Goal: Task Accomplishment & Management: Complete application form

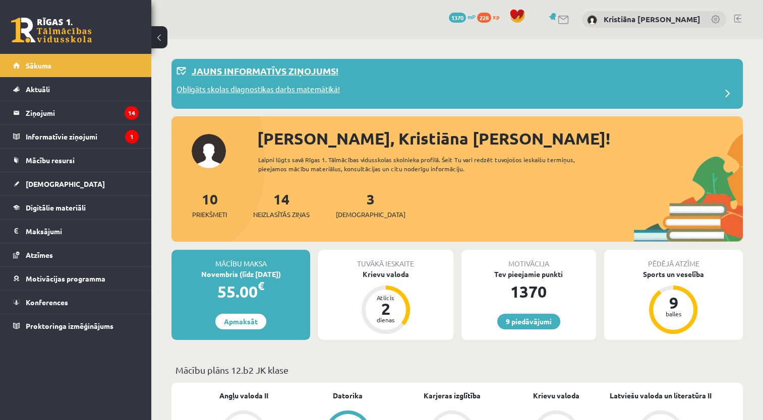
click at [634, 80] on div "Jauns informatīvs ziņojums!" at bounding box center [456, 74] width 561 height 20
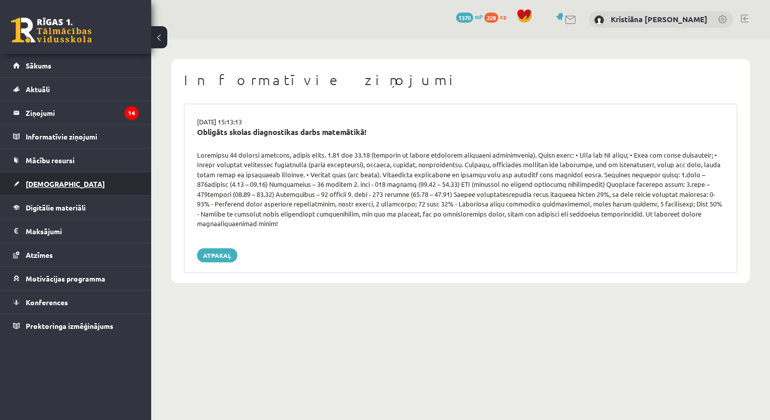
click at [87, 189] on link "[DEMOGRAPHIC_DATA]" at bounding box center [76, 183] width 126 height 23
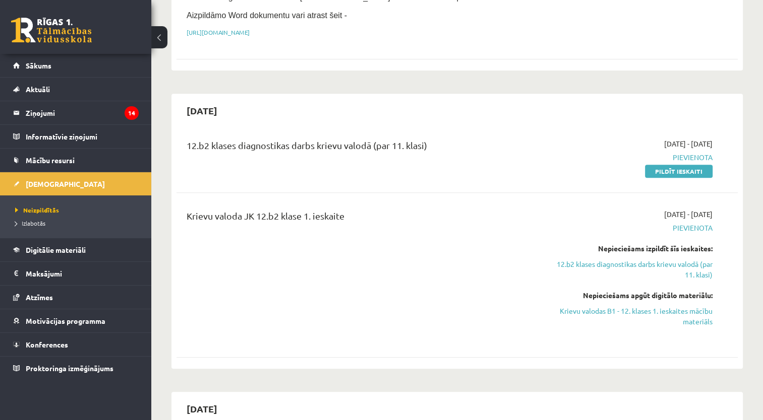
scroll to position [393, 0]
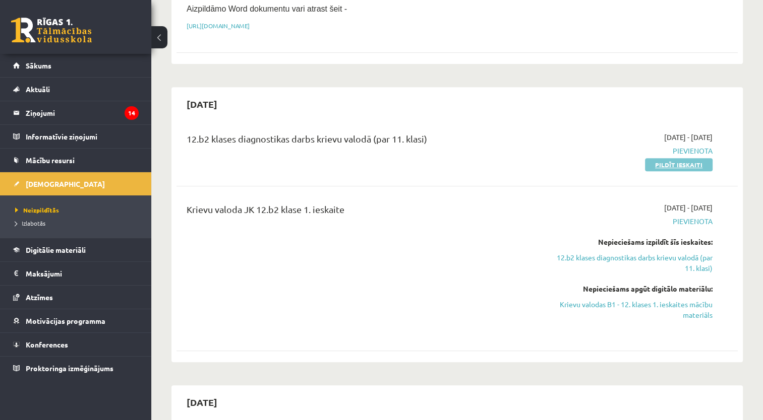
click at [686, 158] on link "Pildīt ieskaiti" at bounding box center [679, 164] width 68 height 13
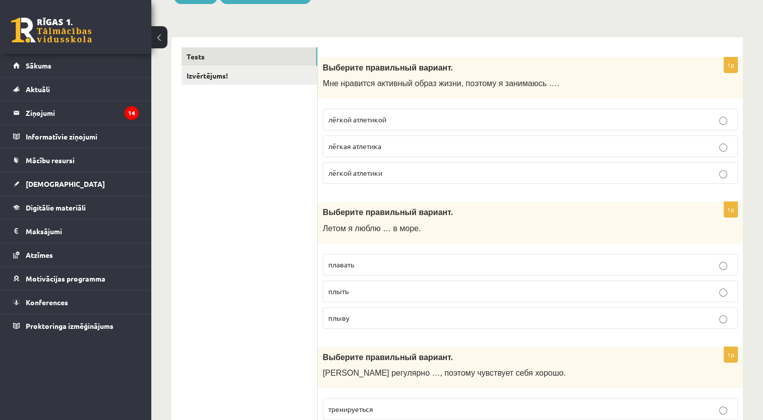
scroll to position [129, 0]
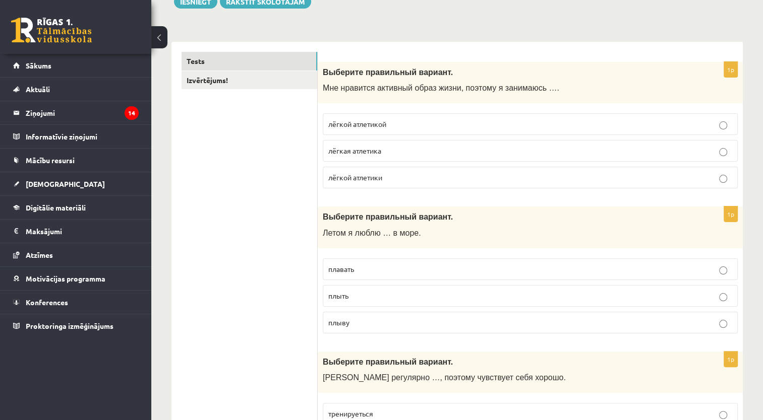
click at [165, 34] on button at bounding box center [159, 37] width 16 height 22
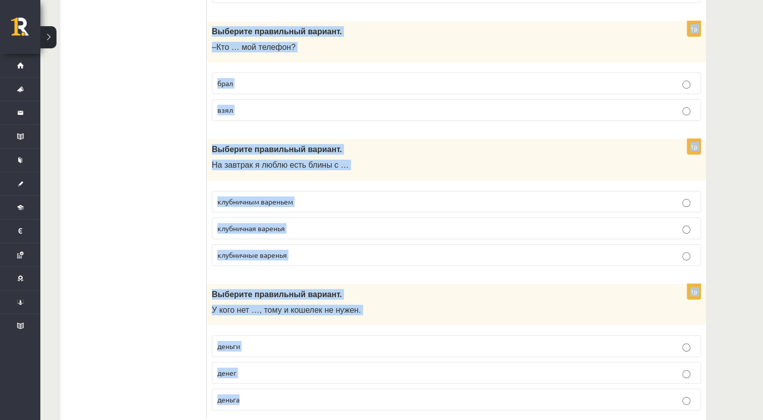
scroll to position [3905, 0]
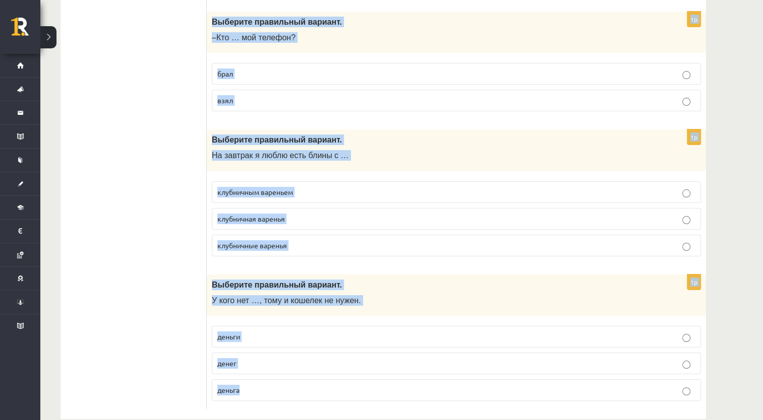
drag, startPoint x: 210, startPoint y: 70, endPoint x: 407, endPoint y: 435, distance: 415.0
copy form "Выберите правильный вариант. Мне нравится активный образ жизни, поэтому я заним…"
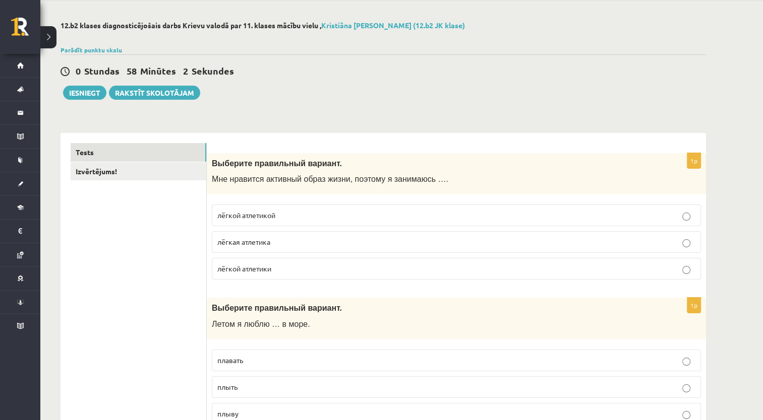
scroll to position [40, 0]
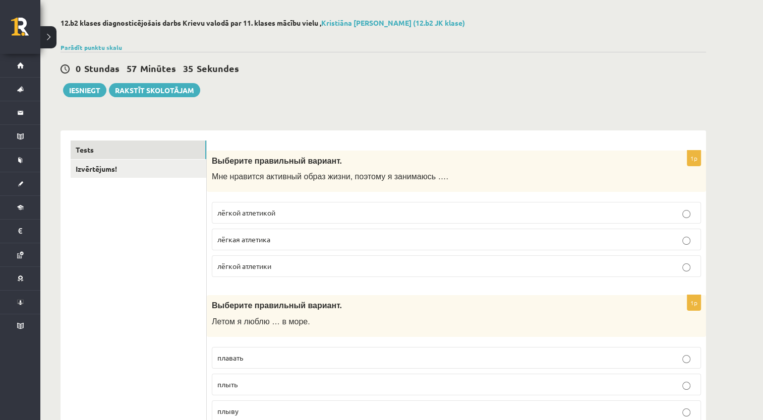
click at [478, 205] on label "лёгкой атлетикой" at bounding box center [456, 213] width 489 height 22
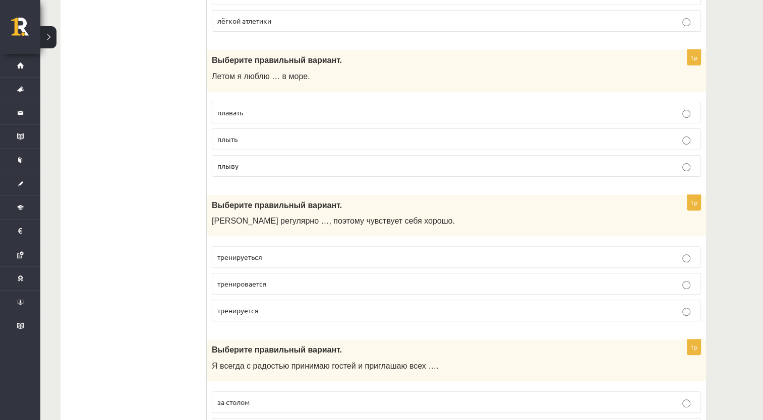
scroll to position [286, 0]
click at [577, 313] on p "тренируется" at bounding box center [456, 310] width 478 height 11
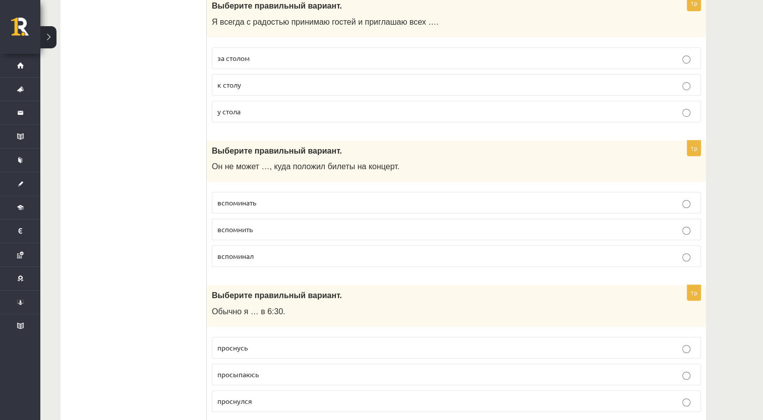
scroll to position [633, 0]
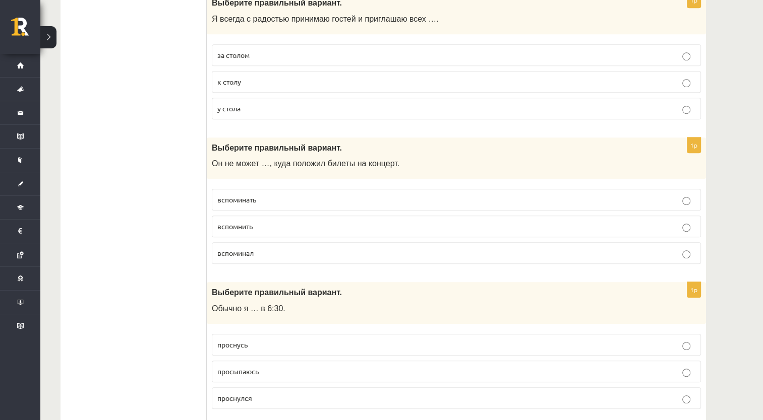
click at [654, 226] on p "вспомнить" at bounding box center [456, 226] width 478 height 11
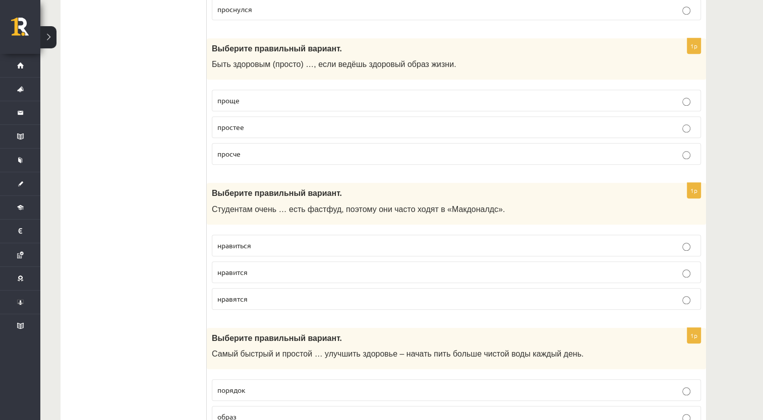
scroll to position [1029, 0]
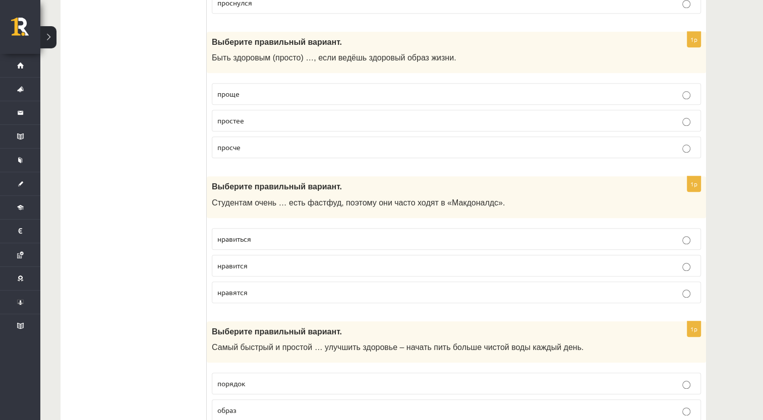
click at [641, 83] on label "проще" at bounding box center [456, 94] width 489 height 22
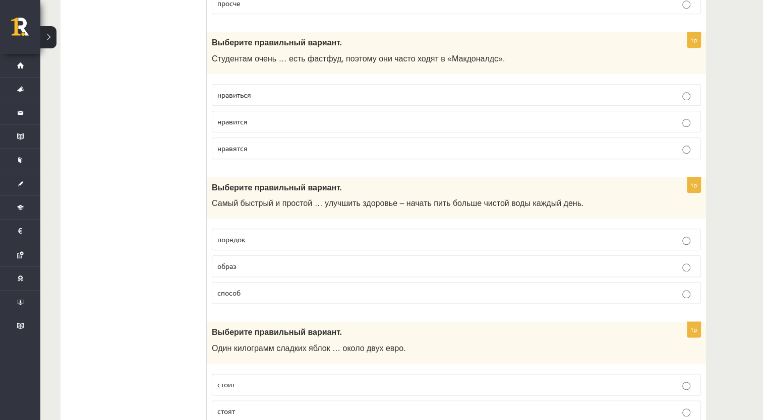
scroll to position [1174, 0]
click at [411, 117] on p "нравится" at bounding box center [456, 121] width 478 height 11
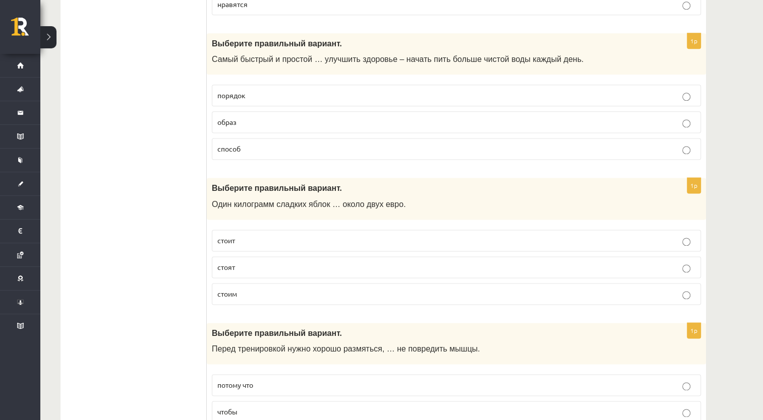
scroll to position [1321, 0]
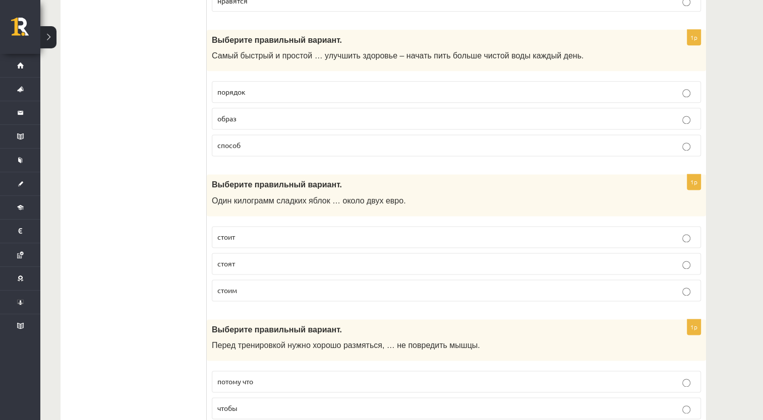
click at [573, 147] on label "способ" at bounding box center [456, 146] width 489 height 22
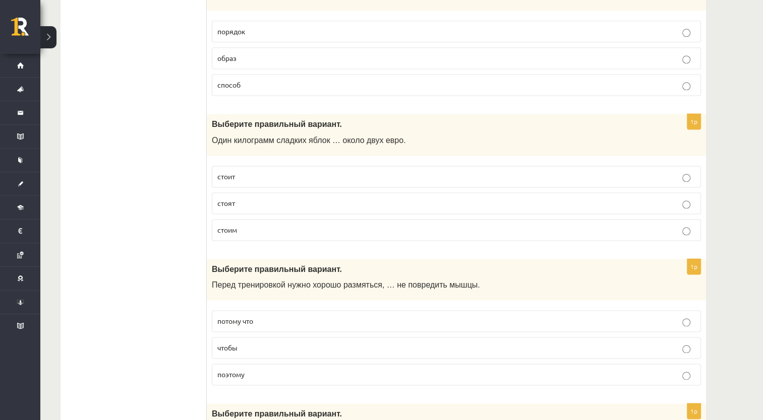
scroll to position [1381, 0]
click at [567, 171] on p "стоит" at bounding box center [456, 176] width 478 height 11
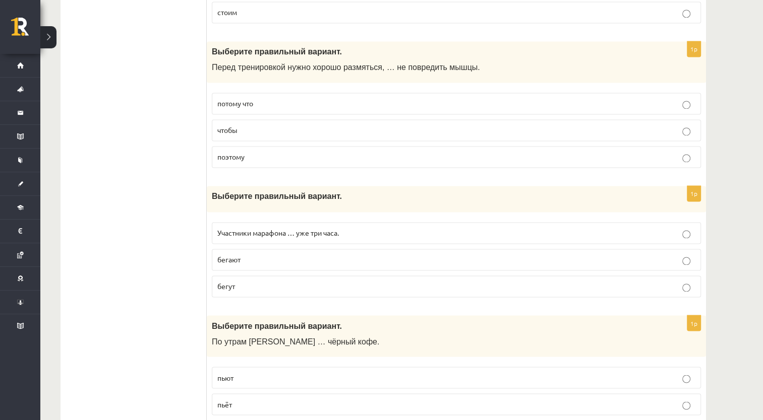
scroll to position [1599, 0]
click at [593, 128] on p "чтобы" at bounding box center [456, 130] width 478 height 11
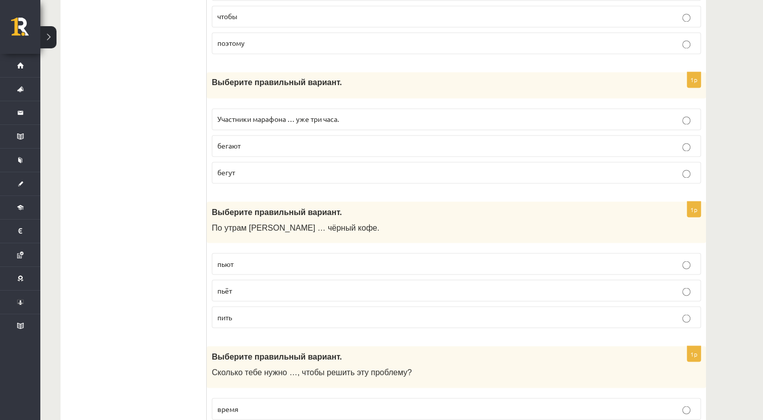
scroll to position [1713, 0]
click at [564, 172] on label "бегут" at bounding box center [456, 172] width 489 height 22
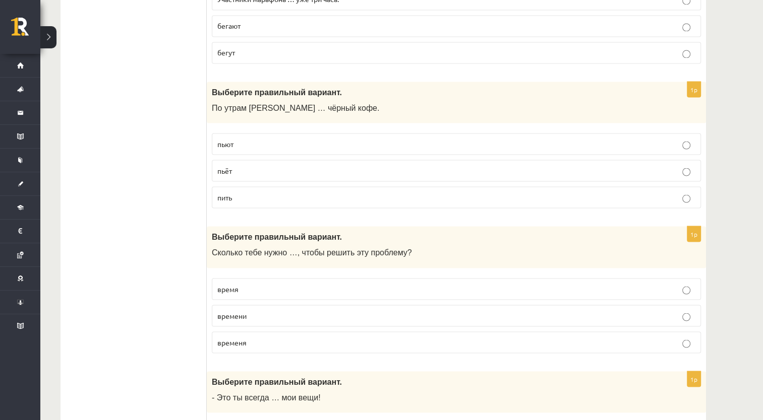
scroll to position [1835, 0]
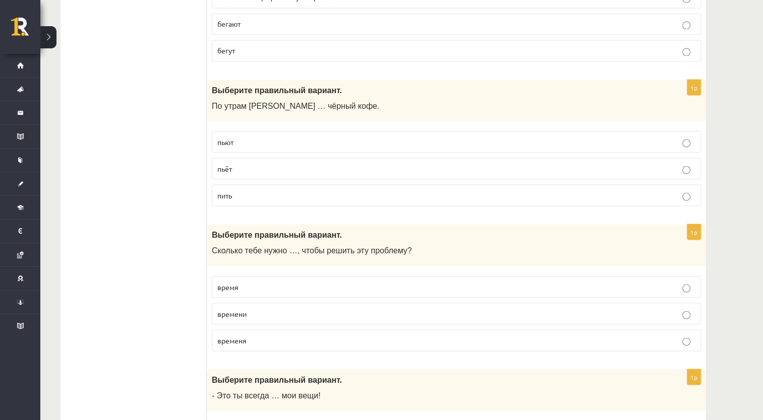
click at [572, 169] on label "пьёт" at bounding box center [456, 169] width 489 height 22
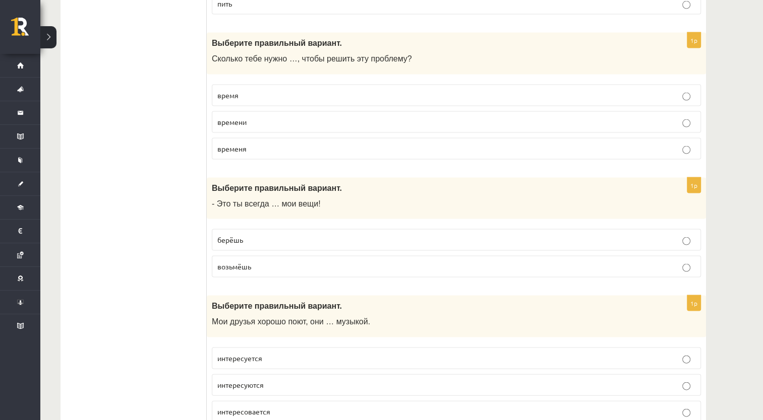
scroll to position [2028, 0]
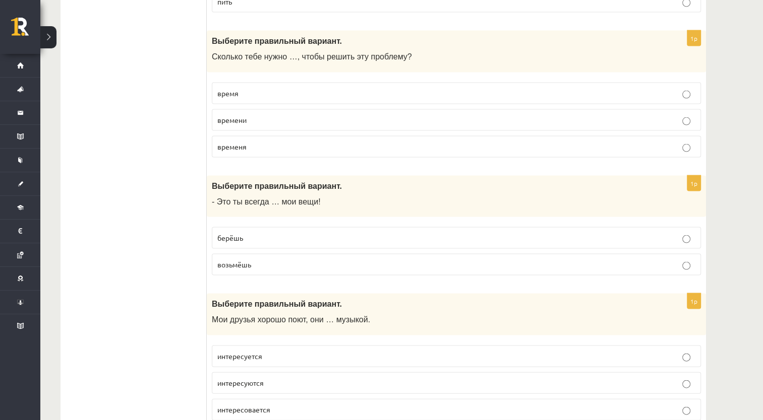
click at [572, 115] on p "времени" at bounding box center [456, 120] width 478 height 11
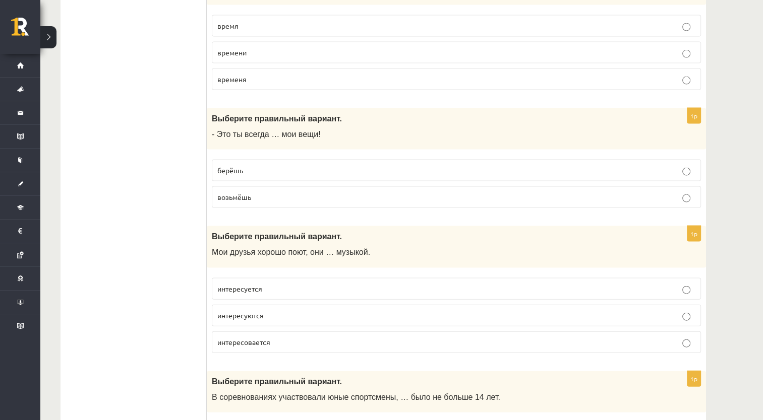
scroll to position [2097, 0]
click at [569, 164] on p "берёшь" at bounding box center [456, 169] width 478 height 11
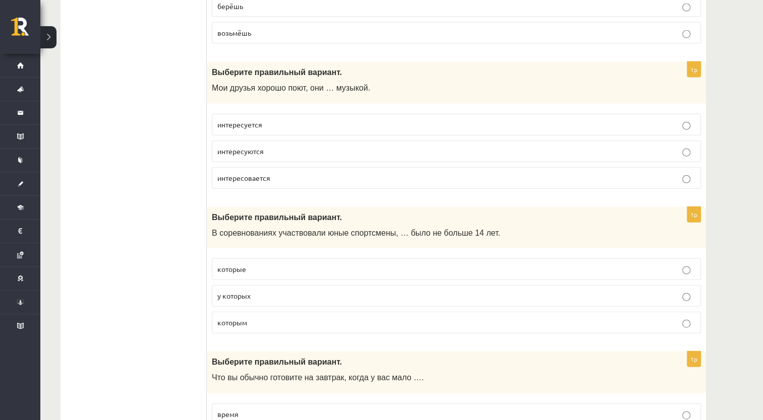
scroll to position [2265, 0]
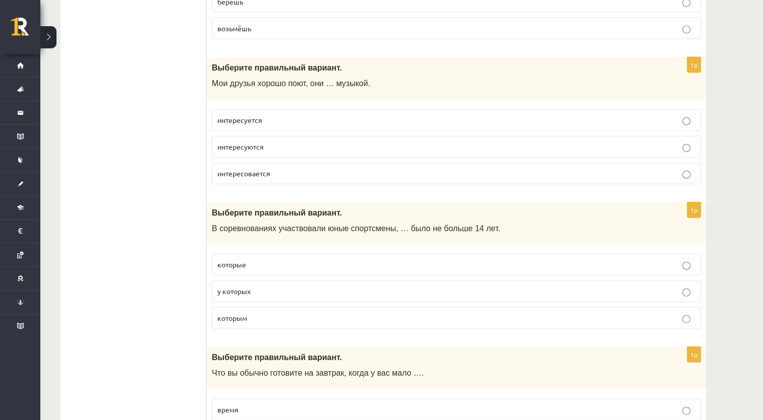
click at [572, 115] on p "интересуется" at bounding box center [456, 120] width 478 height 11
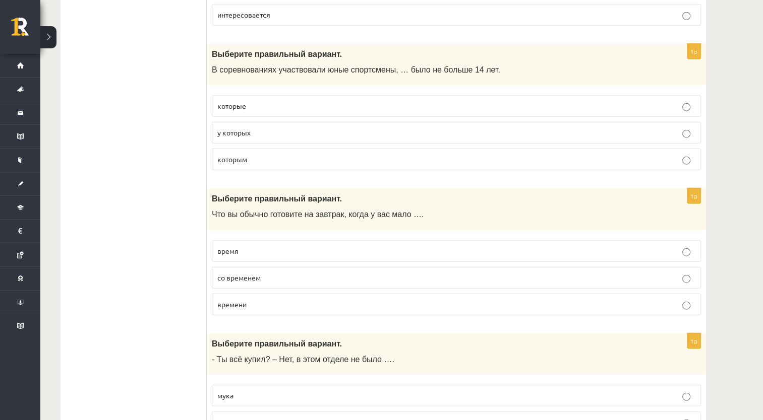
scroll to position [2424, 0]
click at [571, 104] on label "которые" at bounding box center [456, 106] width 489 height 22
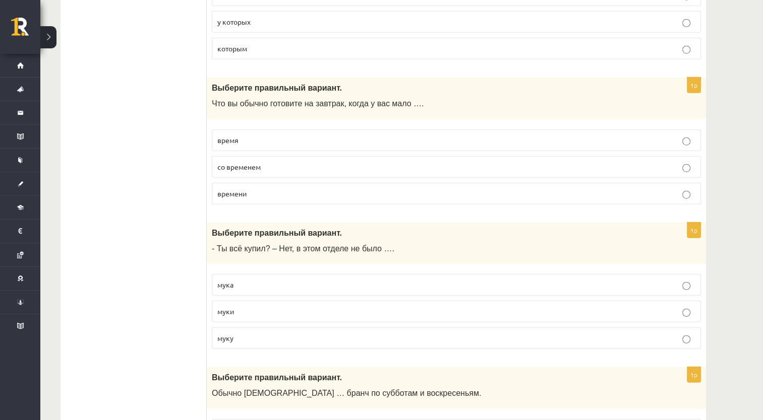
scroll to position [2537, 0]
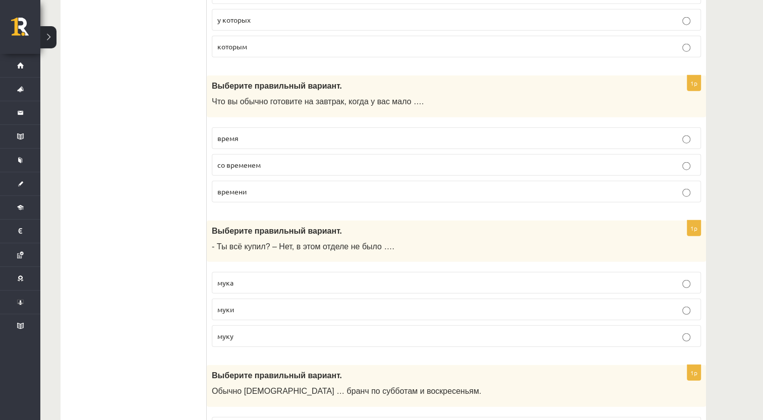
click at [572, 133] on p "время" at bounding box center [456, 138] width 478 height 11
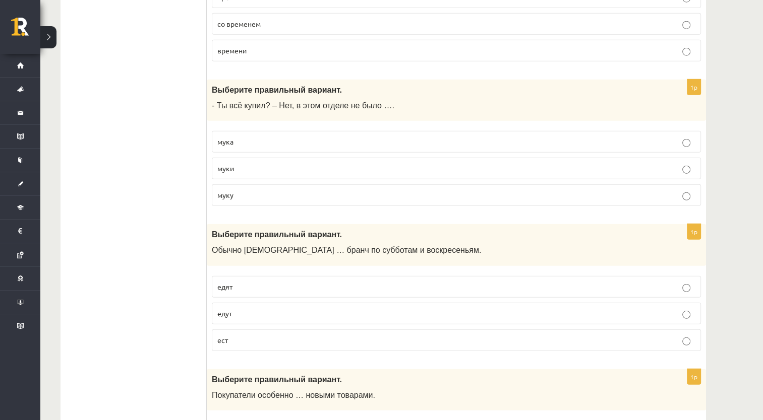
scroll to position [2678, 0]
click at [552, 163] on p "муки" at bounding box center [456, 168] width 478 height 11
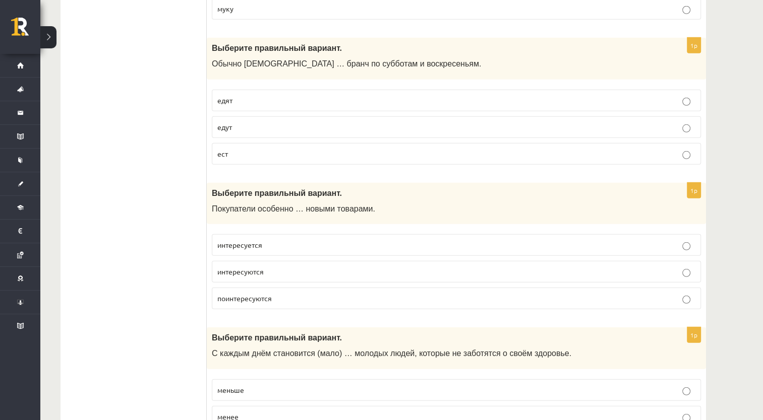
scroll to position [2865, 0]
click at [579, 89] on label "едят" at bounding box center [456, 100] width 489 height 22
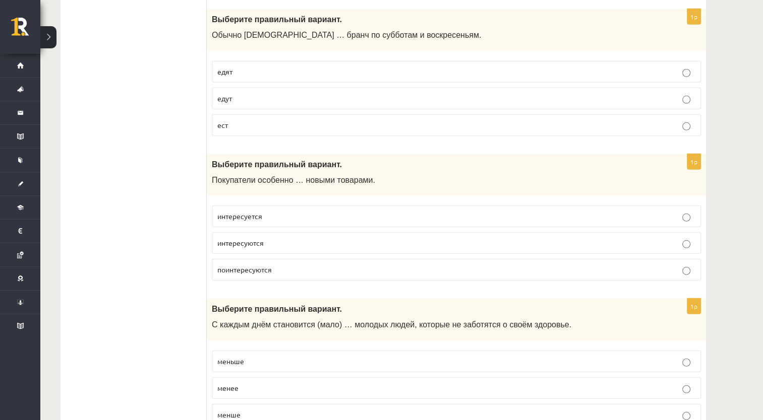
scroll to position [2917, 0]
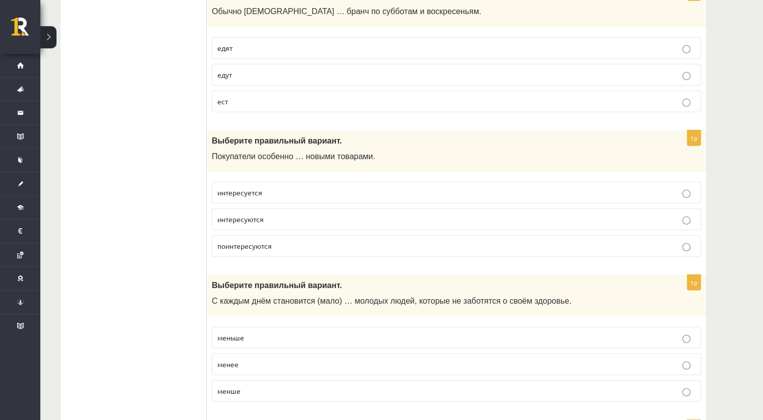
click at [367, 213] on label "интересуются" at bounding box center [456, 220] width 489 height 22
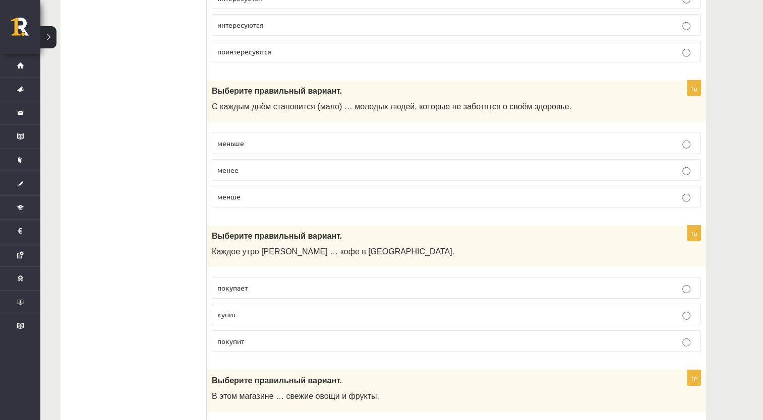
scroll to position [3121, 0]
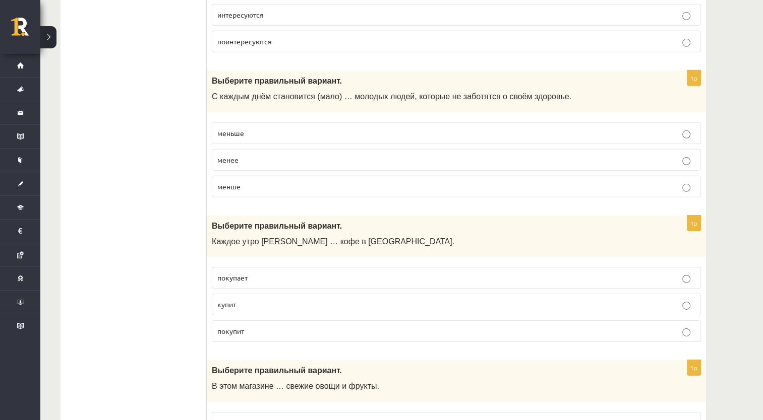
click at [631, 122] on label "меньше" at bounding box center [456, 133] width 489 height 22
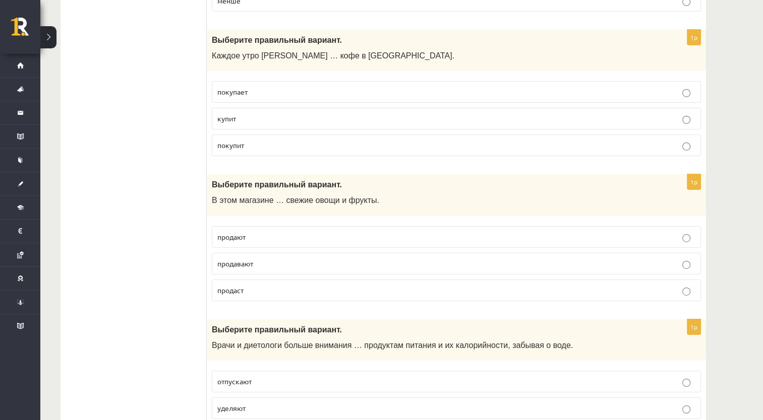
scroll to position [3311, 0]
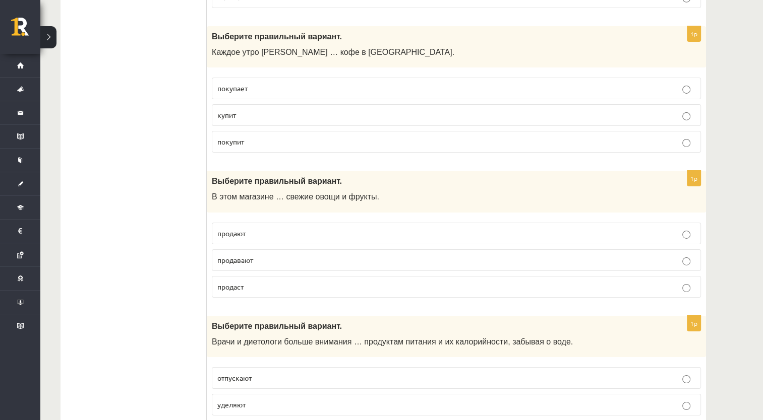
click at [510, 83] on p "покупает" at bounding box center [456, 88] width 478 height 11
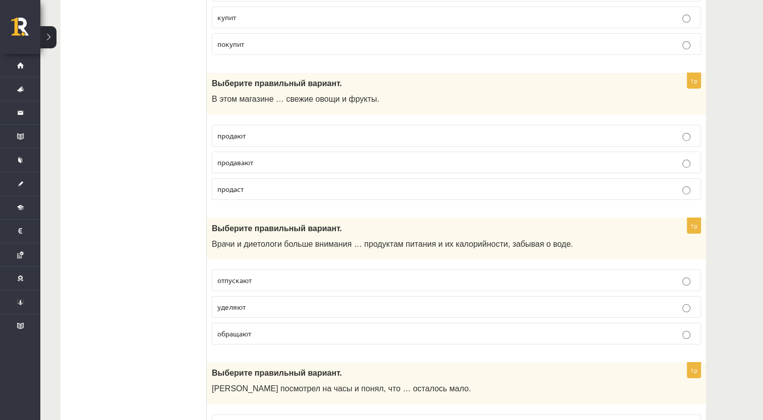
scroll to position [3416, 0]
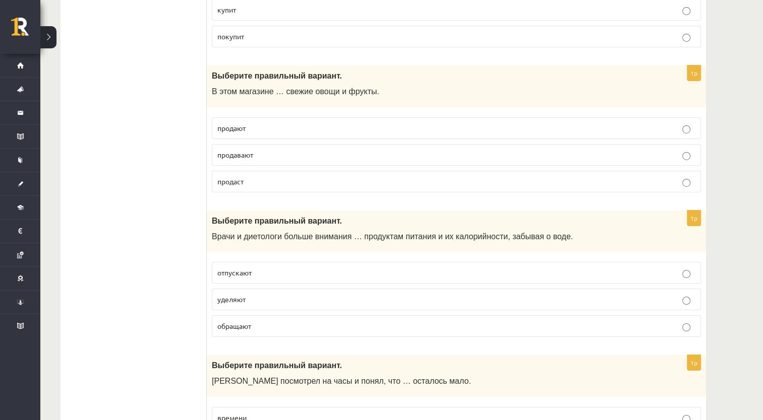
click at [668, 150] on p "продавают" at bounding box center [456, 155] width 478 height 11
click at [667, 123] on p "продают" at bounding box center [456, 128] width 478 height 11
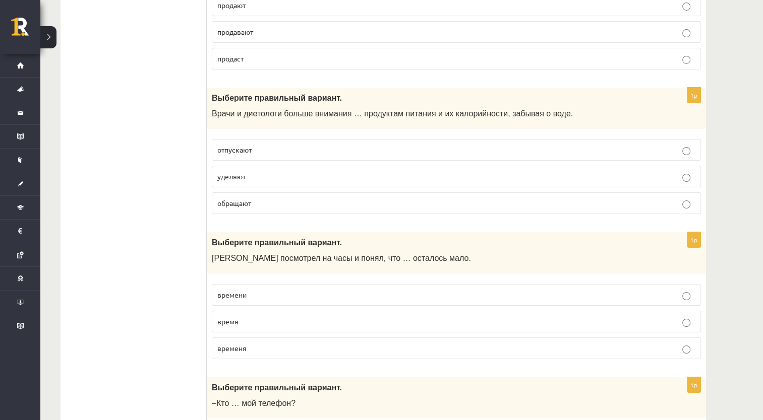
scroll to position [3542, 0]
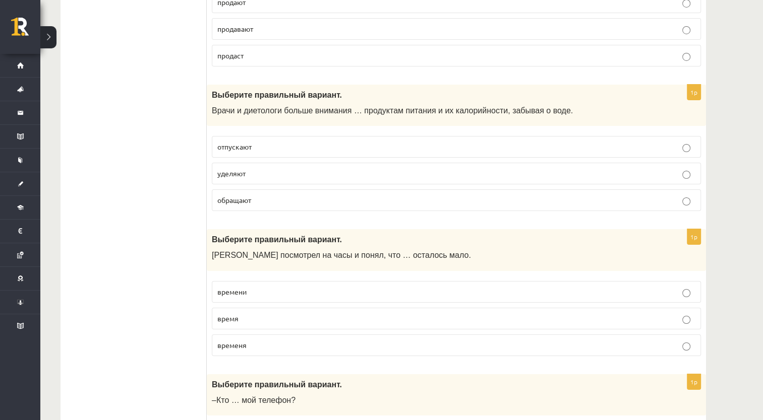
click at [278, 168] on p "уделяют" at bounding box center [456, 173] width 478 height 11
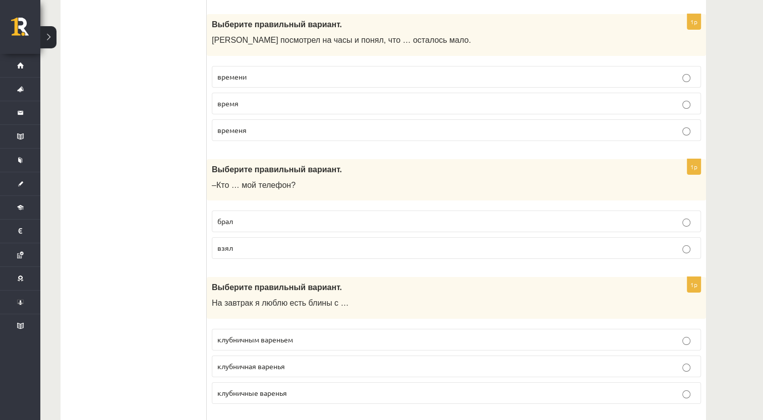
scroll to position [3753, 0]
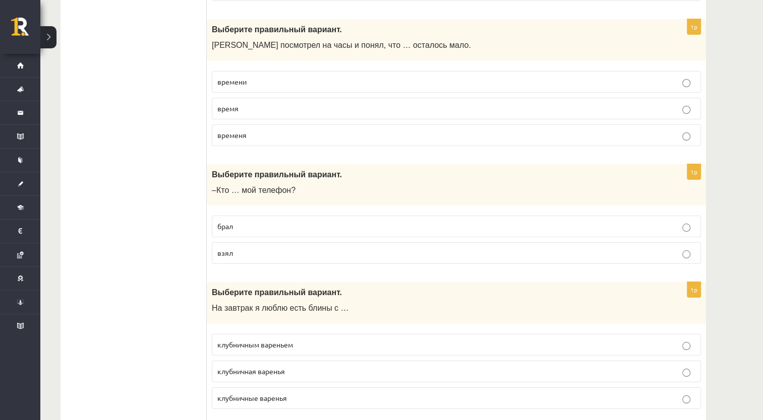
click at [346, 77] on p "времени" at bounding box center [456, 82] width 478 height 11
click at [464, 244] on label "взял" at bounding box center [456, 253] width 489 height 22
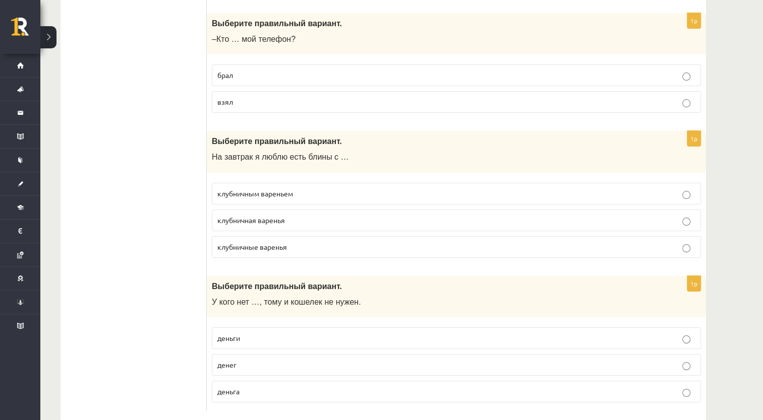
scroll to position [3905, 0]
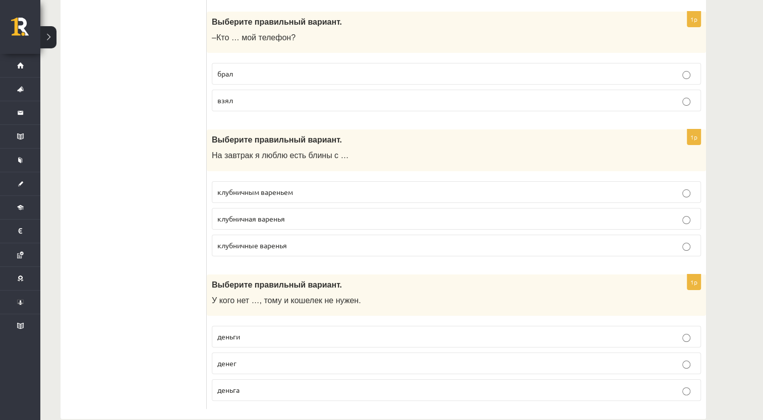
click at [503, 181] on label "клубничным вареньем" at bounding box center [456, 192] width 489 height 22
click at [502, 235] on label "клубничные варенья" at bounding box center [456, 246] width 489 height 22
click at [400, 355] on label "денег" at bounding box center [456, 364] width 489 height 22
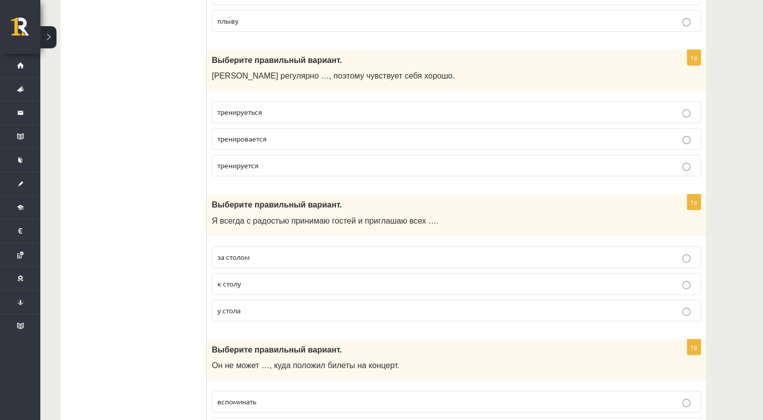
scroll to position [0, 0]
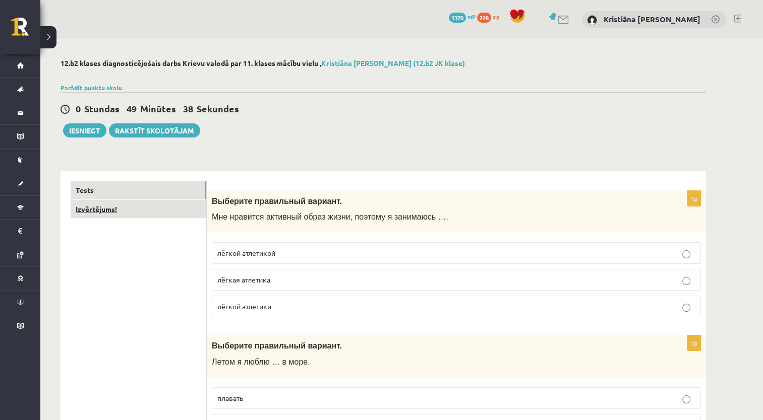
click at [134, 210] on link "Izvērtējums!" at bounding box center [139, 209] width 136 height 19
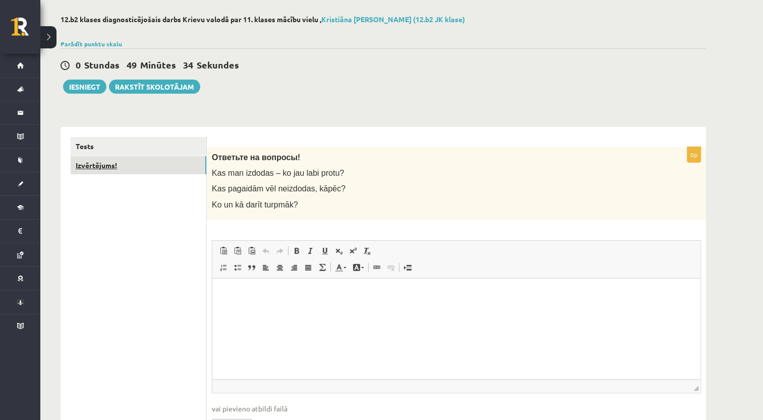
scroll to position [44, 0]
click at [81, 90] on button "Iesniegt" at bounding box center [84, 86] width 43 height 14
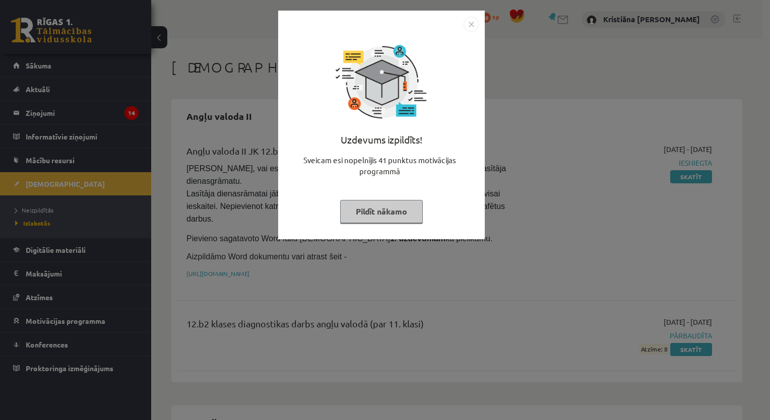
click at [380, 210] on button "Pildīt nākamo" at bounding box center [381, 211] width 83 height 23
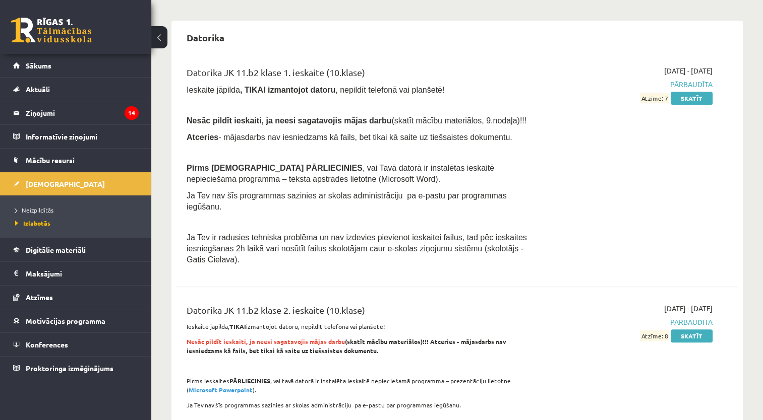
scroll to position [419, 0]
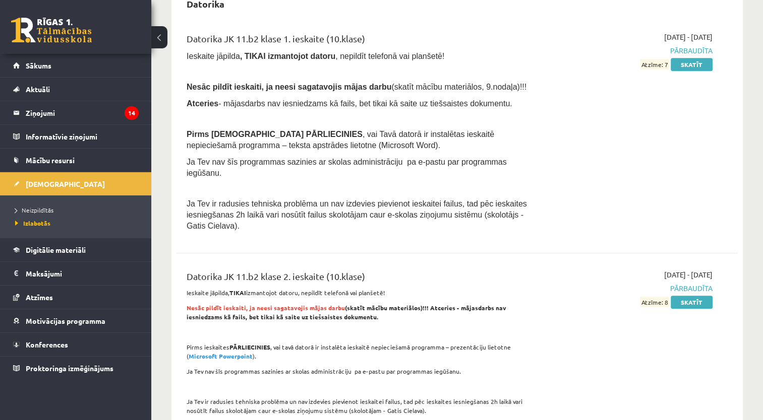
click at [108, 248] on link "Digitālie materiāli" at bounding box center [76, 249] width 126 height 23
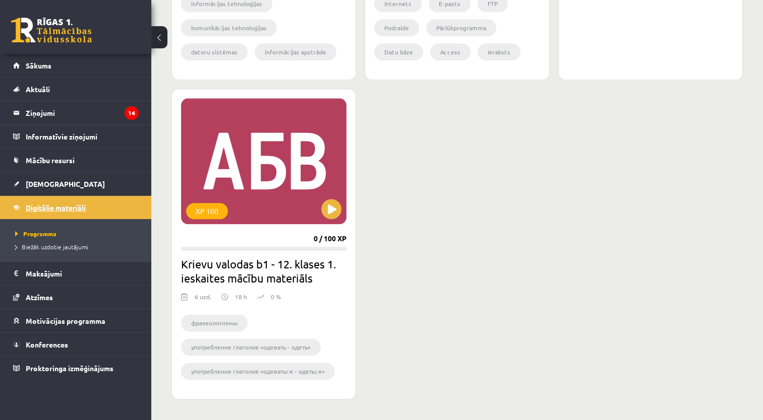
scroll to position [1158, 0]
click at [292, 158] on div "XP 100" at bounding box center [263, 161] width 165 height 126
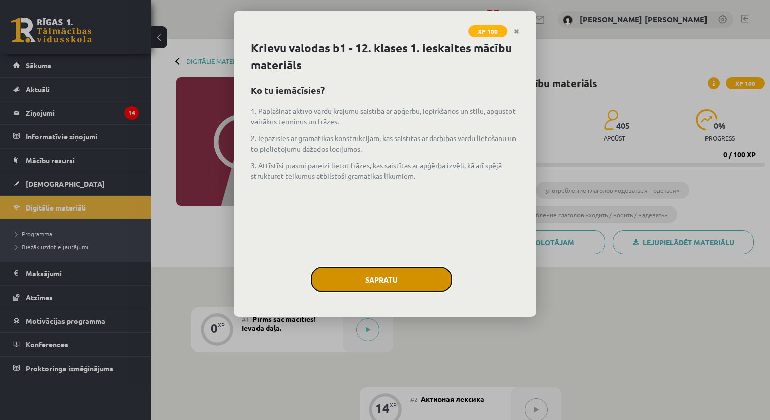
click at [434, 277] on button "Sapratu" at bounding box center [381, 279] width 141 height 25
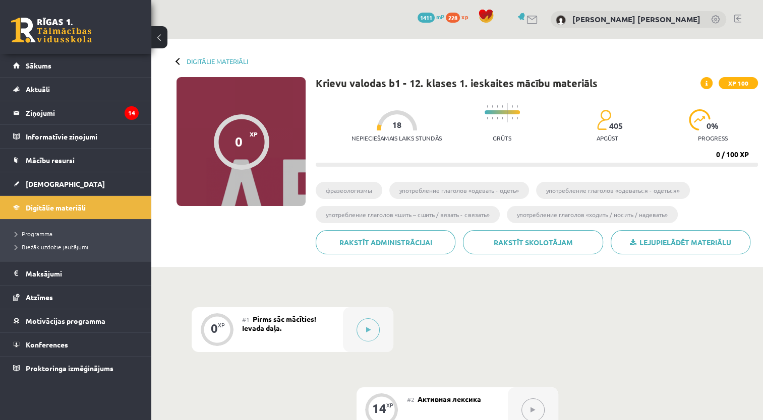
click at [163, 43] on button at bounding box center [159, 37] width 16 height 22
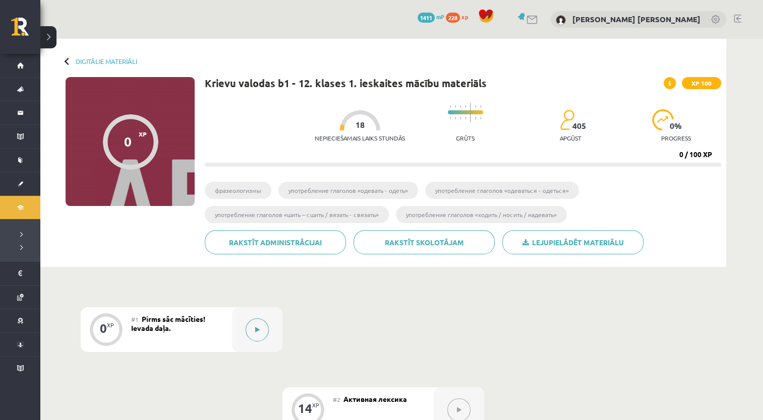
click at [249, 334] on button at bounding box center [256, 330] width 23 height 23
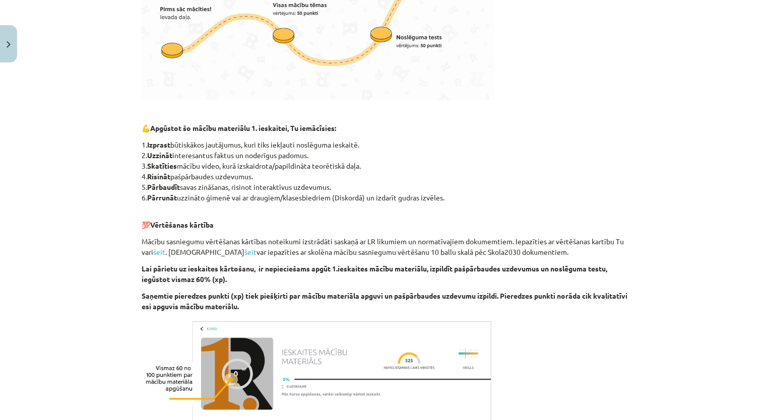
scroll to position [541, 0]
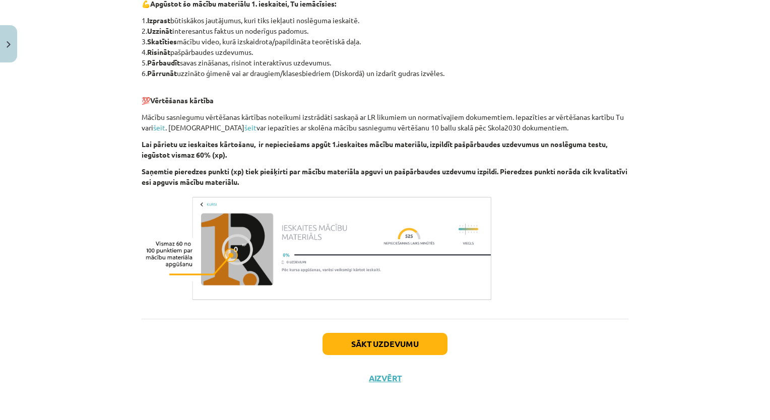
click at [409, 347] on button "Sākt uzdevumu" at bounding box center [385, 344] width 125 height 22
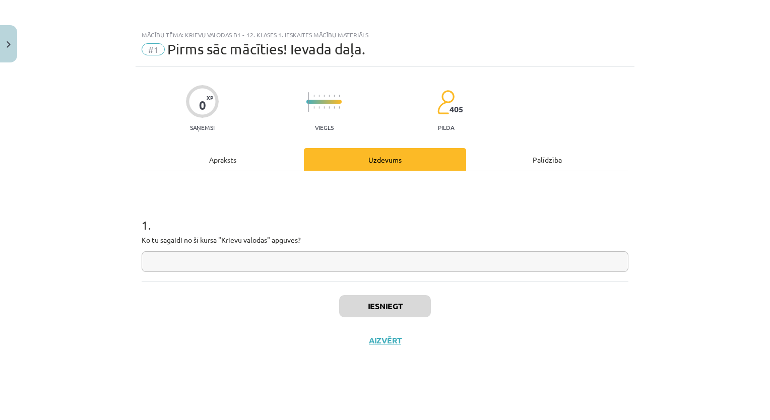
click at [425, 264] on input "text" at bounding box center [385, 262] width 487 height 21
type input "*****"
click at [377, 307] on button "Iesniegt" at bounding box center [385, 306] width 92 height 22
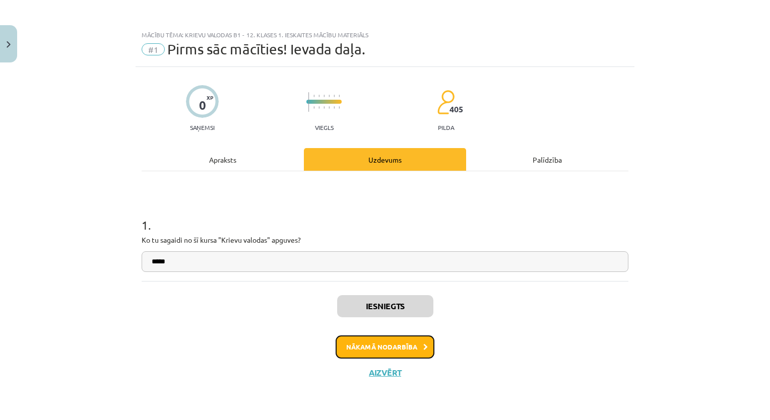
click at [417, 347] on button "Nākamā nodarbība" at bounding box center [385, 347] width 99 height 23
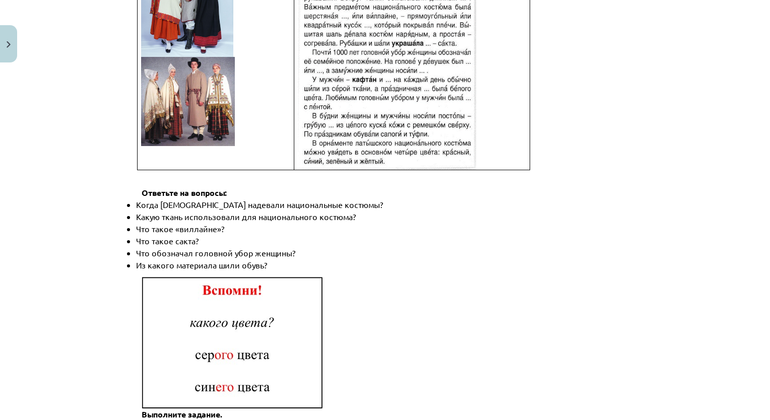
scroll to position [1428, 0]
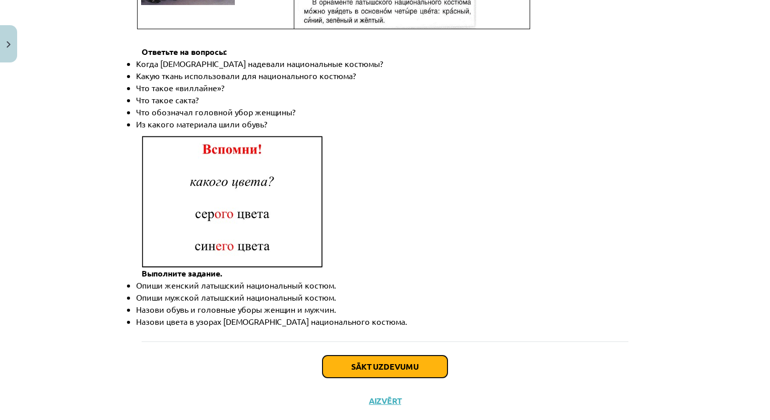
click at [416, 356] on button "Sākt uzdevumu" at bounding box center [385, 367] width 125 height 22
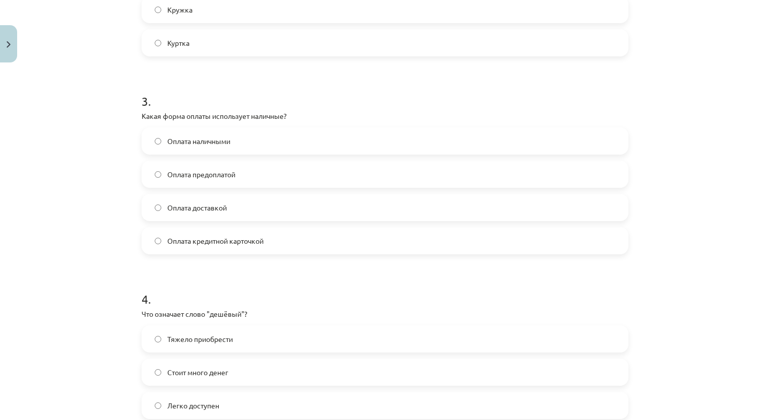
scroll to position [669, 0]
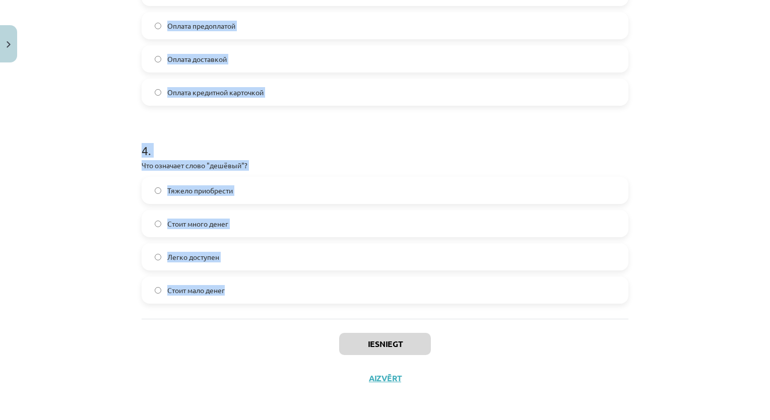
drag, startPoint x: 135, startPoint y: 212, endPoint x: 275, endPoint y: 274, distance: 153.0
copy form "Какое слово лишнее в ряду: платье, брюки, шуба, юбка, туфли? Платье Шуба Брюки …"
click at [85, 109] on div "Mācību tēma: Krievu valodas b1 - 12. klases 1. ieskaites mācību materiāls #2 Ак…" at bounding box center [385, 210] width 770 height 420
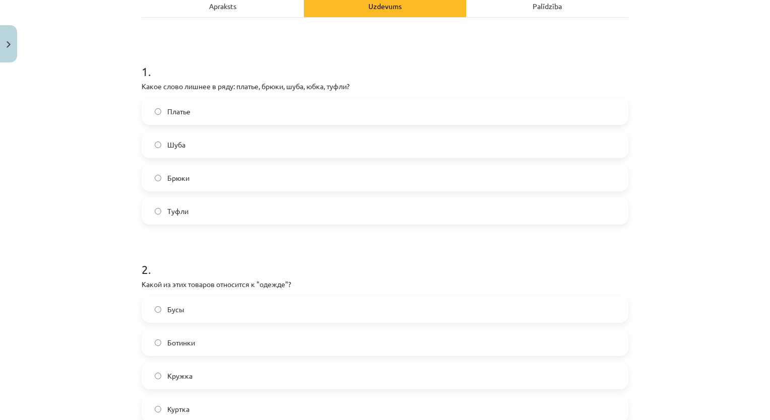
scroll to position [154, 0]
click at [401, 214] on label "Туфли" at bounding box center [385, 210] width 485 height 25
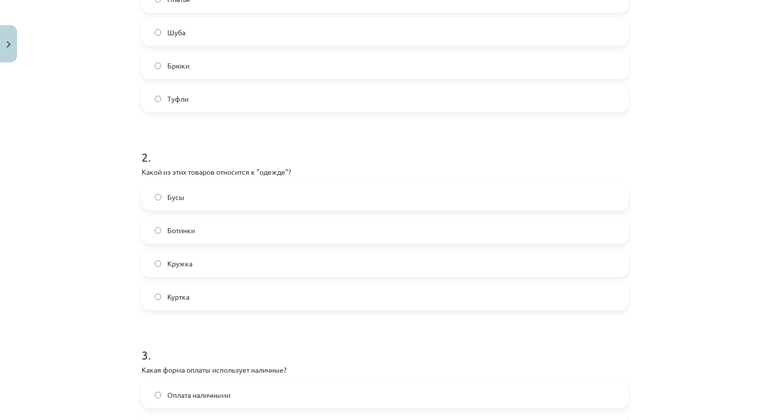
scroll to position [268, 0]
click at [377, 297] on label "Куртка" at bounding box center [385, 294] width 485 height 25
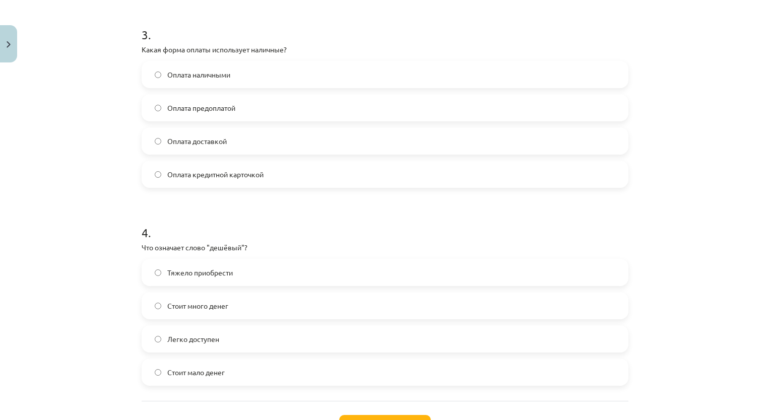
scroll to position [590, 0]
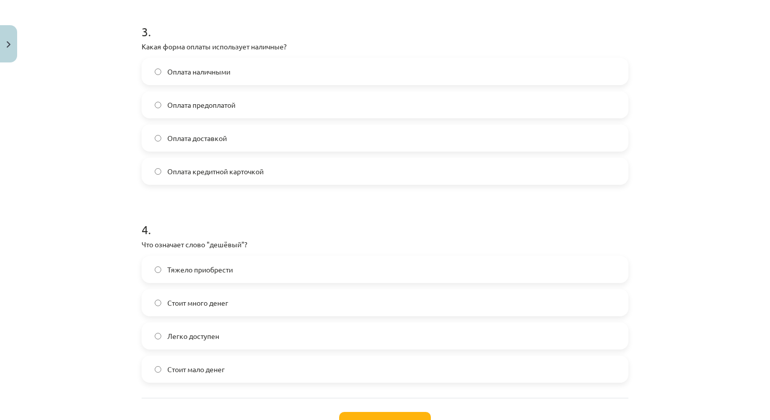
click at [254, 80] on label "Оплата наличными" at bounding box center [385, 71] width 485 height 25
click at [243, 295] on label "Стоит много денег" at bounding box center [385, 302] width 485 height 25
click at [254, 375] on label "Стоит мало денег" at bounding box center [385, 369] width 485 height 25
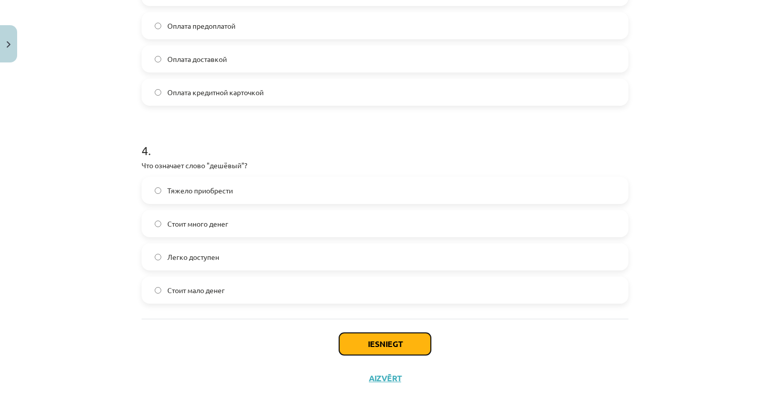
click at [399, 348] on button "Iesniegt" at bounding box center [385, 344] width 92 height 22
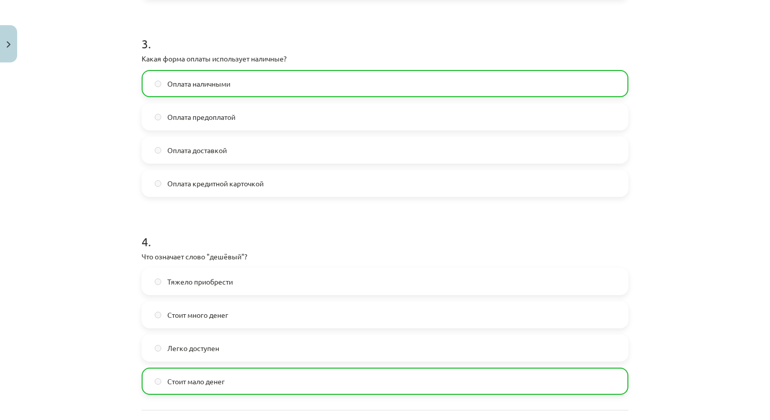
scroll to position [701, 0]
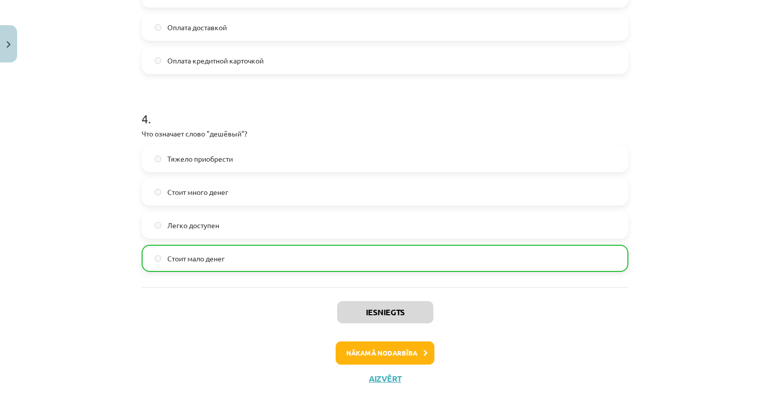
click at [404, 355] on button "Nākamā nodarbība" at bounding box center [385, 353] width 99 height 23
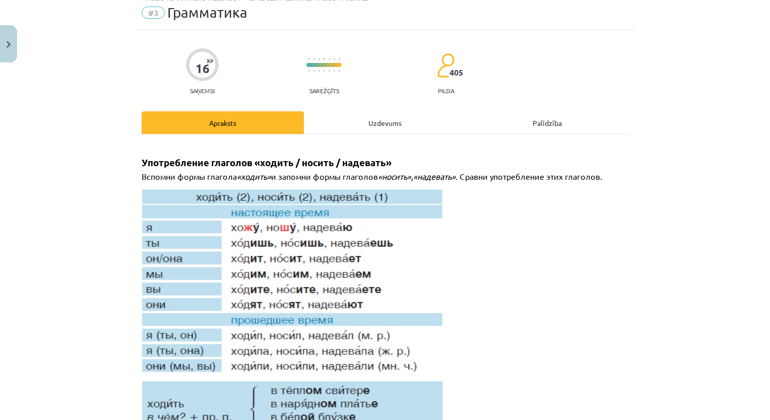
scroll to position [25, 0]
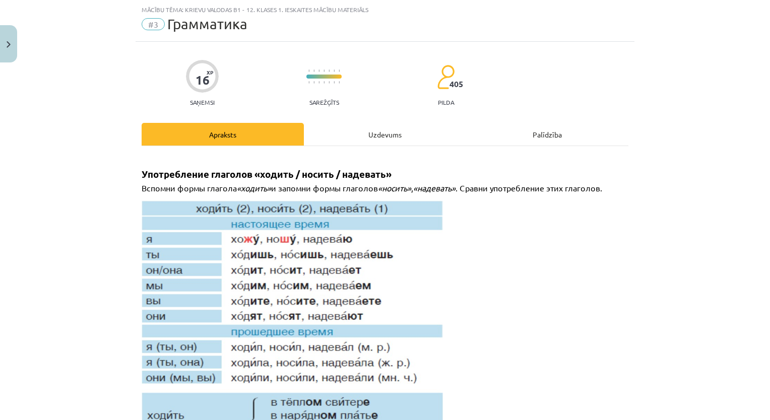
click at [394, 142] on div "Uzdevums" at bounding box center [385, 134] width 162 height 23
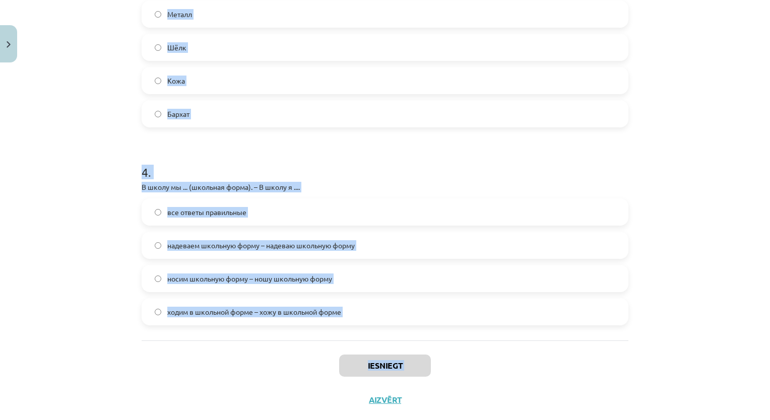
scroll to position [686, 0]
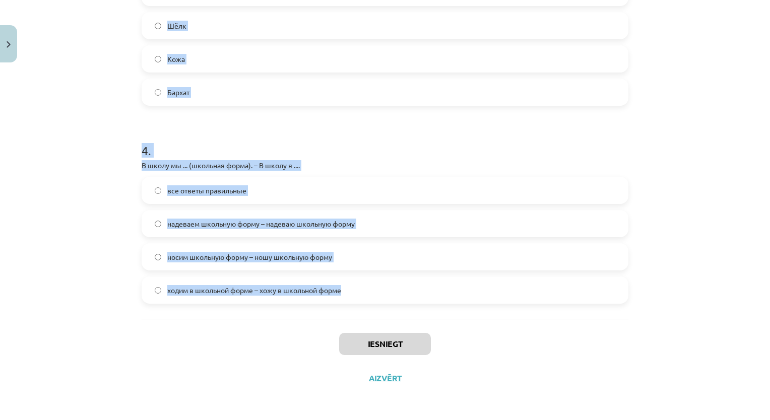
drag, startPoint x: 136, startPoint y: 214, endPoint x: 345, endPoint y: 283, distance: 220.3
copy form "На работу Янис … чёрный костюм. ходит надевает носить одет 2 . На дискотеку Яни…"
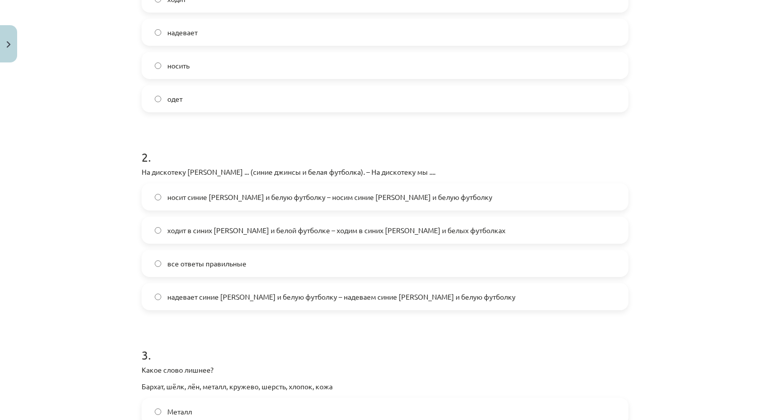
scroll to position [135, 0]
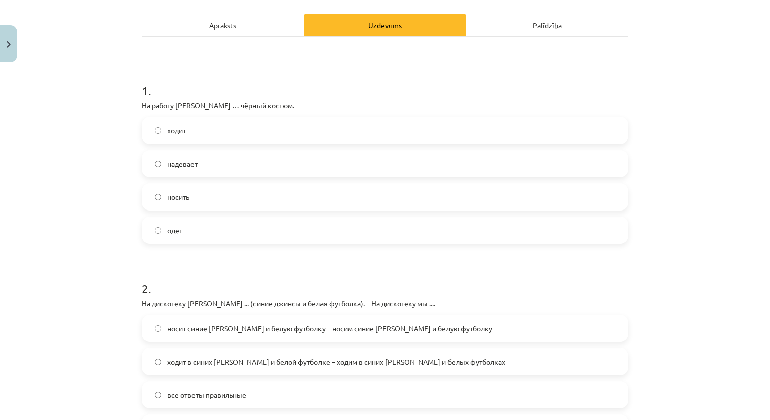
click at [383, 163] on label "надевает" at bounding box center [385, 163] width 485 height 25
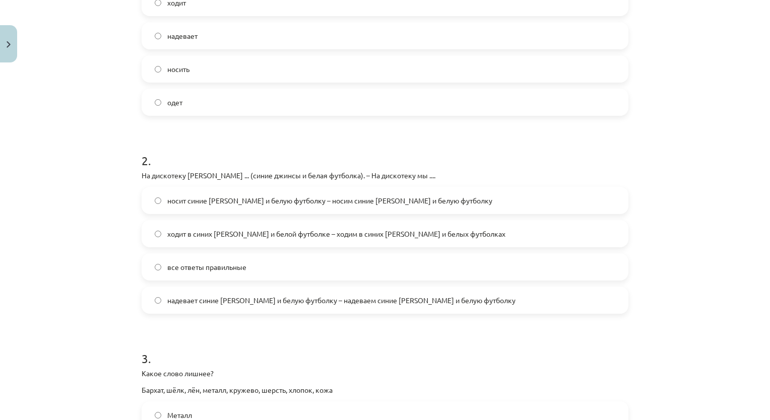
scroll to position [264, 0]
click at [412, 270] on label "все ответы правильные" at bounding box center [385, 266] width 485 height 25
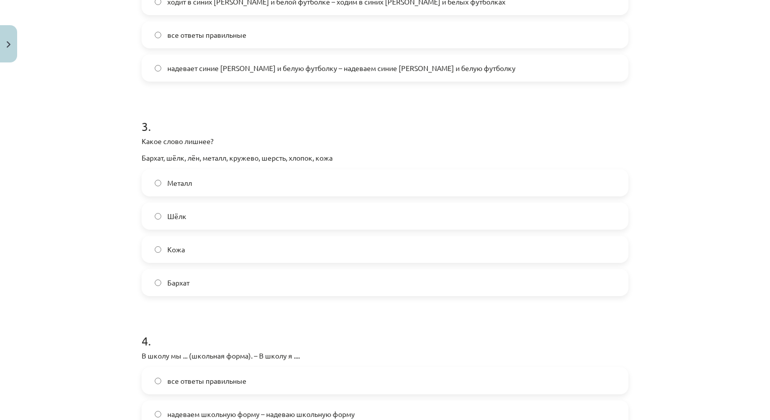
scroll to position [507, 0]
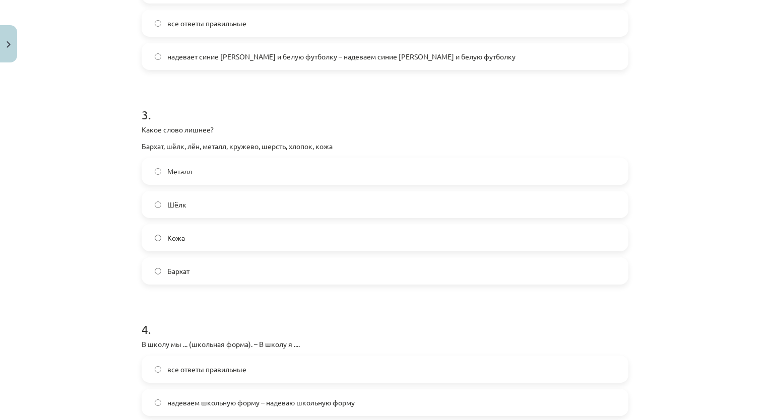
click at [419, 175] on label "Металл" at bounding box center [385, 171] width 485 height 25
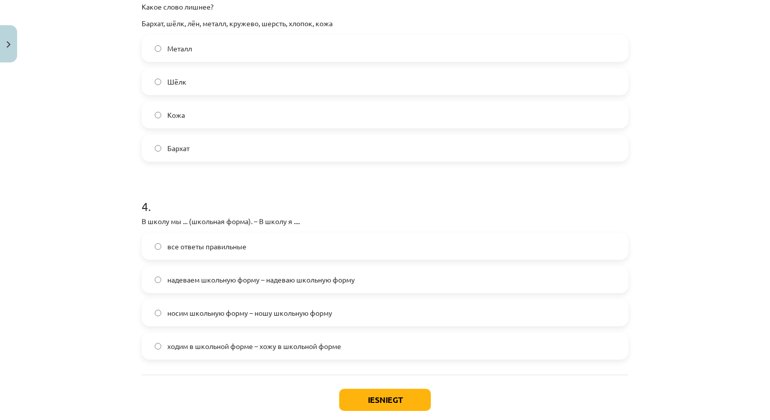
scroll to position [637, 0]
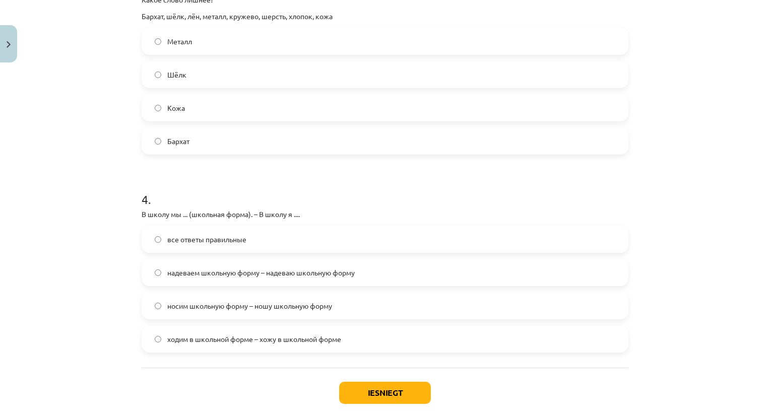
click at [268, 217] on p "В школу мы ... (школьная форма). – В школу я ...." at bounding box center [385, 214] width 487 height 11
click at [278, 236] on label "все ответы правильные" at bounding box center [385, 239] width 485 height 25
click at [359, 382] on button "Iesniegt" at bounding box center [385, 393] width 92 height 22
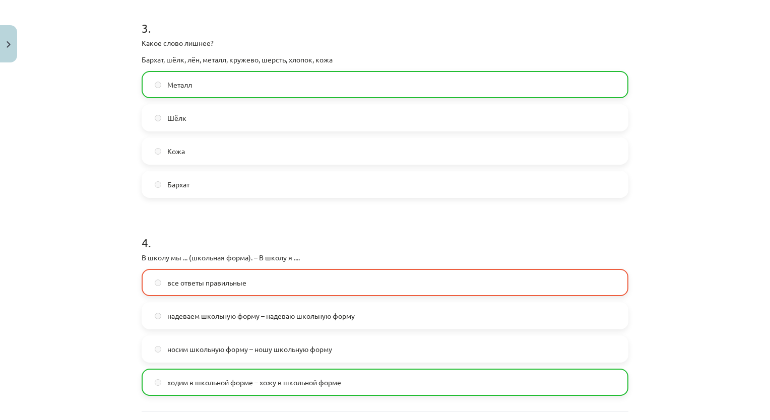
scroll to position [717, 0]
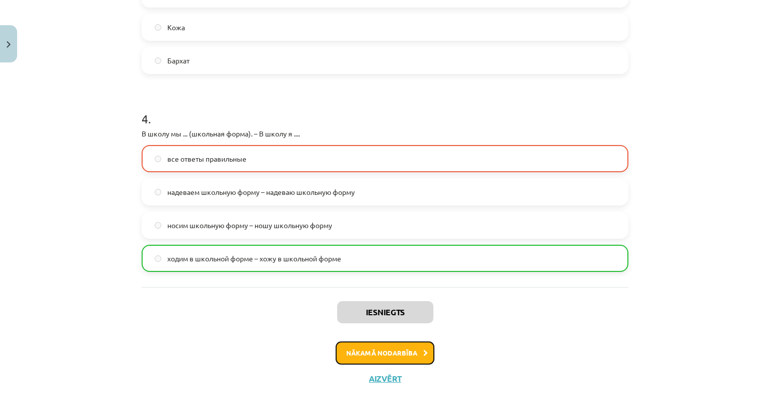
click at [401, 354] on button "Nākamā nodarbība" at bounding box center [385, 353] width 99 height 23
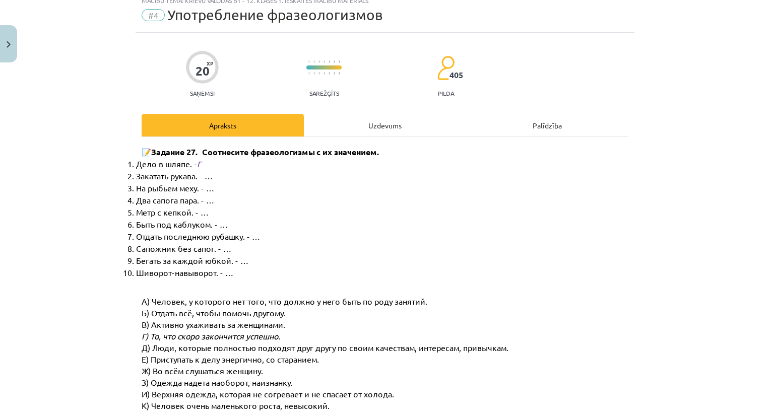
scroll to position [25, 0]
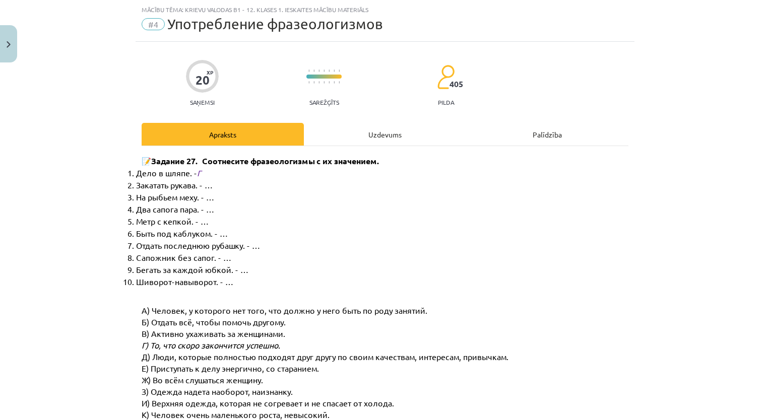
click at [399, 138] on div "Uzdevums" at bounding box center [385, 134] width 162 height 23
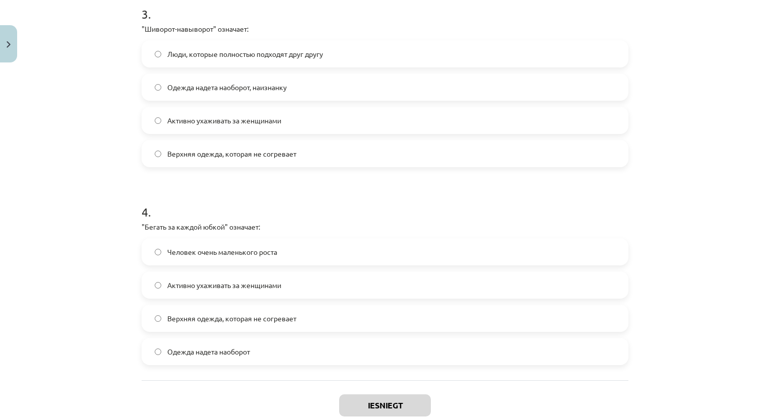
scroll to position [669, 0]
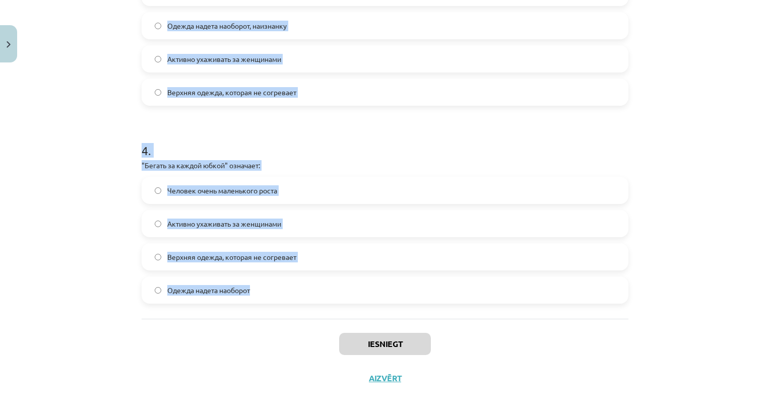
drag, startPoint x: 129, startPoint y: 207, endPoint x: 337, endPoint y: 310, distance: 232.2
click at [337, 310] on div "Mācību tēma: Krievu valodas b1 - 12. klases 1. ieskaites mācību materiāls #4 Уп…" at bounding box center [385, 210] width 770 height 420
copy form ""Сапожник без сапог" означает: Человек, который ничего не добился Быть зависимы…"
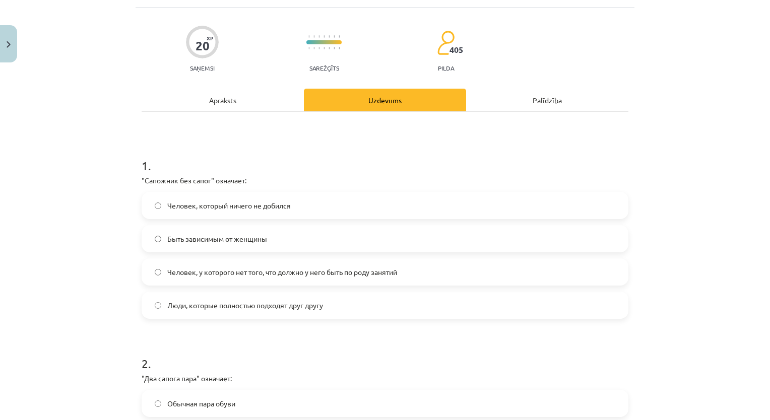
scroll to position [55, 0]
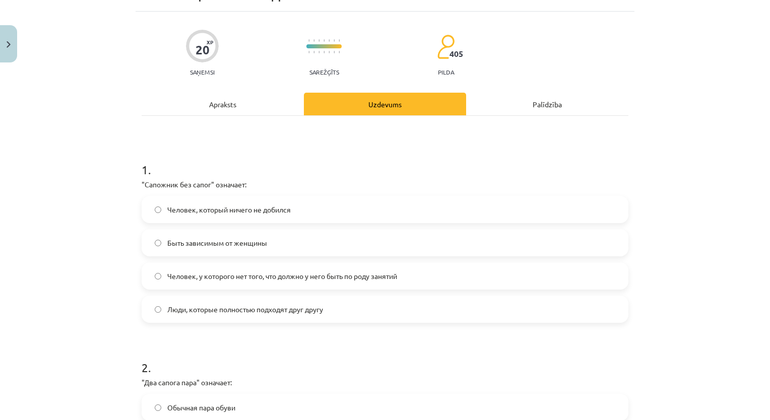
click at [296, 283] on label "Человек, у которого нет того, что должно у него быть по роду занятий" at bounding box center [385, 276] width 485 height 25
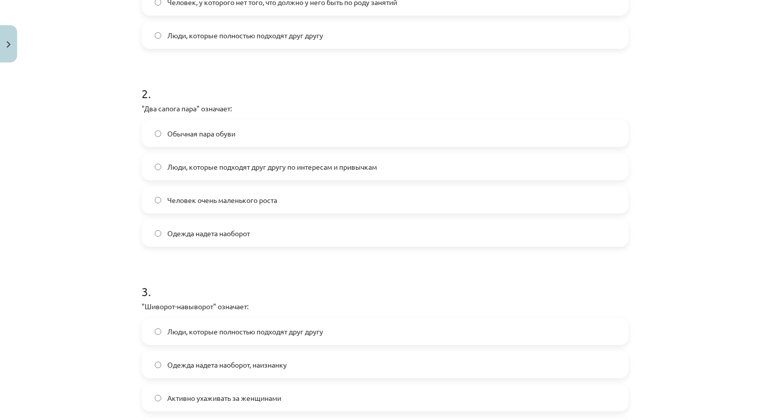
scroll to position [331, 0]
click at [249, 172] on label "Люди, которые подходят друг другу по интересам и привычкам" at bounding box center [385, 165] width 485 height 25
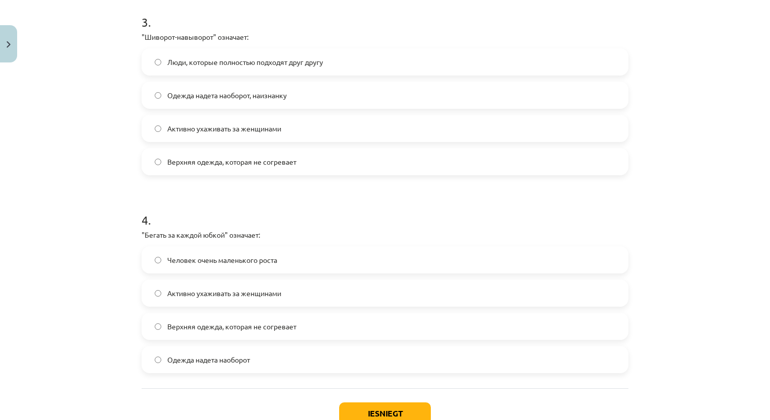
scroll to position [601, 0]
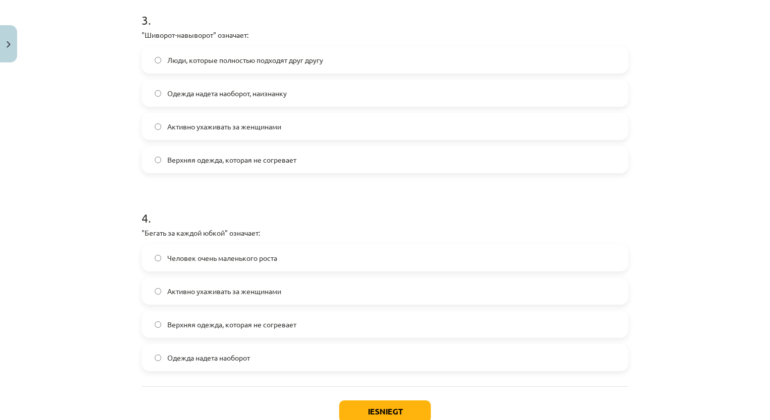
click at [200, 99] on label "Одежда надета наоборот, наизнанку" at bounding box center [385, 93] width 485 height 25
click at [231, 297] on label "Активно ухаживать за женщинами" at bounding box center [385, 291] width 485 height 25
click at [376, 414] on button "Iesniegt" at bounding box center [385, 412] width 92 height 22
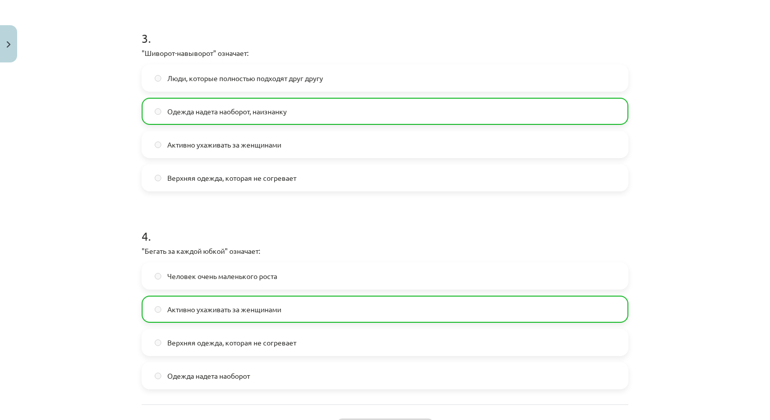
scroll to position [701, 0]
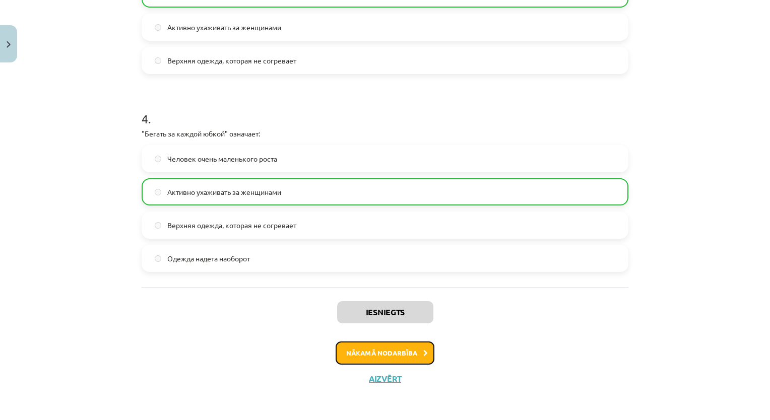
click at [410, 361] on button "Nākamā nodarbība" at bounding box center [385, 353] width 99 height 23
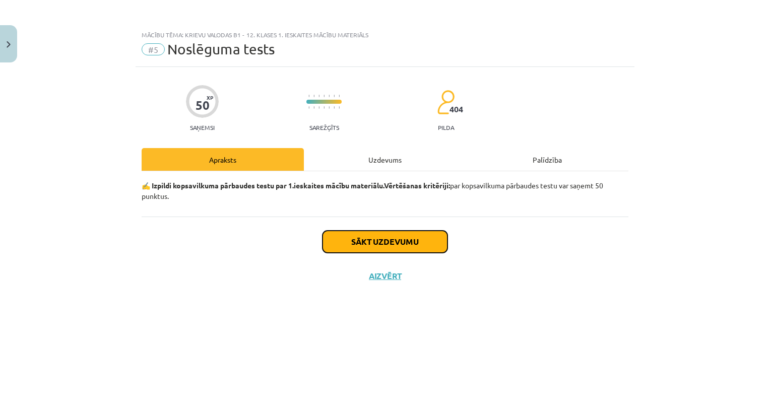
click at [403, 244] on button "Sākt uzdevumu" at bounding box center [385, 242] width 125 height 22
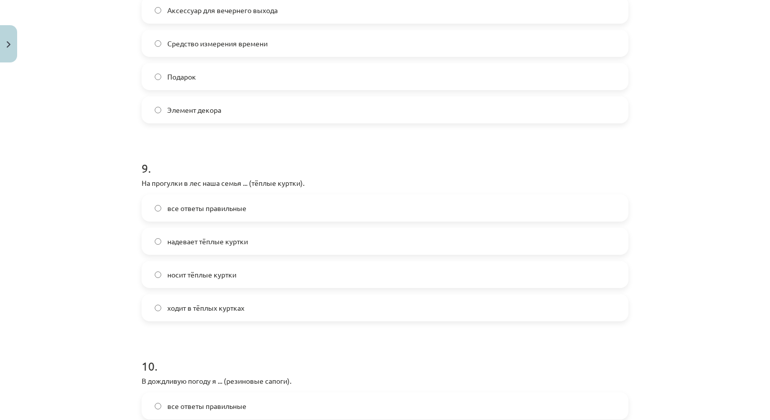
scroll to position [1857, 0]
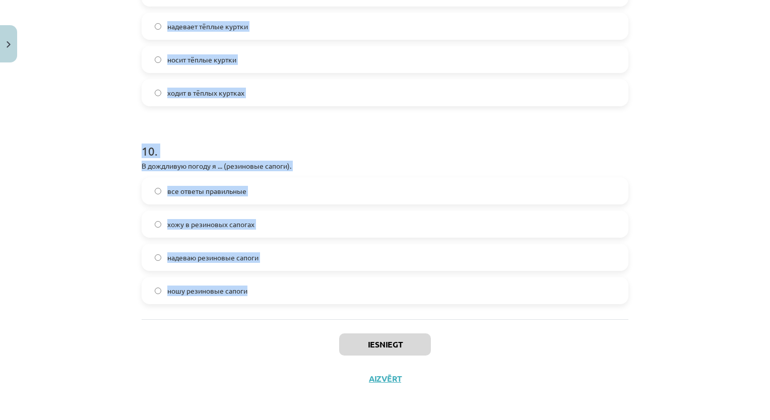
drag, startPoint x: 133, startPoint y: 184, endPoint x: 310, endPoint y: 288, distance: 205.3
copy form "Ученики школы ... (школьная форма) каждый день. все ответы правильные носят шко…"
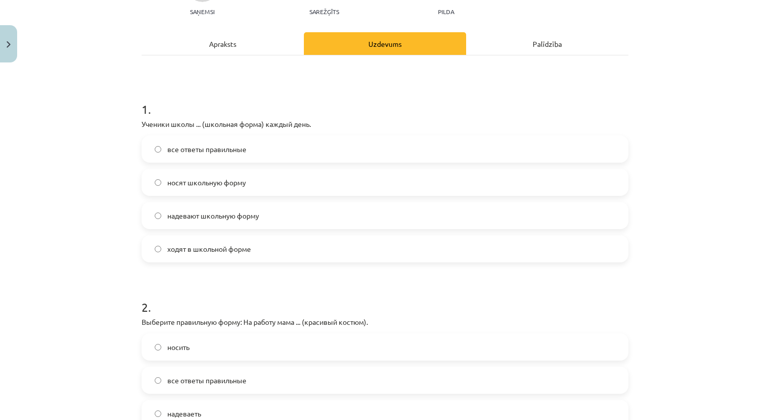
scroll to position [116, 0]
click at [266, 154] on label "все ответы правильные" at bounding box center [385, 148] width 485 height 25
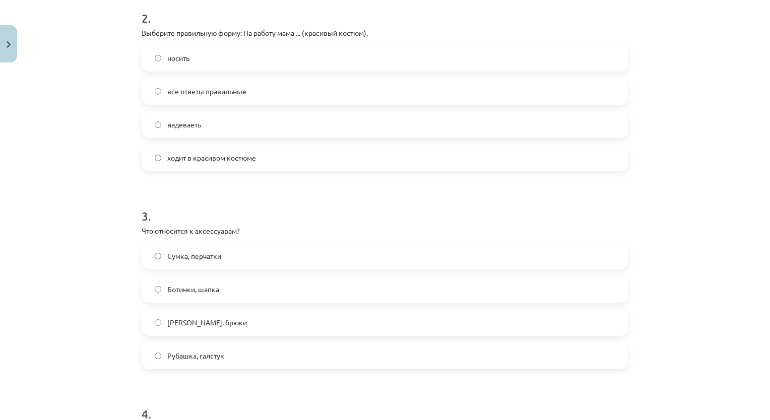
scroll to position [403, 0]
click at [238, 164] on span "ходит в красивом костюме" at bounding box center [211, 160] width 89 height 11
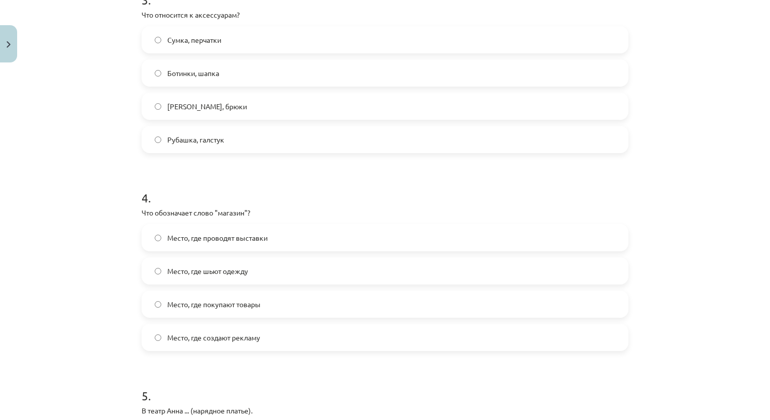
scroll to position [623, 0]
click at [260, 35] on label "Сумка, перчатки" at bounding box center [385, 38] width 485 height 25
click at [328, 303] on label "Место, где покупают товары" at bounding box center [385, 303] width 485 height 25
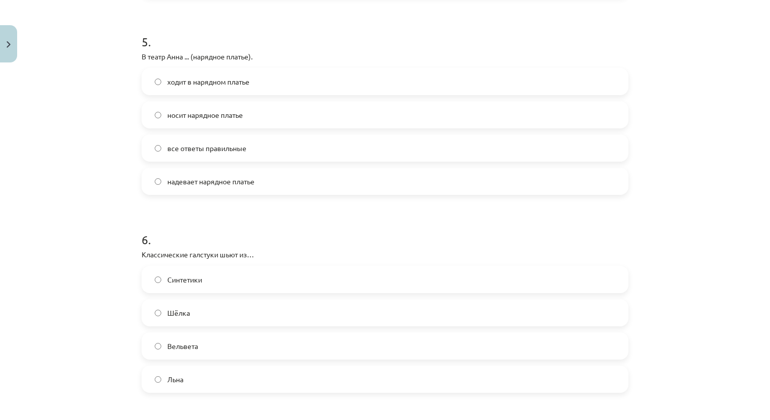
scroll to position [976, 0]
click at [245, 150] on label "все ответы правильные" at bounding box center [385, 148] width 485 height 25
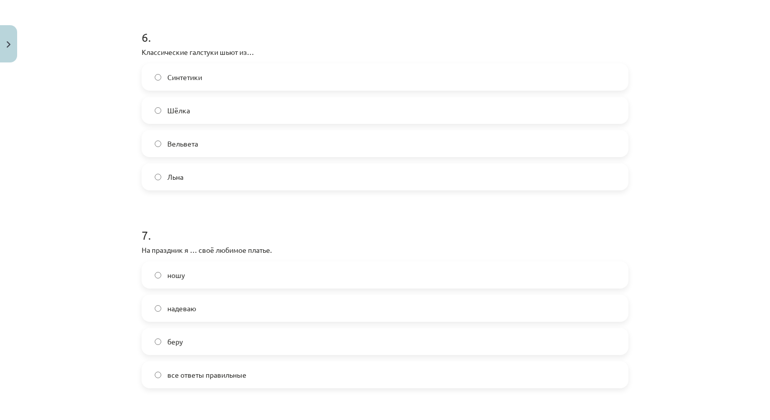
scroll to position [1182, 0]
click at [242, 113] on label "Шёлка" at bounding box center [385, 106] width 485 height 25
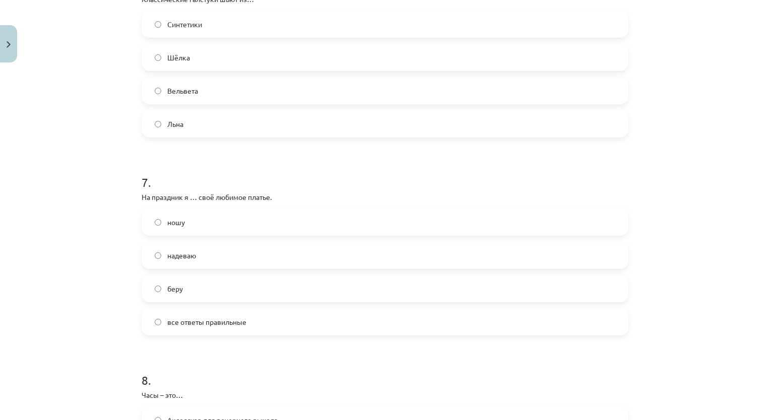
scroll to position [1231, 0]
click at [323, 256] on label "надеваю" at bounding box center [385, 255] width 485 height 25
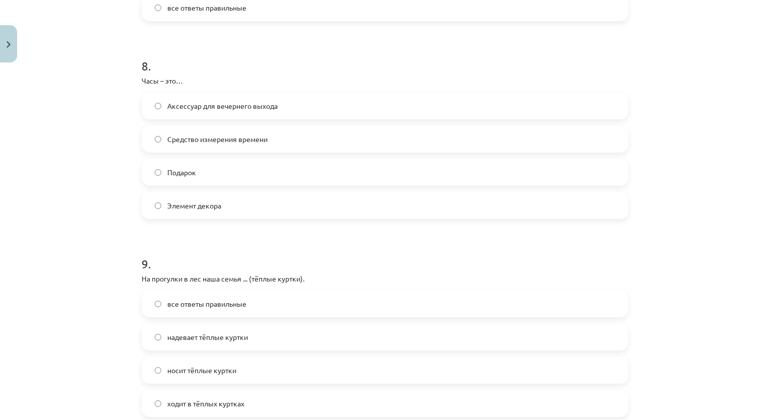
scroll to position [1551, 0]
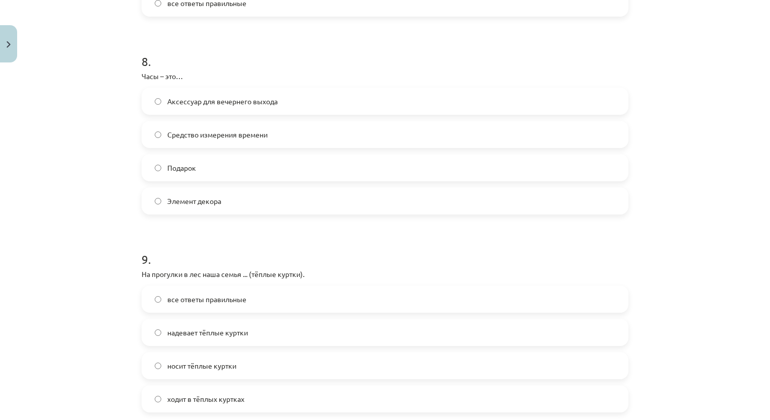
click at [319, 138] on label "Средство измерения времени" at bounding box center [385, 134] width 485 height 25
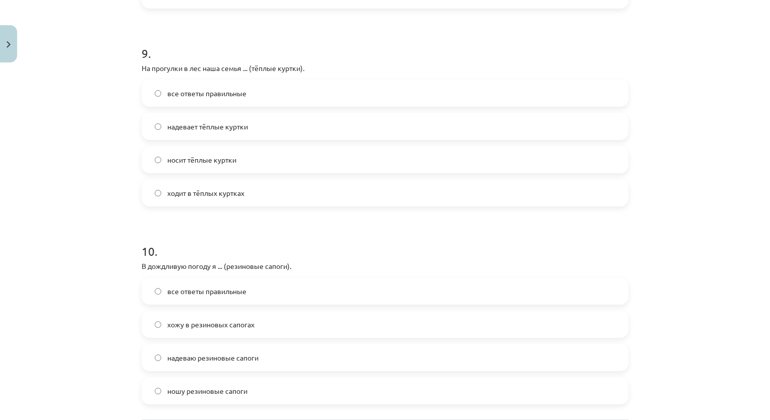
scroll to position [1762, 0]
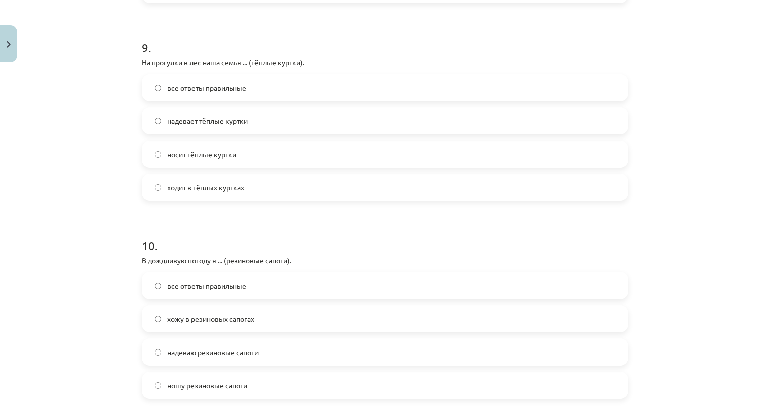
click at [293, 87] on label "все ответы правильные" at bounding box center [385, 87] width 485 height 25
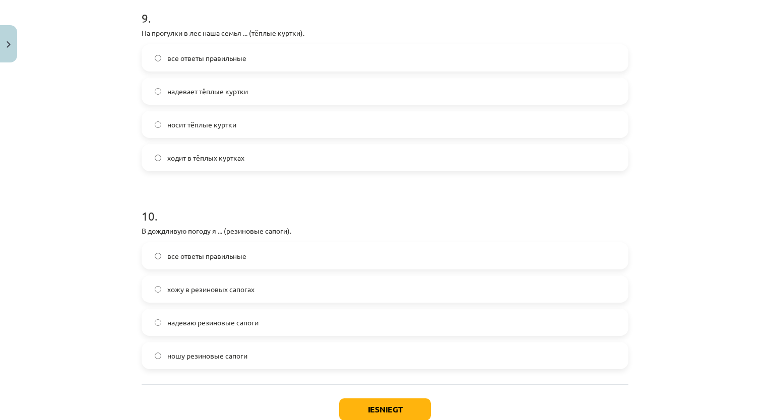
scroll to position [1793, 0]
click at [294, 255] on label "все ответы правильные" at bounding box center [385, 255] width 485 height 25
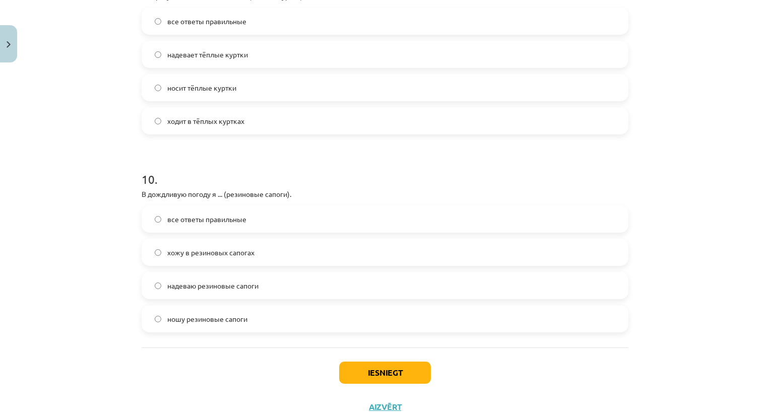
scroll to position [1833, 0]
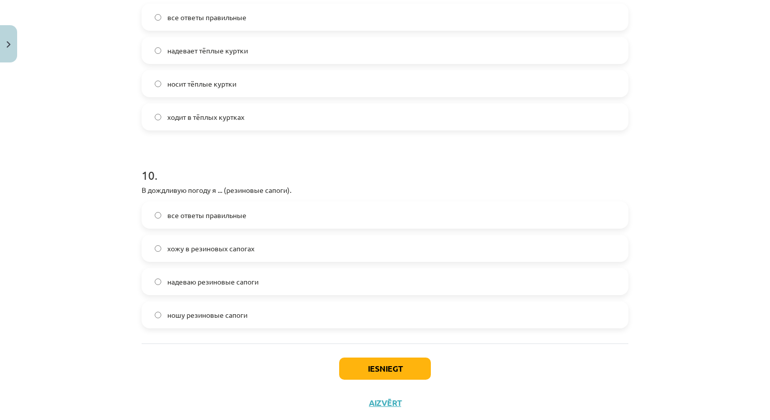
click at [401, 370] on button "Iesniegt" at bounding box center [385, 369] width 92 height 22
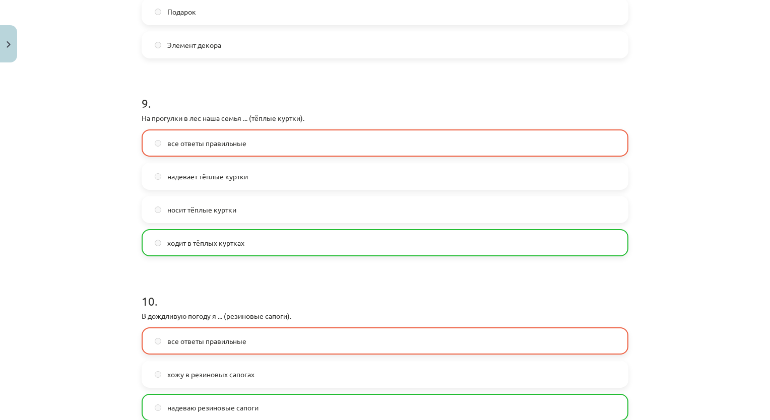
scroll to position [1889, 0]
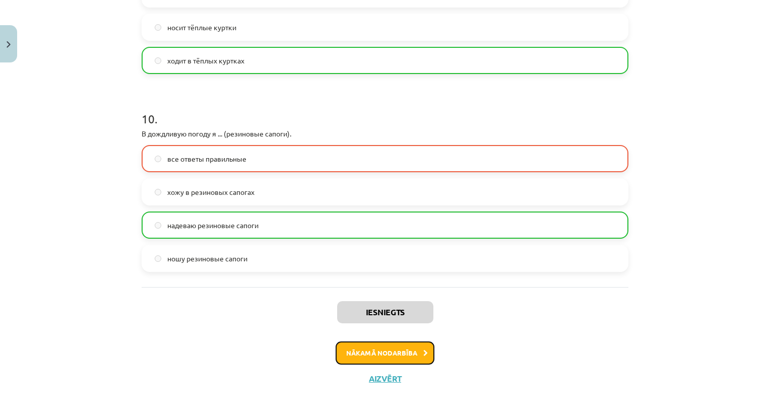
click at [407, 354] on button "Nākamā nodarbība" at bounding box center [385, 353] width 99 height 23
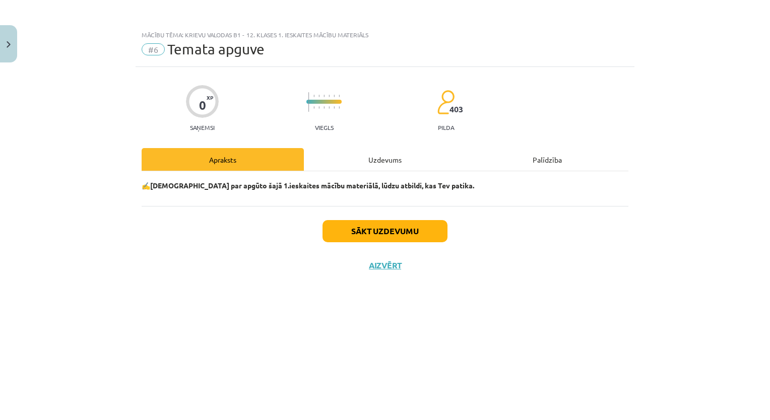
click at [401, 228] on button "Sākt uzdevumu" at bounding box center [385, 231] width 125 height 22
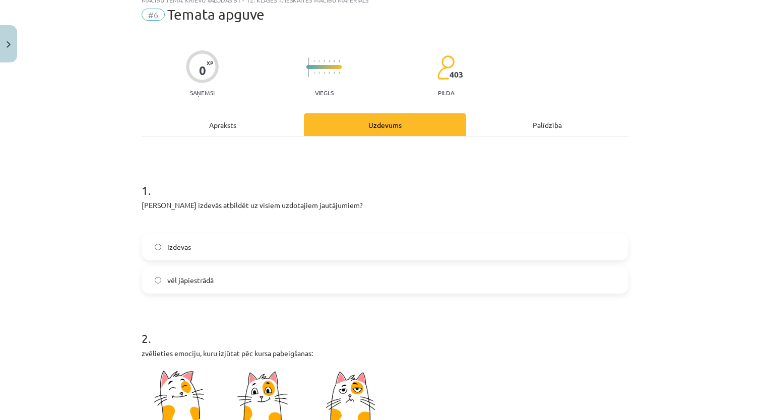
scroll to position [36, 0]
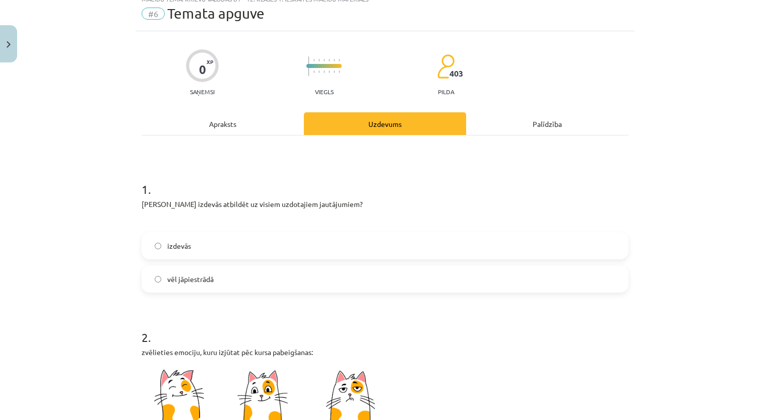
click at [420, 250] on label "izdevās" at bounding box center [385, 245] width 485 height 25
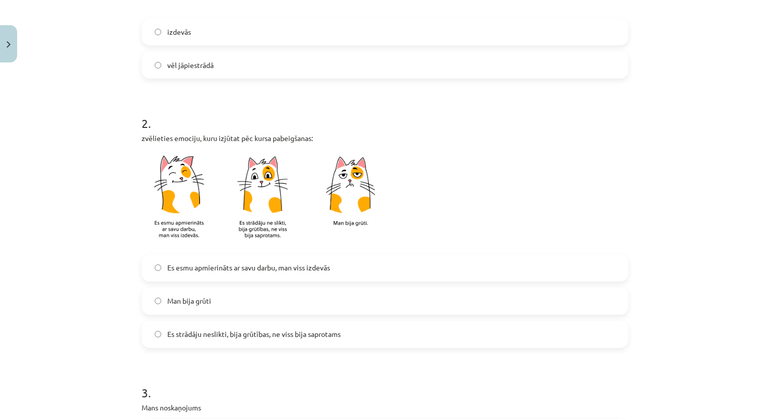
scroll to position [253, 0]
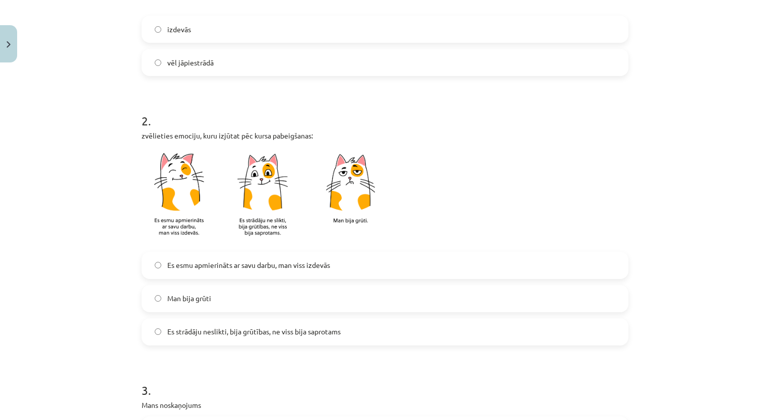
click at [390, 335] on label "Es strādāju neslikti, bija grūtības, ne viss bija saprotams" at bounding box center [385, 332] width 485 height 25
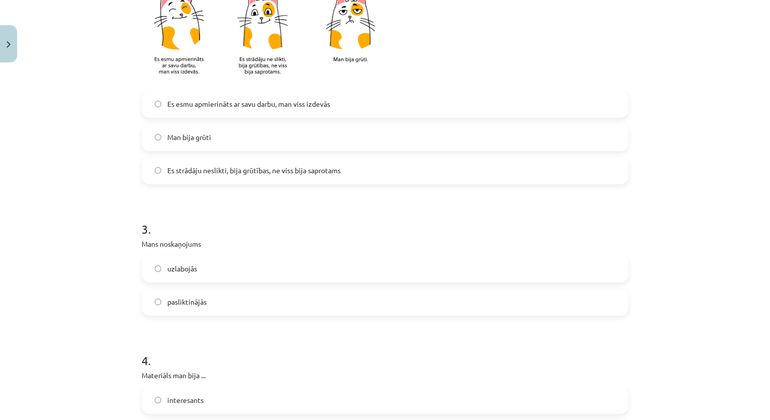
scroll to position [436, 0]
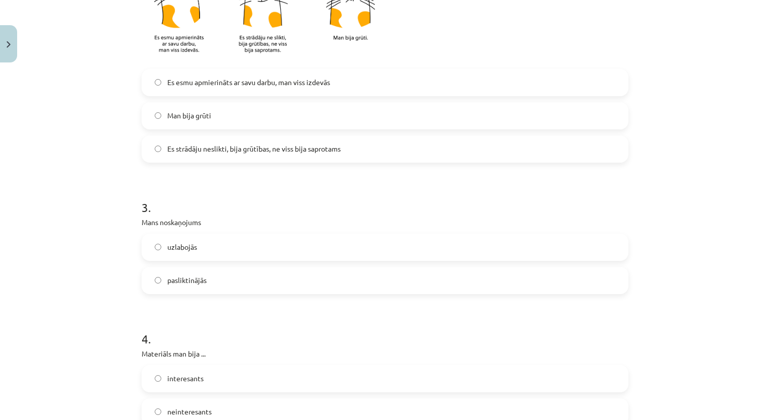
click at [384, 284] on label "pasliktinājās" at bounding box center [385, 280] width 485 height 25
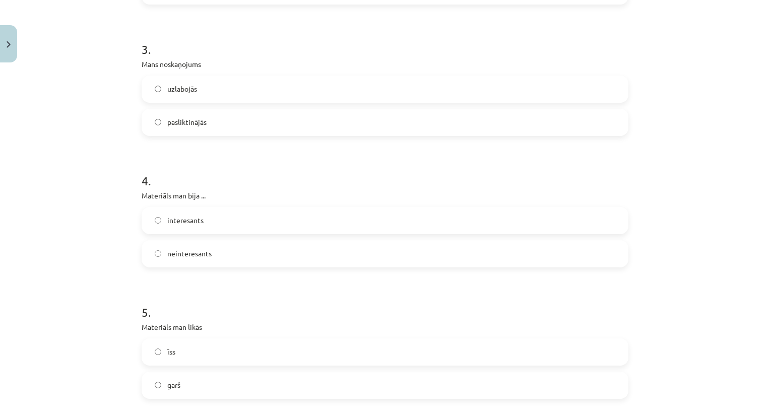
scroll to position [598, 0]
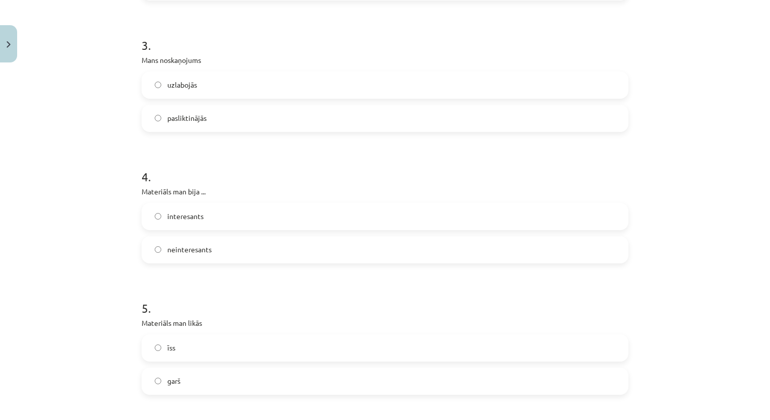
click at [400, 251] on label "neinteresants" at bounding box center [385, 249] width 485 height 25
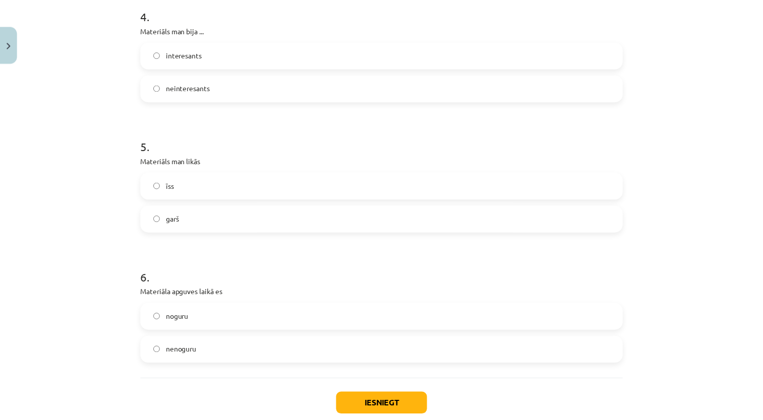
scroll to position [769, 0]
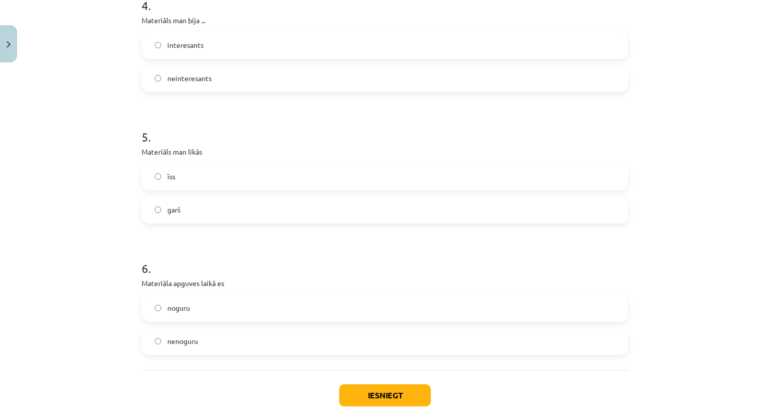
click at [426, 198] on label "garš" at bounding box center [385, 210] width 485 height 25
click at [377, 311] on label "noguru" at bounding box center [385, 308] width 485 height 25
click at [393, 400] on button "Iesniegt" at bounding box center [385, 396] width 92 height 22
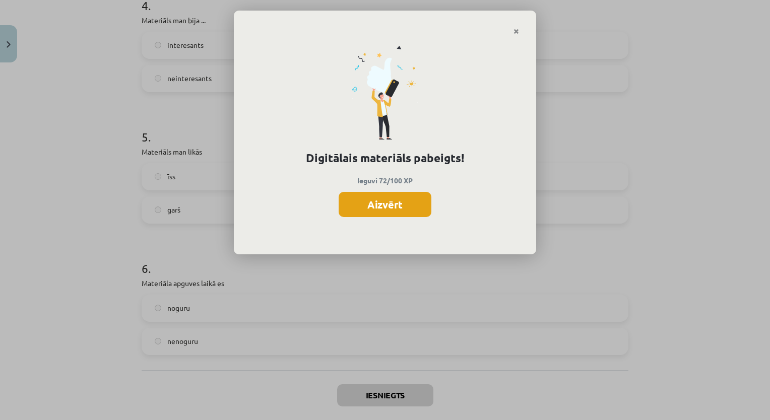
click at [415, 195] on button "Aizvērt" at bounding box center [385, 204] width 93 height 25
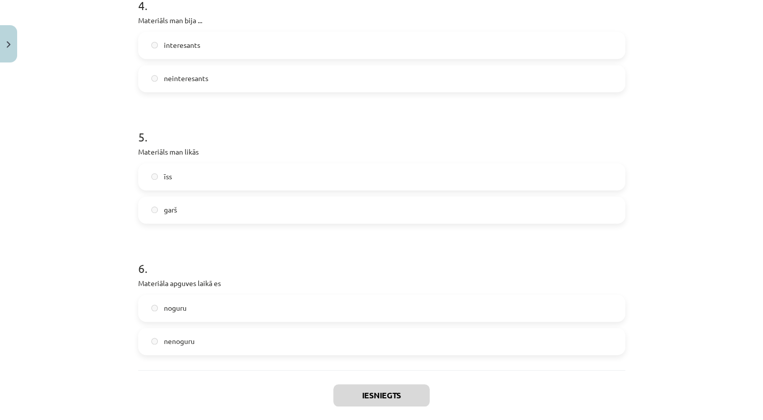
scroll to position [820, 0]
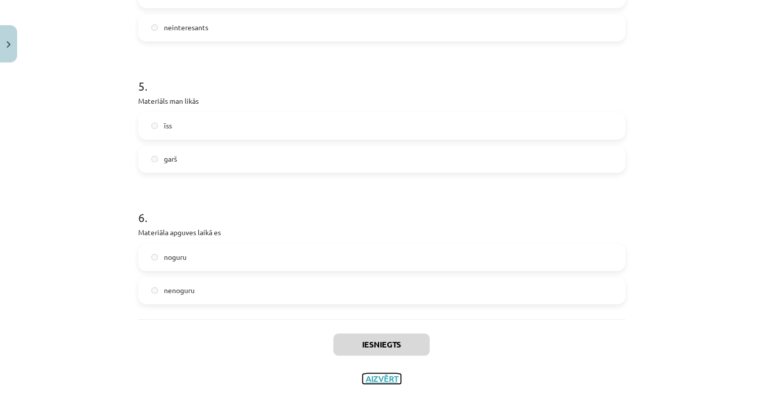
click at [383, 381] on button "Aizvērt" at bounding box center [381, 379] width 38 height 10
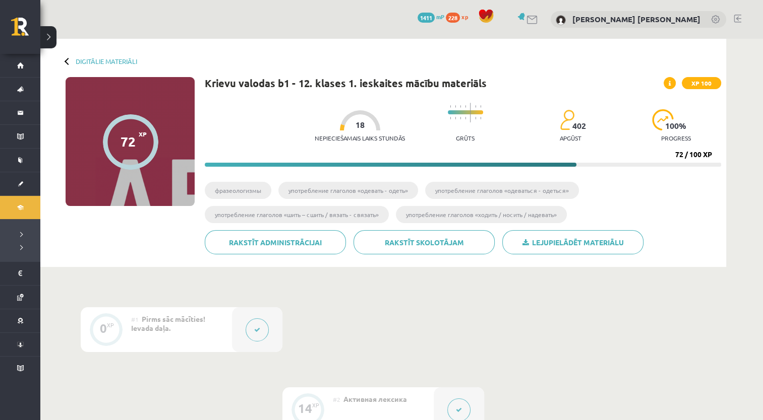
click at [45, 34] on button at bounding box center [48, 37] width 16 height 22
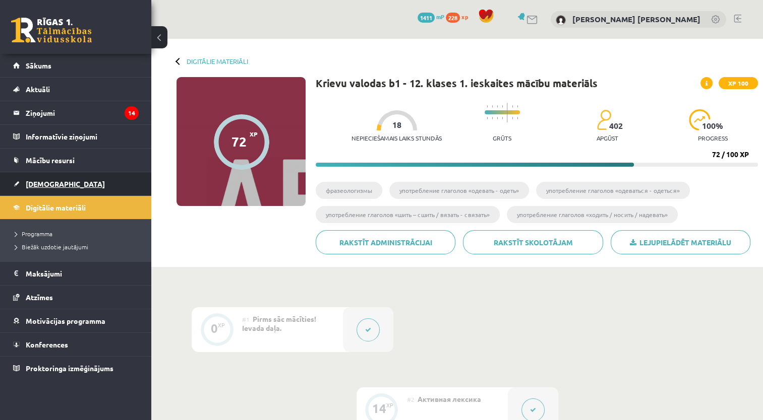
click at [71, 182] on link "[DEMOGRAPHIC_DATA]" at bounding box center [76, 183] width 126 height 23
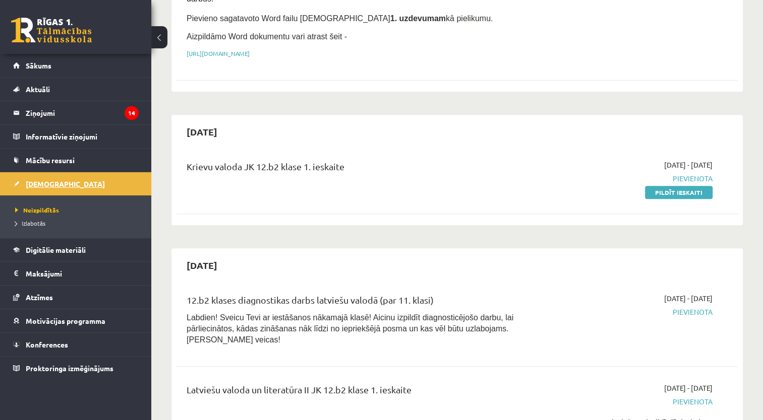
scroll to position [363, 0]
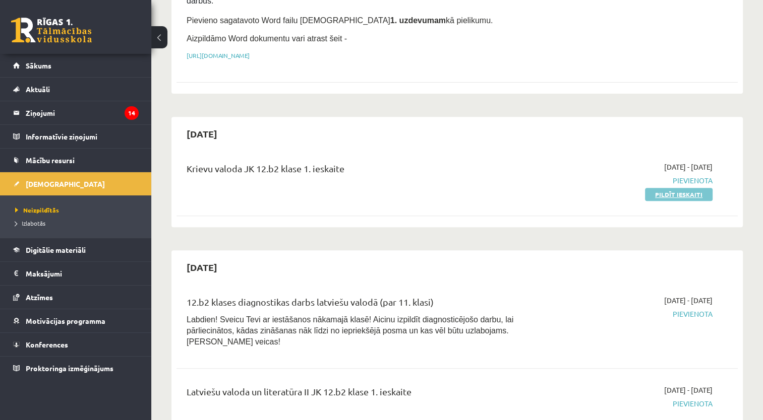
click at [698, 188] on link "Pildīt ieskaiti" at bounding box center [679, 194] width 68 height 13
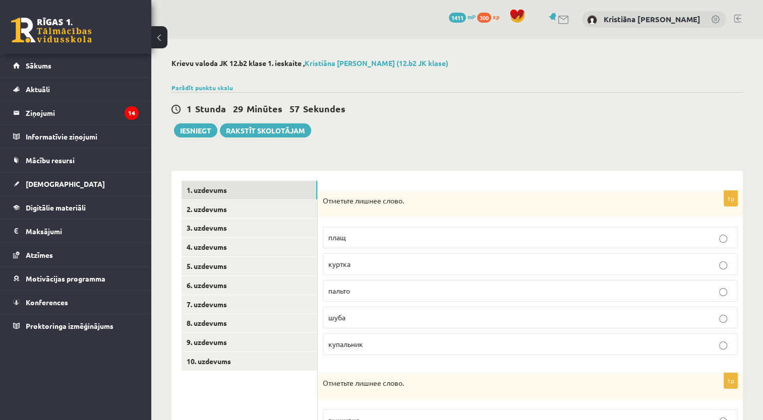
click at [159, 42] on button at bounding box center [159, 37] width 16 height 22
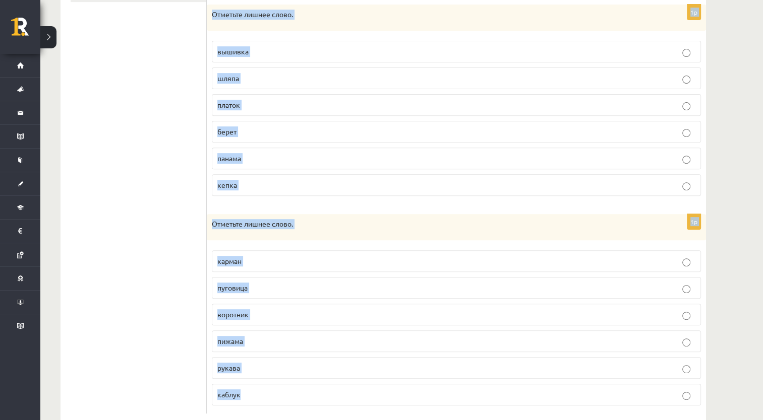
scroll to position [389, 0]
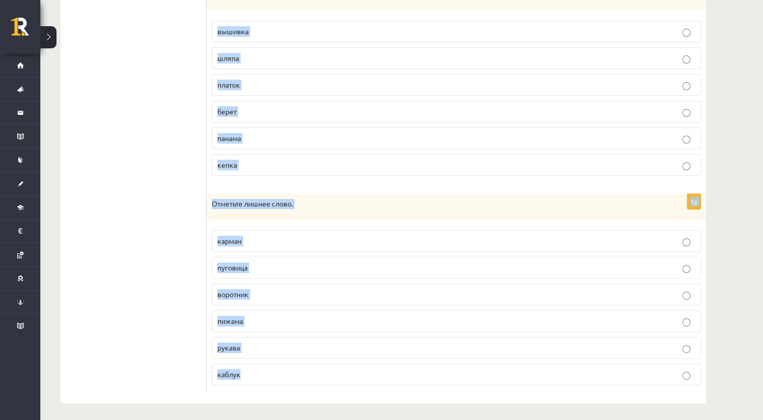
drag, startPoint x: 211, startPoint y: 107, endPoint x: 296, endPoint y: 416, distance: 321.0
click at [296, 416] on div "**********" at bounding box center [383, 37] width 686 height 774
copy form "Отметьте лишнее слово. плащ куртка пальто шуба купальник 1p Отметьте лишнее сло…"
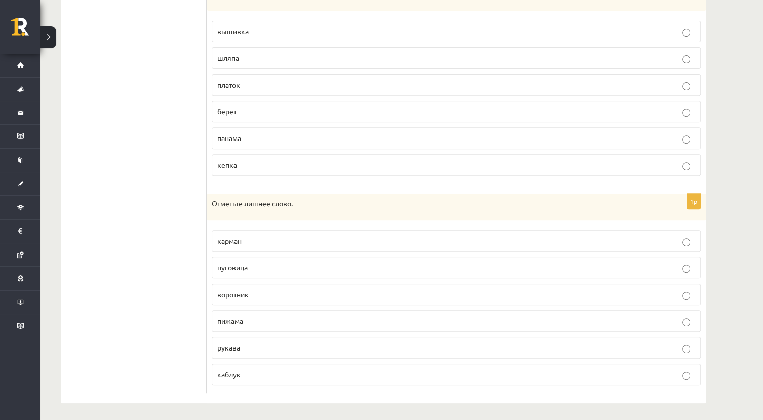
click at [104, 72] on ul "1. uzdevums 2. uzdevums 3. uzdevums 4. uzdevums 5. uzdevums 6. uzdevums 7. uzde…" at bounding box center [139, 93] width 136 height 602
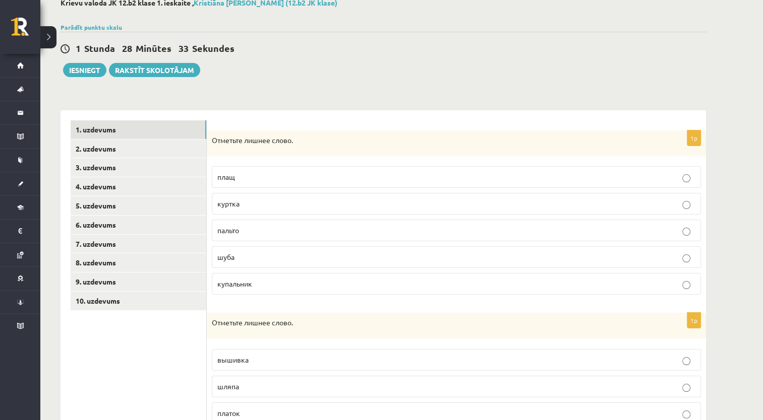
scroll to position [64, 0]
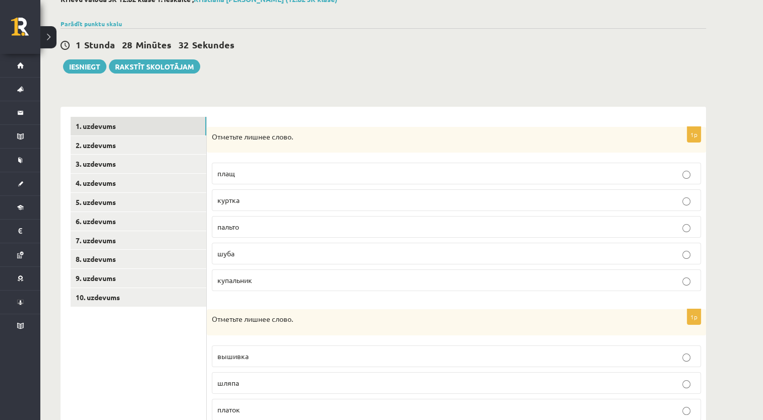
click at [307, 289] on label "купальник" at bounding box center [456, 281] width 489 height 22
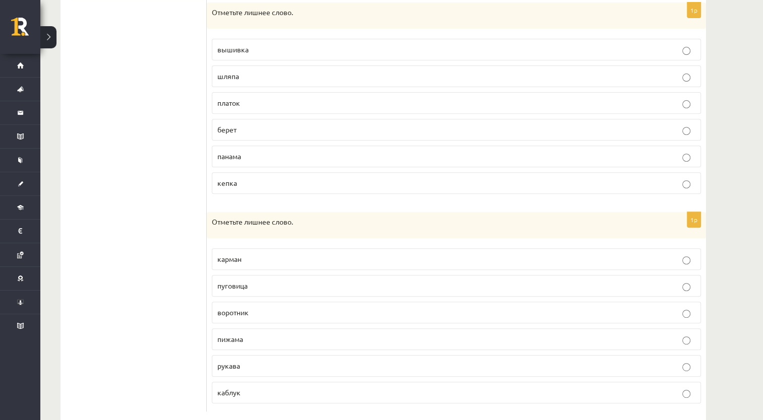
scroll to position [389, 0]
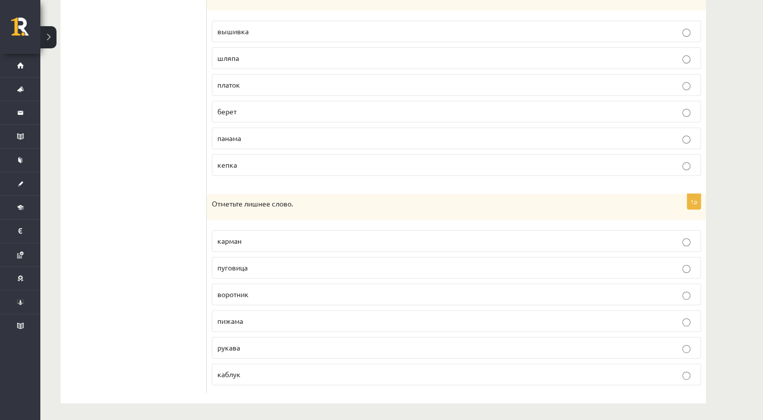
click at [265, 35] on p "вышивка" at bounding box center [456, 31] width 478 height 11
click at [279, 317] on p "пижама" at bounding box center [456, 321] width 478 height 11
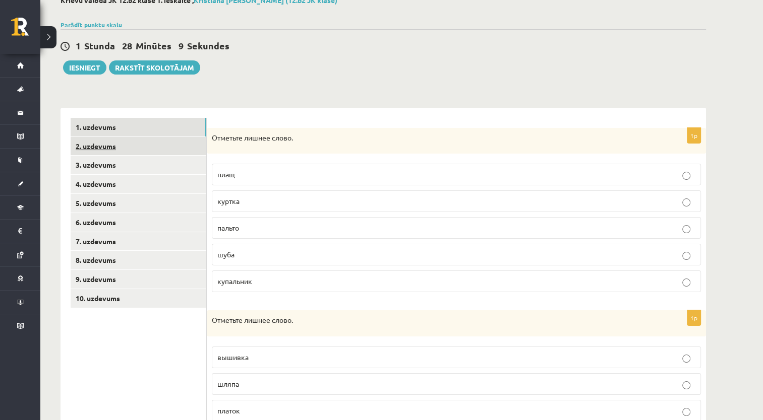
click at [141, 152] on link "2. uzdevums" at bounding box center [139, 146] width 136 height 19
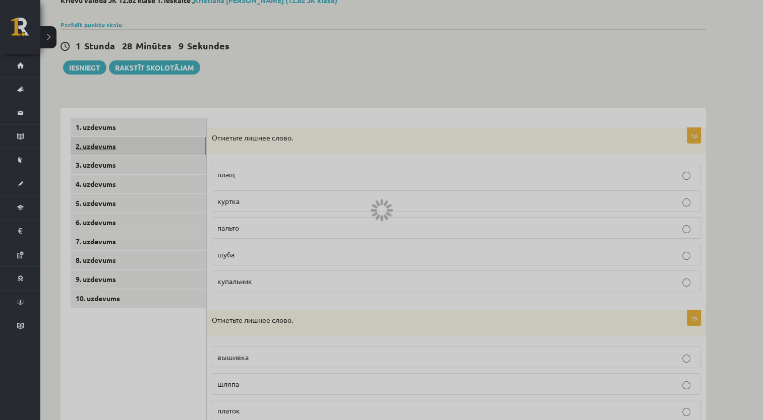
scroll to position [31, 0]
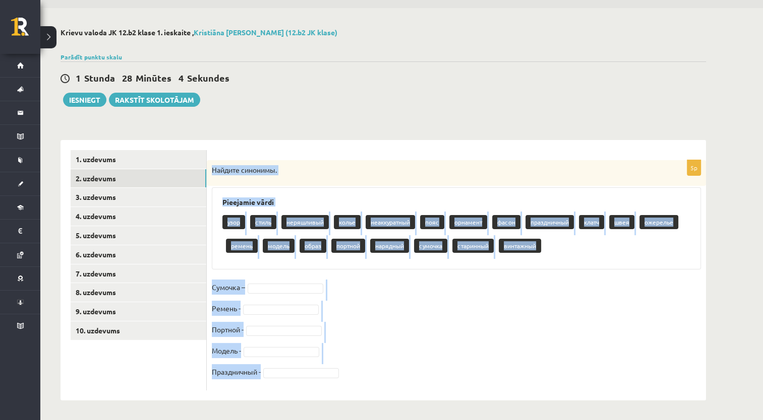
drag, startPoint x: 213, startPoint y: 166, endPoint x: 397, endPoint y: 377, distance: 280.1
click at [397, 377] on div "5p Найдите синонимы. Pieejamie vārdi узор стиль неряшливый колье неаккуратный п…" at bounding box center [456, 275] width 499 height 230
copy div "Найдите синонимы. Pieejamie vārdi узор стиль неряшливый колье неаккуратный пояс…"
click at [423, 293] on fieldset "Сумочка – Ремень - Портной - Модель - Праздничный -" at bounding box center [456, 333] width 489 height 106
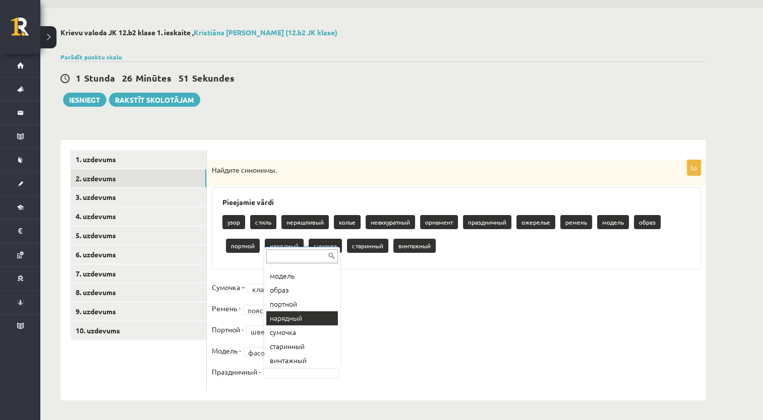
scroll to position [137, 0]
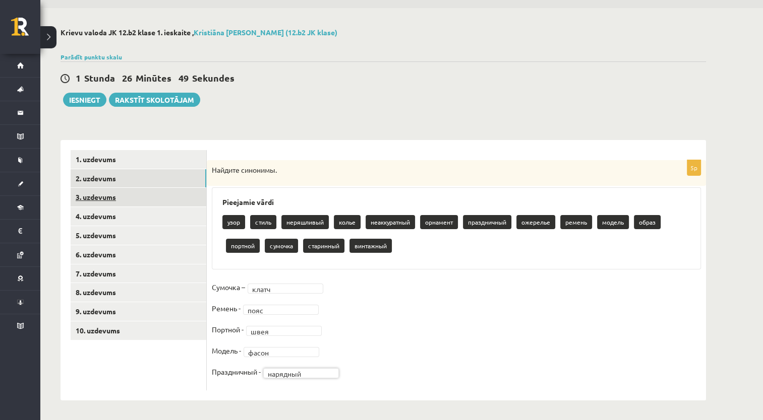
click at [131, 200] on link "3. uzdevums" at bounding box center [139, 197] width 136 height 19
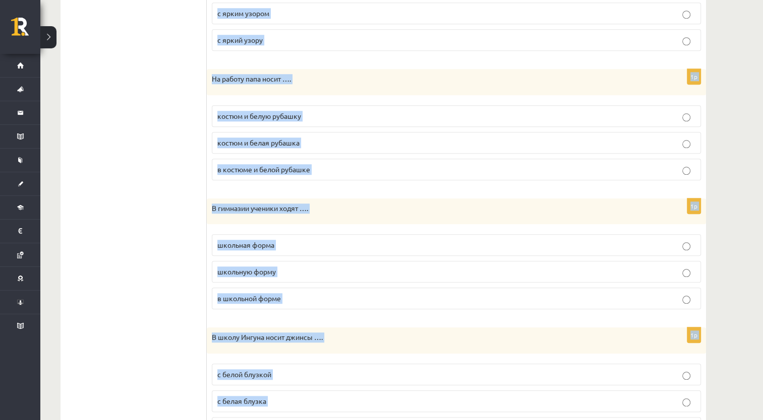
scroll to position [1078, 0]
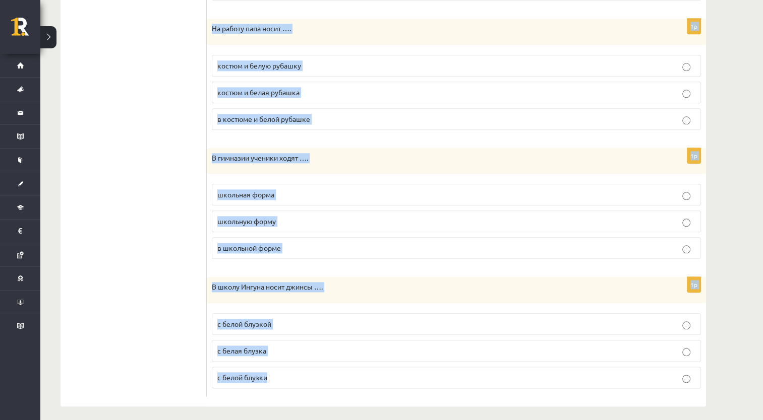
drag, startPoint x: 212, startPoint y: 166, endPoint x: 300, endPoint y: 419, distance: 268.2
copy form "Lorem ipsumdo sitam conse … ad elitse do eiusmo te incidi 2u Labo etdolo …. mag…"
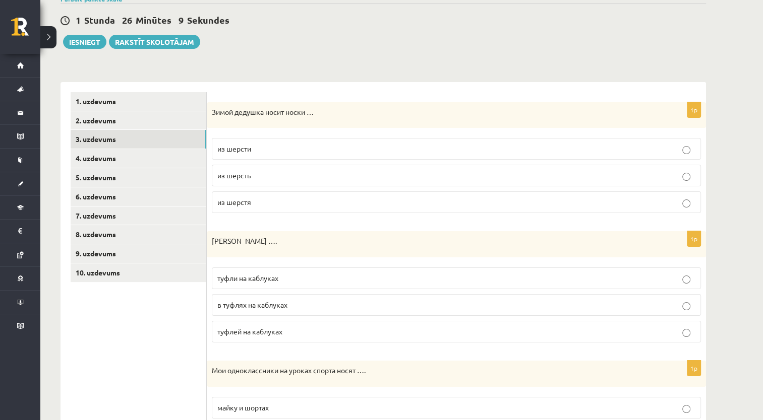
scroll to position [108, 0]
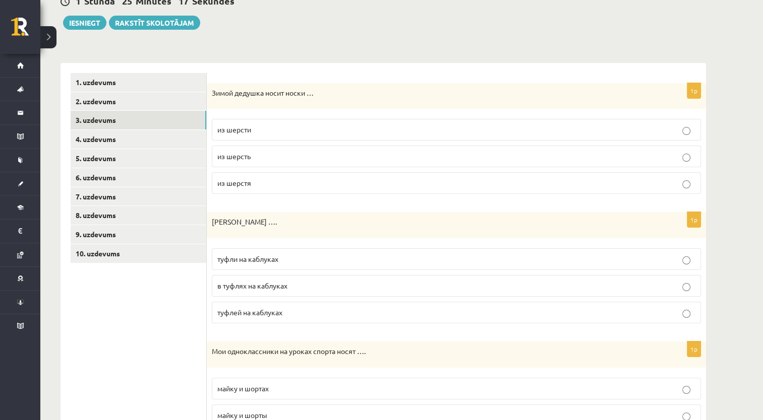
click at [249, 132] on span "из шерсти" at bounding box center [234, 129] width 34 height 9
click at [292, 257] on p "туфли на каблуках" at bounding box center [456, 259] width 478 height 11
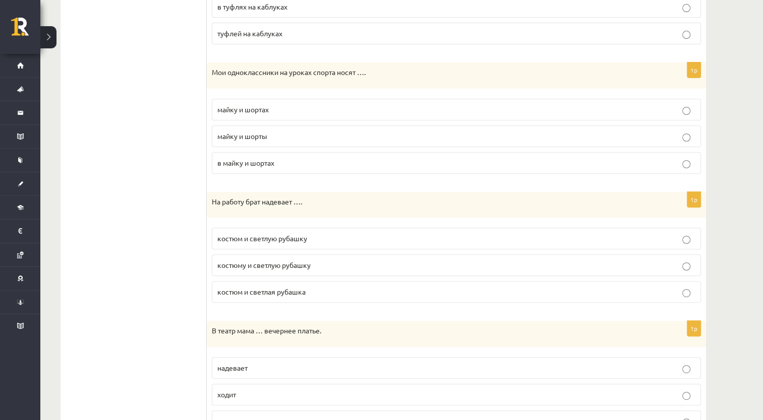
scroll to position [402, 0]
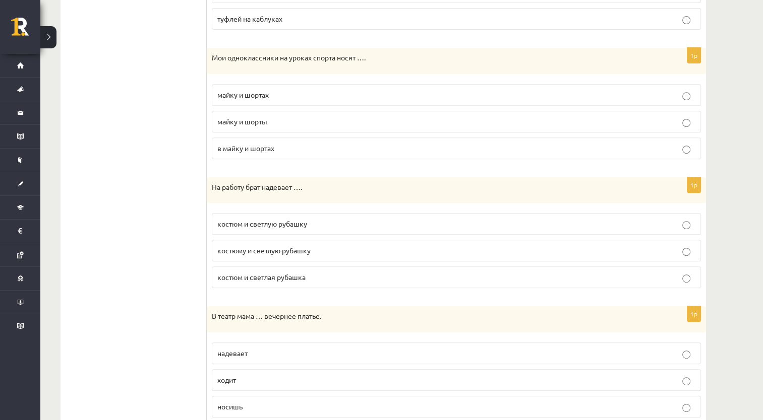
click at [315, 111] on label "майку и шорты" at bounding box center [456, 122] width 489 height 22
click at [324, 229] on label "костюм и светлую рубашку" at bounding box center [456, 224] width 489 height 22
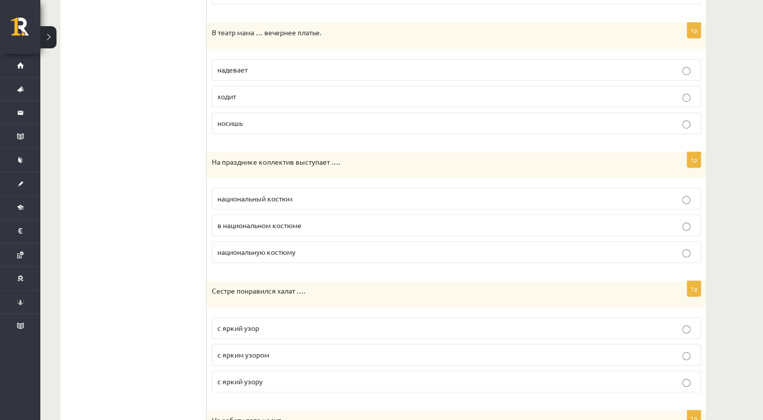
scroll to position [688, 0]
click at [317, 63] on p "надевает" at bounding box center [456, 68] width 478 height 11
click at [339, 221] on p "в национальном костюме" at bounding box center [456, 223] width 478 height 11
click at [338, 348] on p "с ярким узором" at bounding box center [456, 353] width 478 height 11
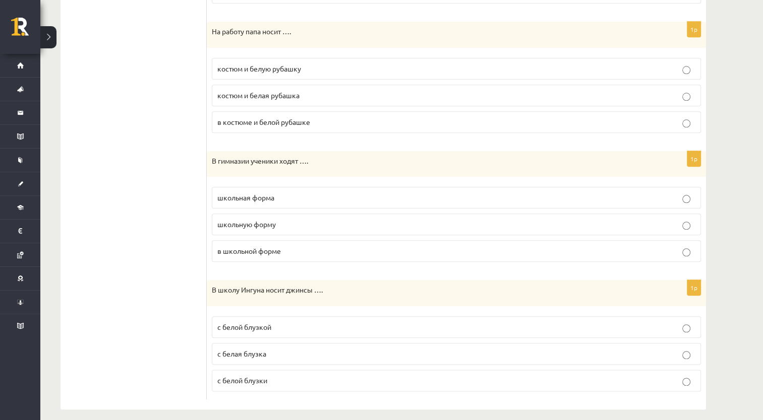
scroll to position [1078, 0]
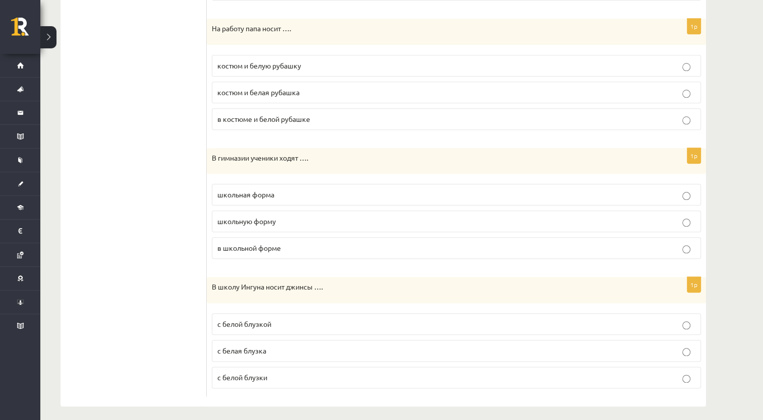
click at [367, 66] on p "костюм и белую рубашку" at bounding box center [456, 65] width 478 height 11
click at [279, 248] on p "в школьной форме" at bounding box center [456, 248] width 478 height 11
click at [276, 328] on label "с белой блузкой" at bounding box center [456, 325] width 489 height 22
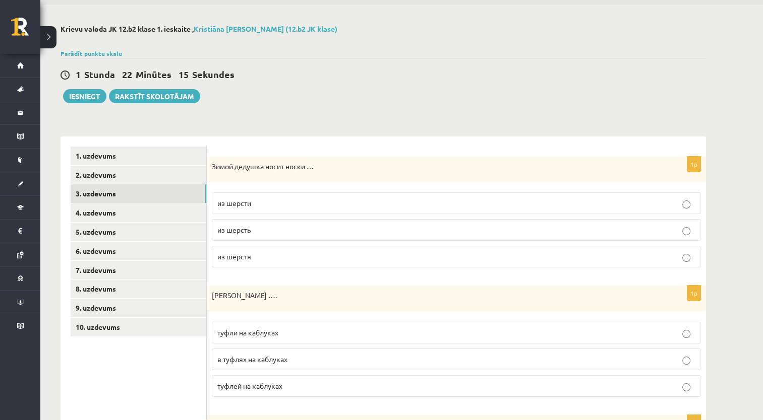
scroll to position [0, 0]
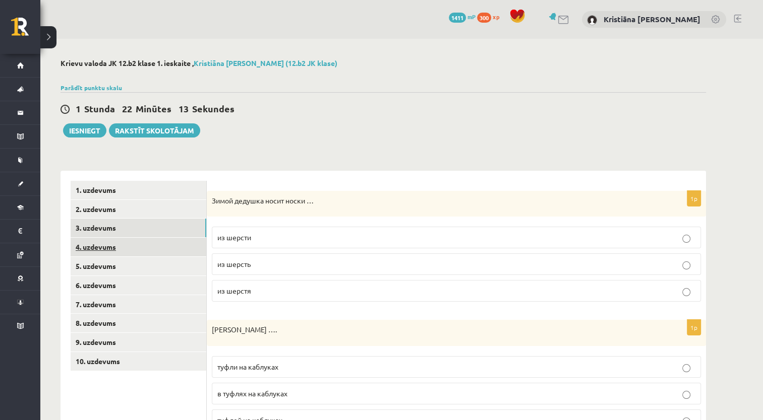
click at [141, 253] on link "4. uzdevums" at bounding box center [139, 247] width 136 height 19
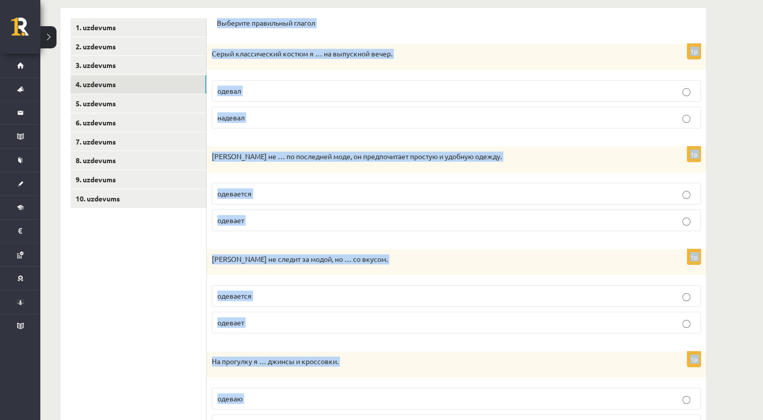
scroll to position [318, 0]
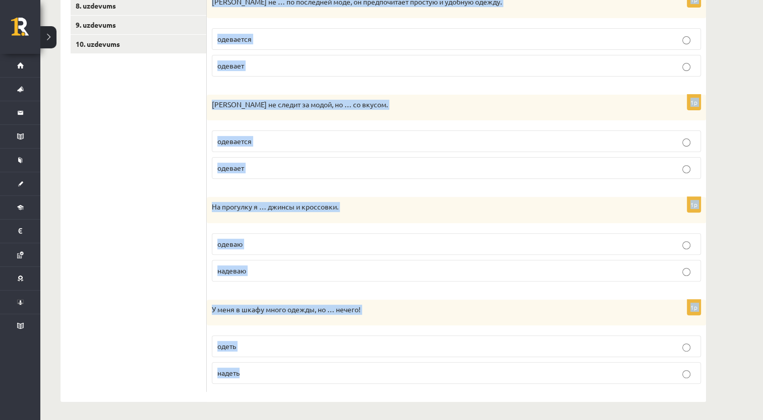
drag, startPoint x: 218, startPoint y: 122, endPoint x: 393, endPoint y: 393, distance: 323.0
click at [393, 393] on div "Выберите правильный глагол 1p Серый классический костюм я … на выпускной вечер.…" at bounding box center [456, 127] width 499 height 549
copy form "Выберите правильный глагол 1p Серый классический костюм я … на выпускной вечер.…"
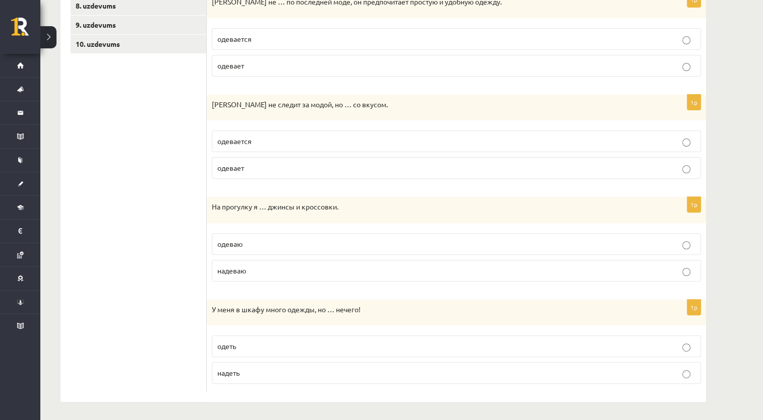
click at [194, 158] on ul "1. uzdevums 2. uzdevums 3. uzdevums 4. uzdevums 5. uzdevums 6. uzdevums 7. uzde…" at bounding box center [139, 127] width 136 height 529
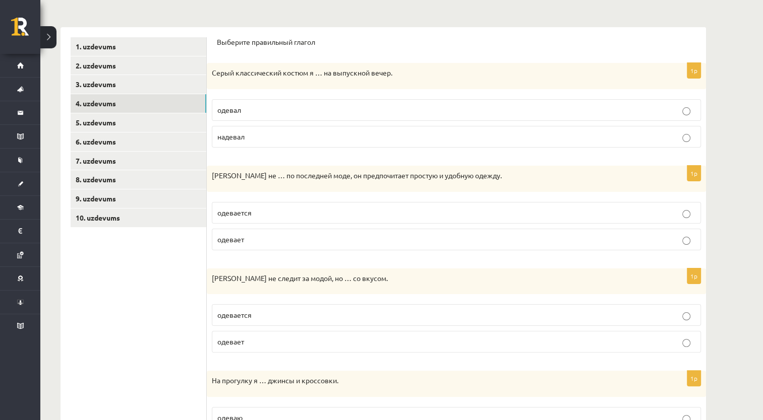
scroll to position [145, 0]
click at [611, 137] on p "надевал" at bounding box center [456, 136] width 478 height 11
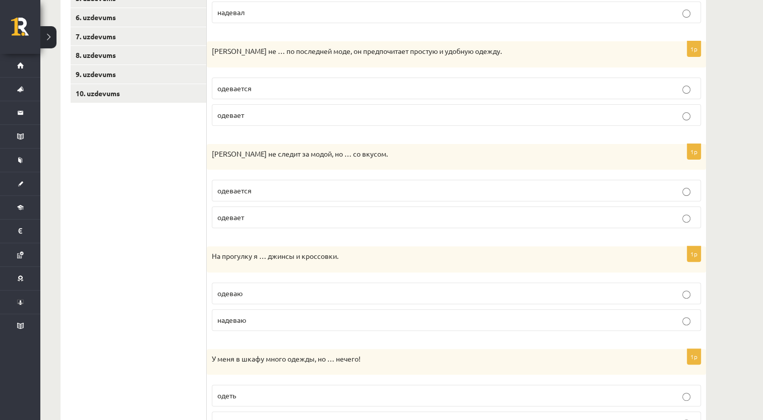
scroll to position [282, 0]
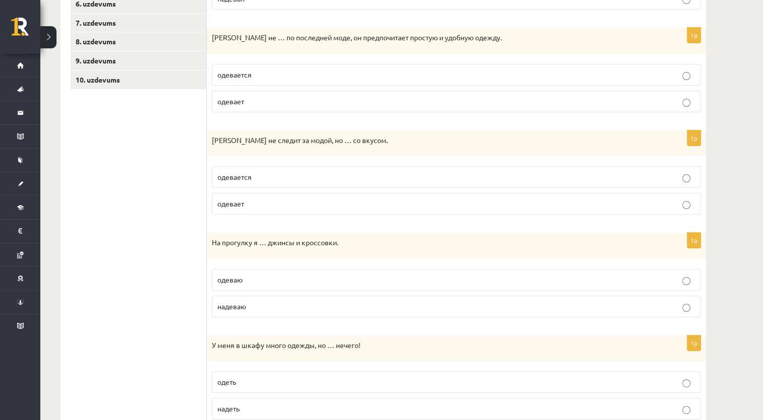
click at [253, 72] on p "одевается" at bounding box center [456, 75] width 478 height 11
click at [301, 182] on label "одевается" at bounding box center [456, 177] width 489 height 22
click at [298, 307] on p "надеваю" at bounding box center [456, 306] width 478 height 11
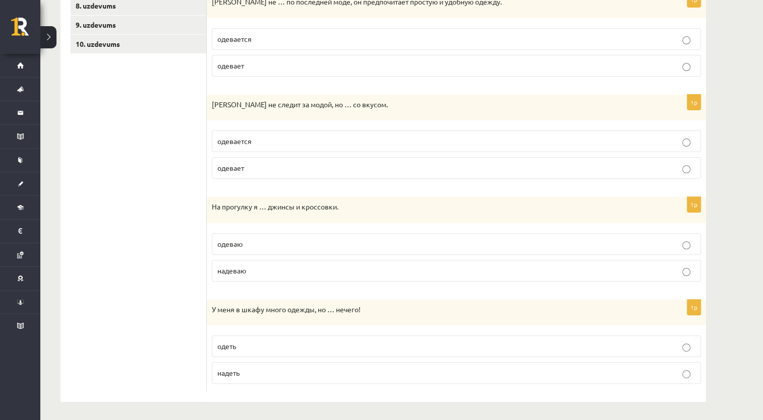
click at [262, 370] on p "надеть" at bounding box center [456, 373] width 478 height 11
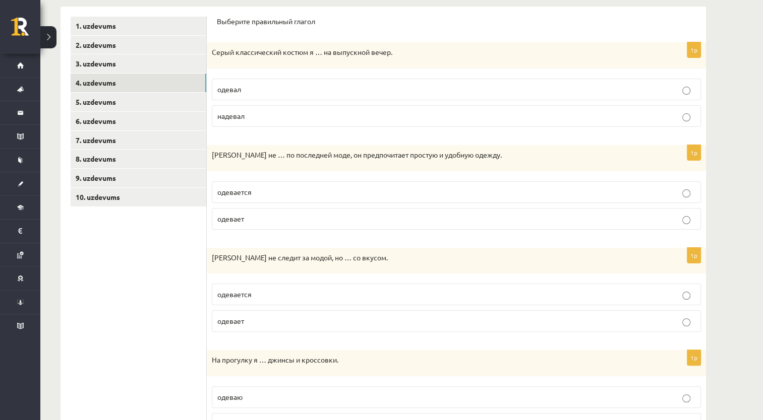
scroll to position [141, 0]
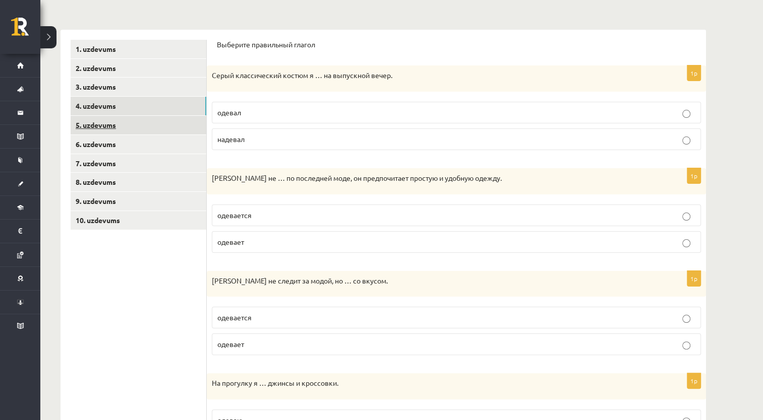
click at [131, 133] on link "5. uzdevums" at bounding box center [139, 125] width 136 height 19
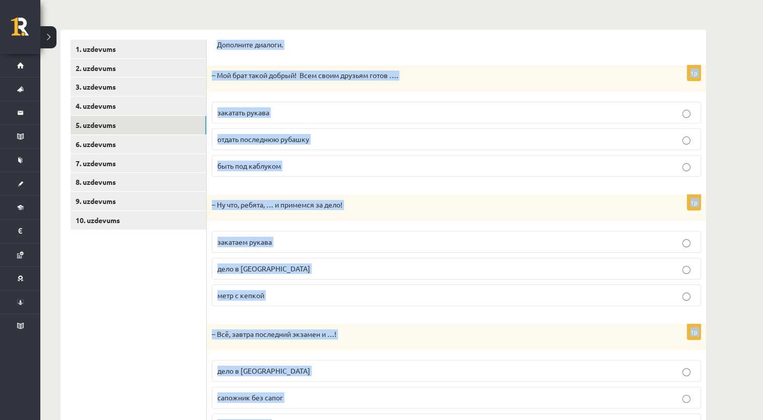
scroll to position [193, 0]
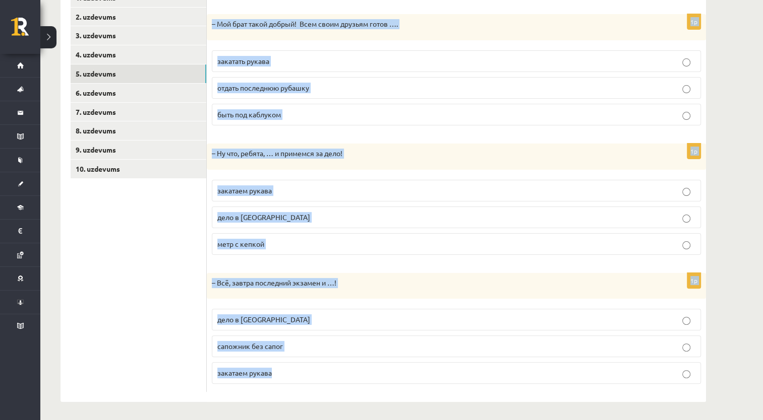
drag, startPoint x: 216, startPoint y: 38, endPoint x: 314, endPoint y: 379, distance: 354.7
click at [314, 379] on div "Дополните диалоги. 1p – Мой брат такой добрый! Всем своим друзьям готов …. зака…" at bounding box center [456, 190] width 499 height 424
copy form "Дополните диалоги. 1p – Мой брат такой добрый! Всем своим друзьям готов …. зака…"
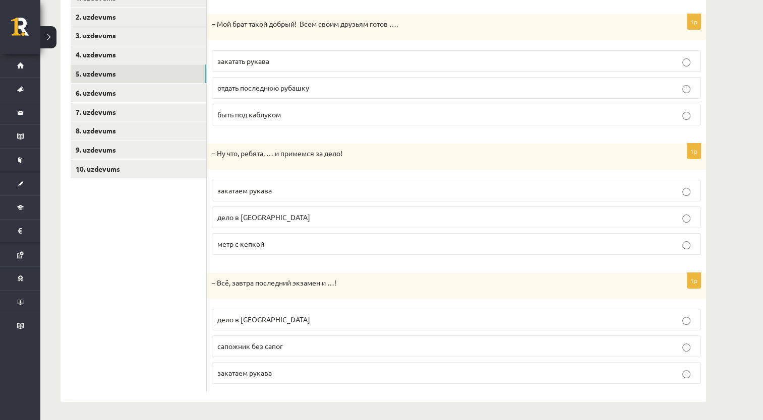
click at [188, 203] on ul "1. uzdevums 2. uzdevums 3. uzdevums 4. uzdevums 5. uzdevums 6. uzdevums 7. uzde…" at bounding box center [139, 190] width 136 height 404
click at [266, 87] on span "отдать последнюю рубашку" at bounding box center [263, 87] width 92 height 9
click at [272, 187] on span "закатаем рукава" at bounding box center [244, 190] width 54 height 9
click at [299, 326] on label "дело в [GEOGRAPHIC_DATA]" at bounding box center [456, 320] width 489 height 22
click at [146, 93] on link "6. uzdevums" at bounding box center [139, 93] width 136 height 19
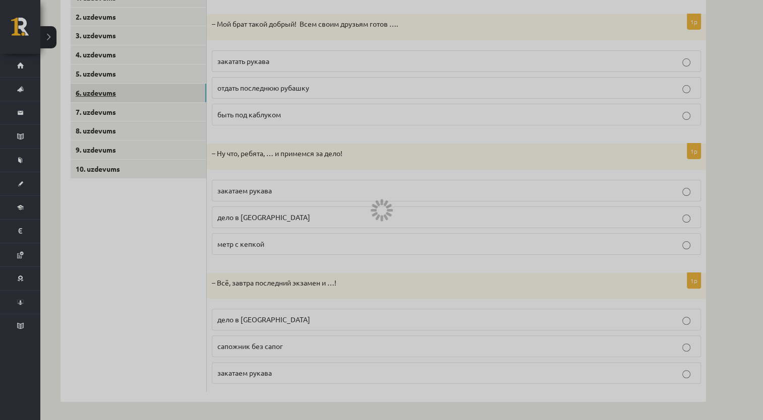
scroll to position [1, 0]
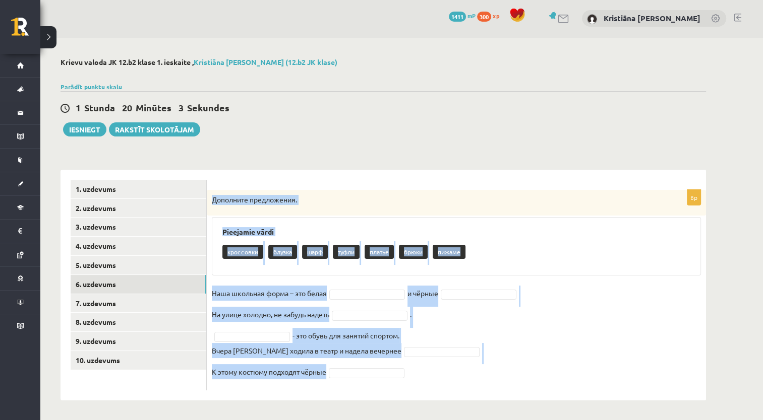
drag, startPoint x: 213, startPoint y: 200, endPoint x: 508, endPoint y: 382, distance: 346.5
click at [508, 382] on div "6p Дополните предложения. Pieejamie vārdi кроссовки блузка шарф туфли платье бр…" at bounding box center [456, 290] width 499 height 201
copy div "Дополните предложения. Pieejamie vārdi кроссовки блузка шарф туфли платье брюки…"
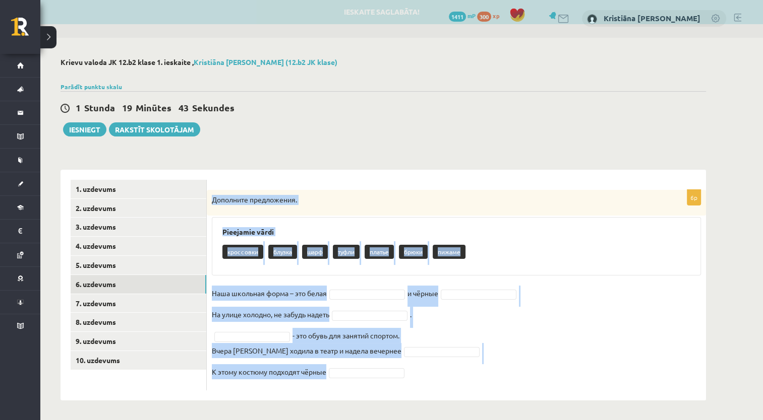
click at [331, 140] on div "**********" at bounding box center [383, 229] width 686 height 383
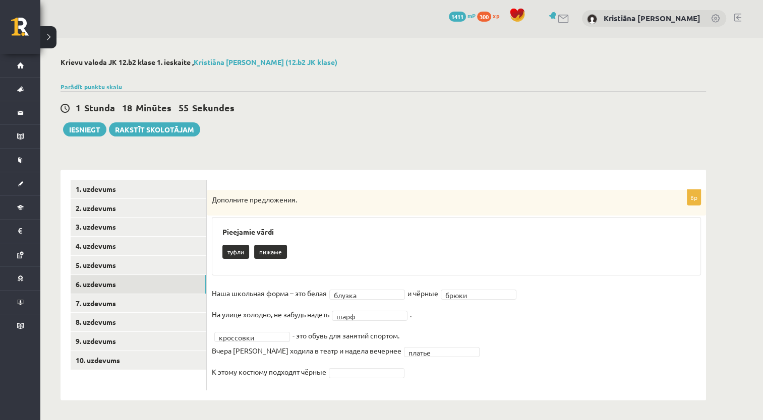
click at [396, 366] on fieldset "Наша школьная форма – это белая блузка ****** и чёрные брюки ***** На [GEOGRAPH…" at bounding box center [456, 336] width 489 height 100
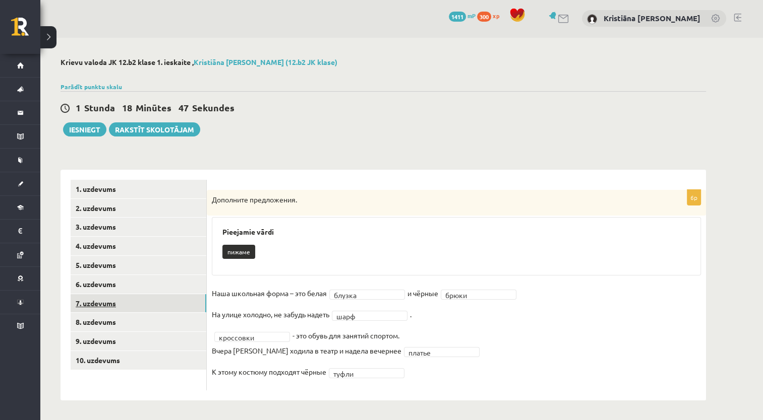
click at [154, 310] on link "7. uzdevums" at bounding box center [139, 303] width 136 height 19
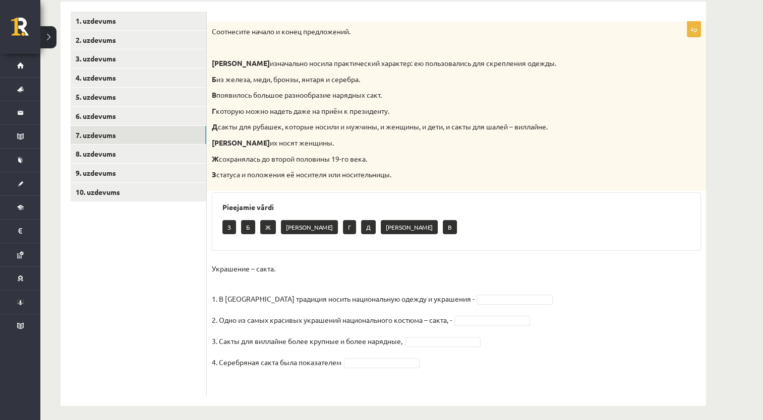
scroll to position [165, 0]
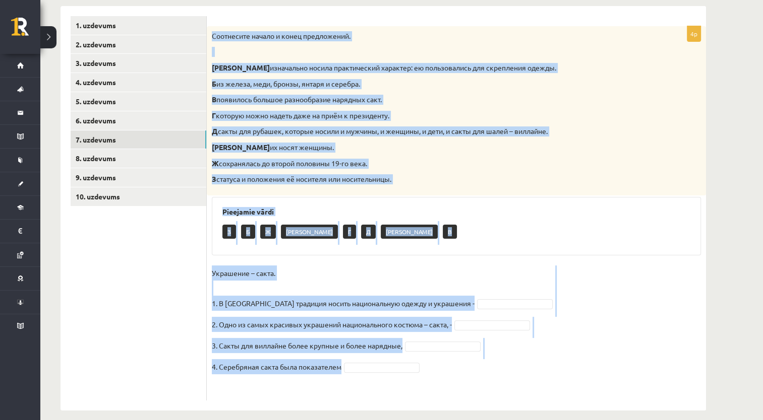
drag, startPoint x: 213, startPoint y: 33, endPoint x: 508, endPoint y: 368, distance: 446.4
click at [508, 368] on div "4p Соотнесите начало и конец предложений. А изначально носила практический хара…" at bounding box center [456, 213] width 499 height 375
copy div "Loremipsum dolors a conse adipiscinge. S doeiusmodt incidi utlaboreetdo magnaal…"
click at [566, 278] on fieldset "Украшение – сакта. 1. В [GEOGRAPHIC_DATA] традиция носить национальную одежду и…" at bounding box center [456, 331] width 489 height 130
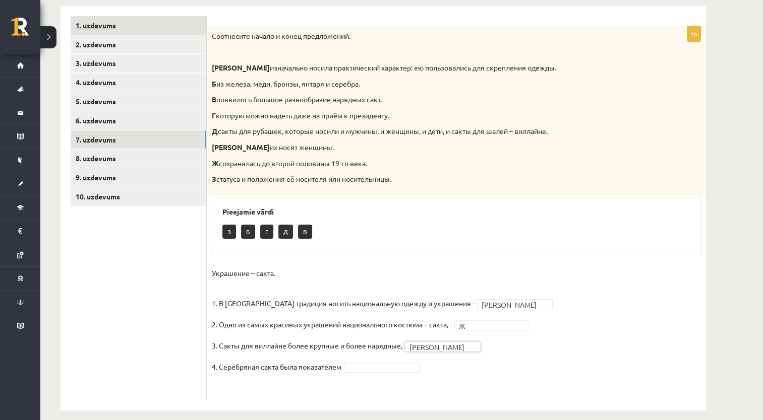
scroll to position [175, 0]
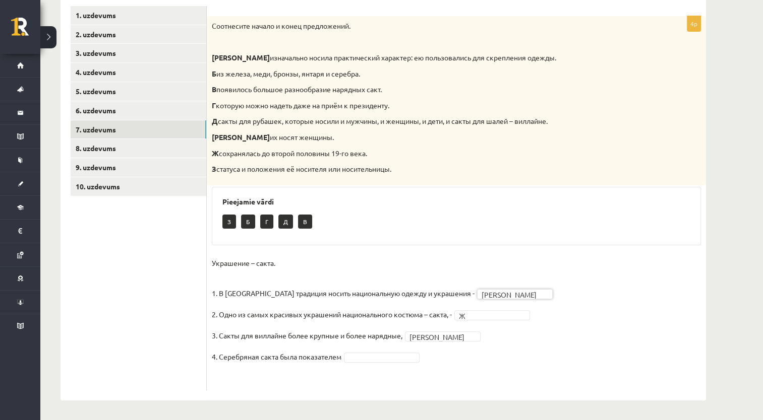
drag, startPoint x: 560, startPoint y: 339, endPoint x: 448, endPoint y: 338, distance: 111.4
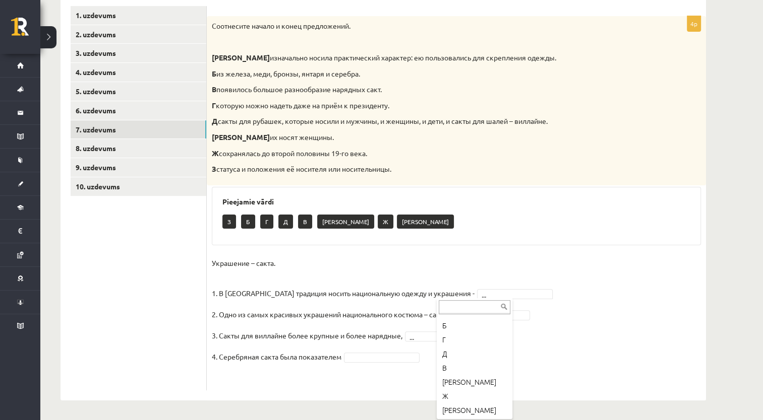
scroll to position [26, 0]
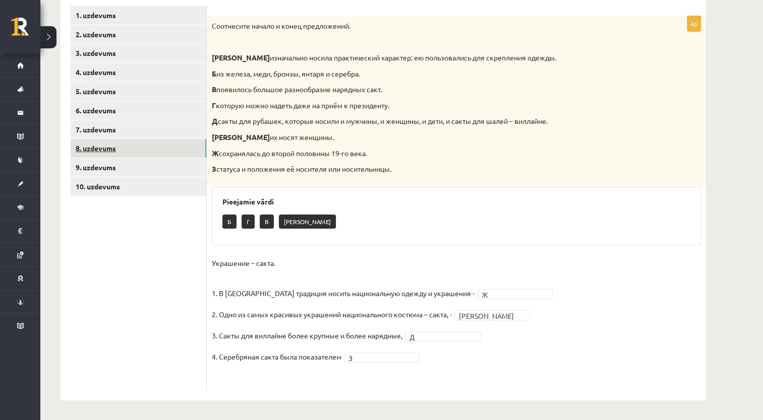
click at [117, 149] on link "8. uzdevums" at bounding box center [139, 148] width 136 height 19
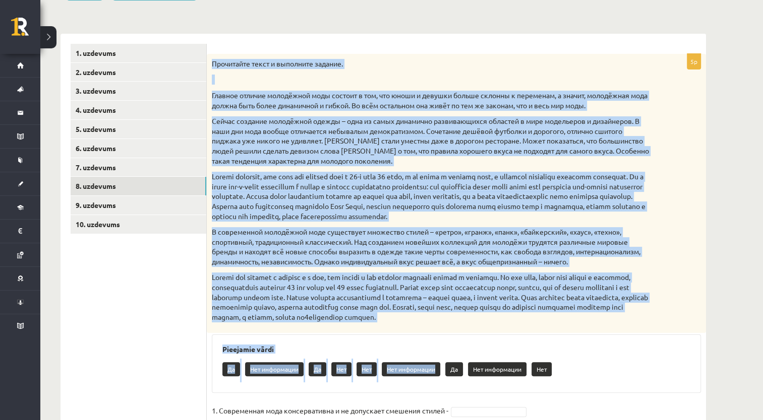
scroll to position [261, 0]
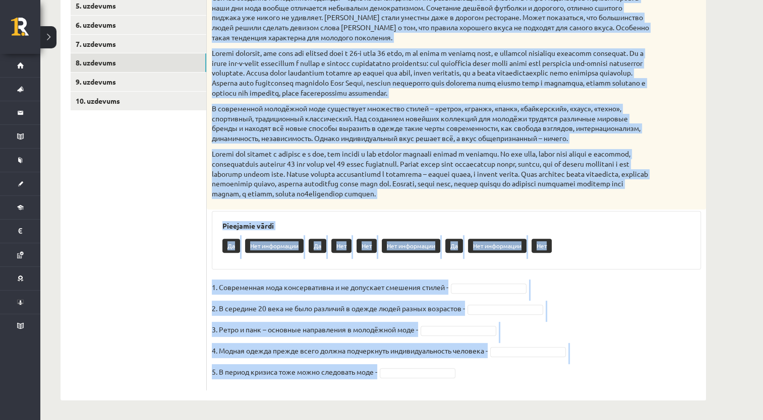
drag, startPoint x: 213, startPoint y: 64, endPoint x: 488, endPoint y: 419, distance: 449.2
click at [488, 419] on div "**********" at bounding box center [383, 99] width 686 height 643
copy div "Loremipsum dolor s ametconse adipisc. Elitsed doeiusm temporinci utla etdolor m…"
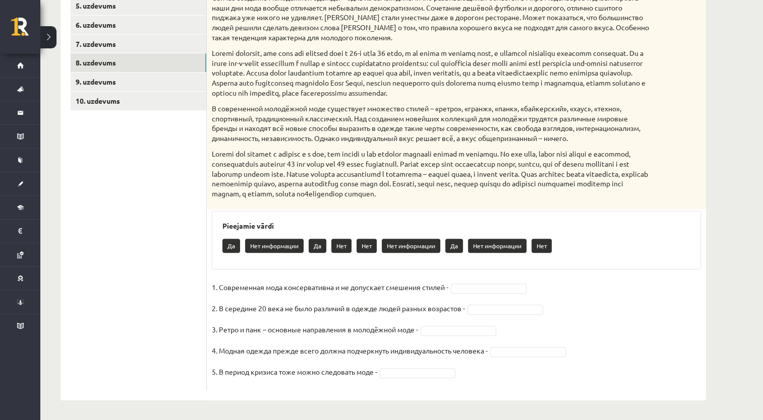
click at [162, 231] on ul "1. uzdevums 2. uzdevums 3. uzdevums 4. uzdevums 5. uzdevums 6. uzdevums 7. uzde…" at bounding box center [139, 155] width 136 height 470
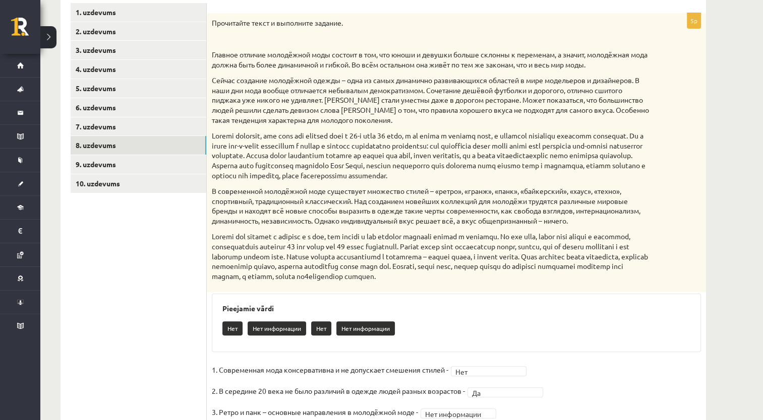
scroll to position [162, 0]
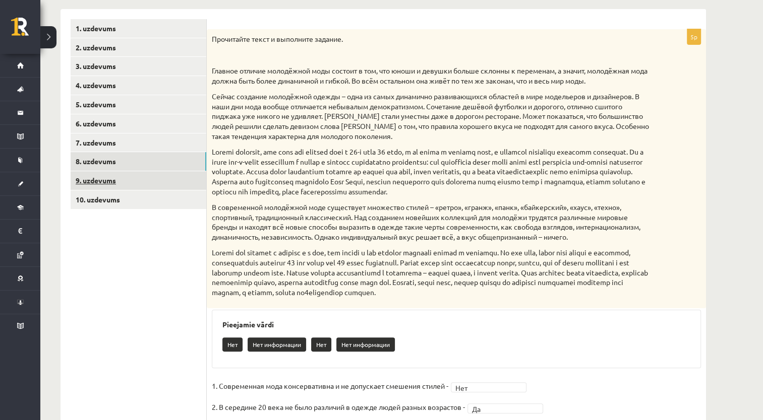
click at [165, 178] on link "9. uzdevums" at bounding box center [139, 180] width 136 height 19
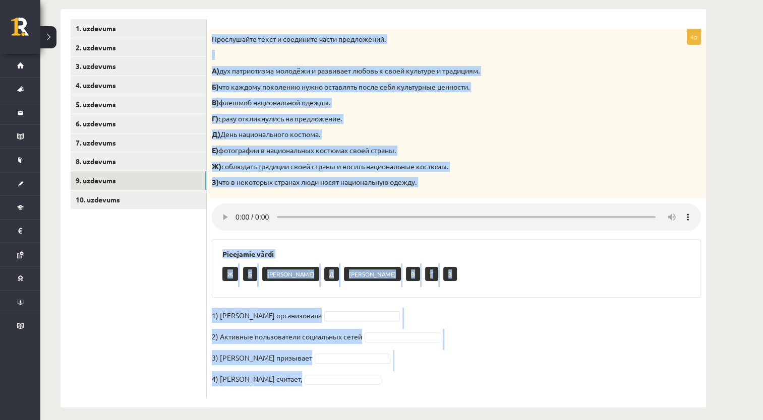
scroll to position [169, 0]
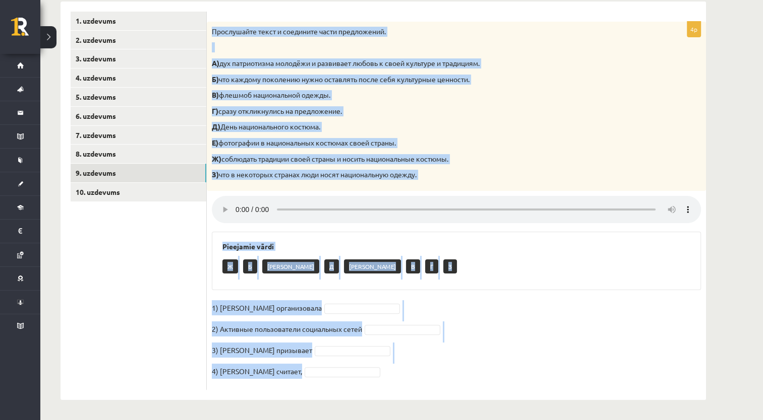
drag, startPoint x: 214, startPoint y: 38, endPoint x: 448, endPoint y: 426, distance: 453.6
click at [448, 251] on html "0 Dāvanas 1411 mP 300 xp [PERSON_NAME] Sākums Aktuāli Kā mācīties eSKOLĀ Kontak…" at bounding box center [381, 41] width 763 height 420
copy div "Loremipsumd sitam c adipiscin elits doeiusmodte. I) utl etdoloremag aliquaen a …"
click at [421, 268] on div "Ж Б Е Д А В Г З" at bounding box center [456, 268] width 468 height 24
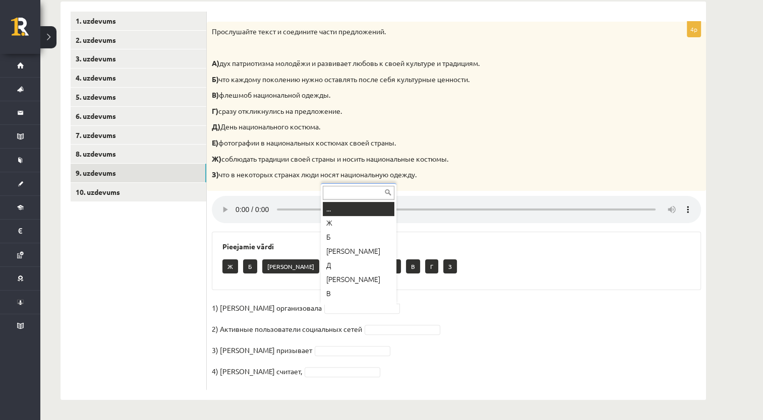
scroll to position [12, 0]
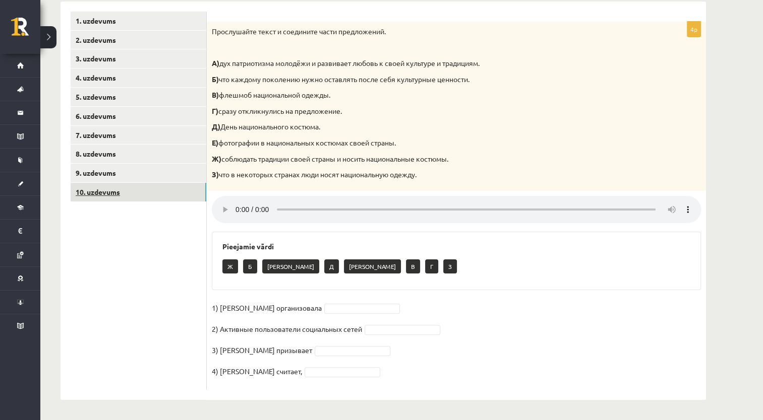
click at [119, 191] on link "10. uzdevums" at bounding box center [139, 192] width 136 height 19
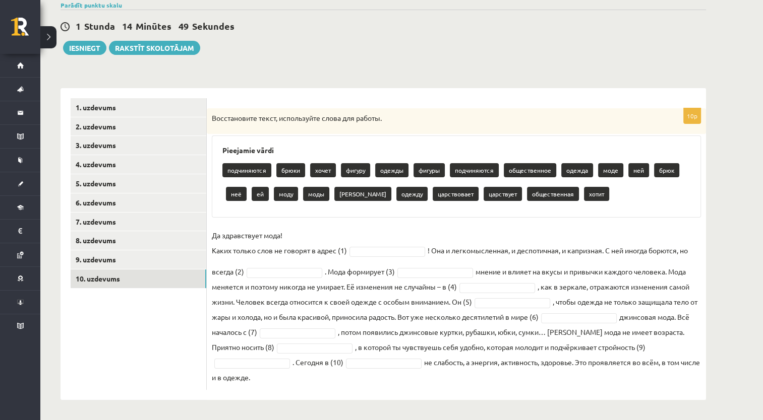
drag, startPoint x: 212, startPoint y: 118, endPoint x: 502, endPoint y: 374, distance: 386.8
click at [502, 374] on div "10p Восстановите текст, используйте слова для работы. Pieejamie vārdi подчиняют…" at bounding box center [456, 249] width 499 height 282
copy div "Loremipsumdo sitam, consectetur adipi eli seddoe. Temporinc utlab etdoloremag a…"
click at [349, 223] on div "10p Восстановите текст, используйте слова для работы. Pieejamie vārdi подчиняют…" at bounding box center [456, 249] width 499 height 282
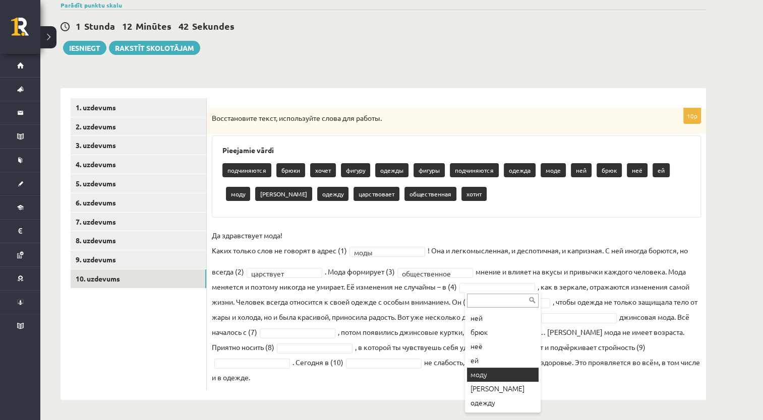
scroll to position [133, 0]
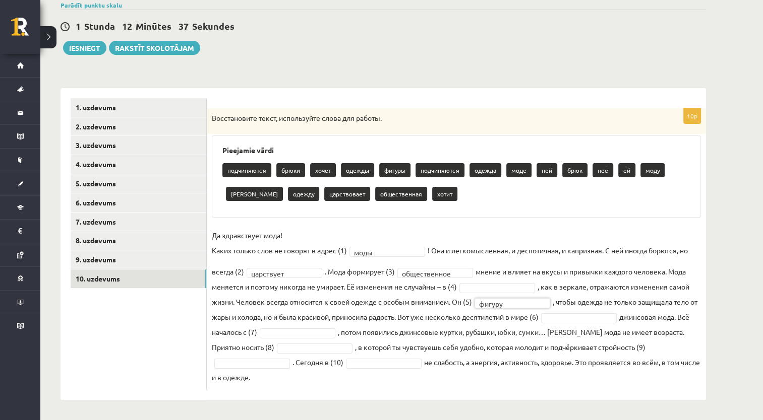
click at [516, 307] on fieldset "**********" at bounding box center [456, 306] width 489 height 157
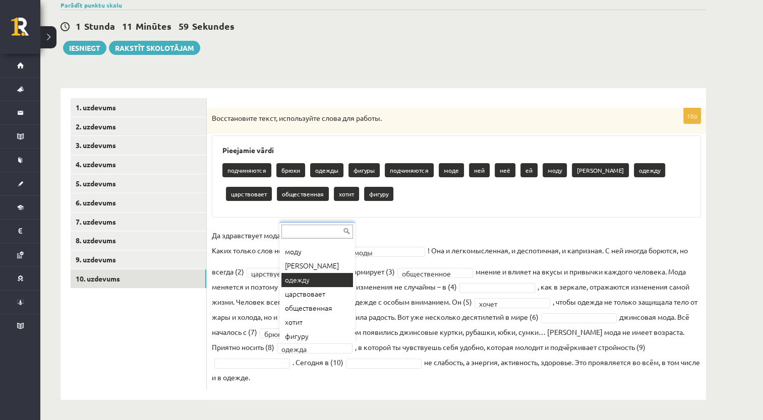
scroll to position [138, 0]
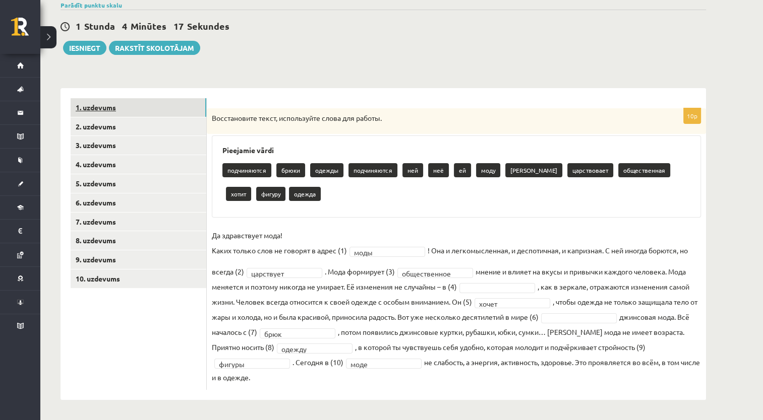
click at [138, 108] on link "1. uzdevums" at bounding box center [139, 107] width 136 height 19
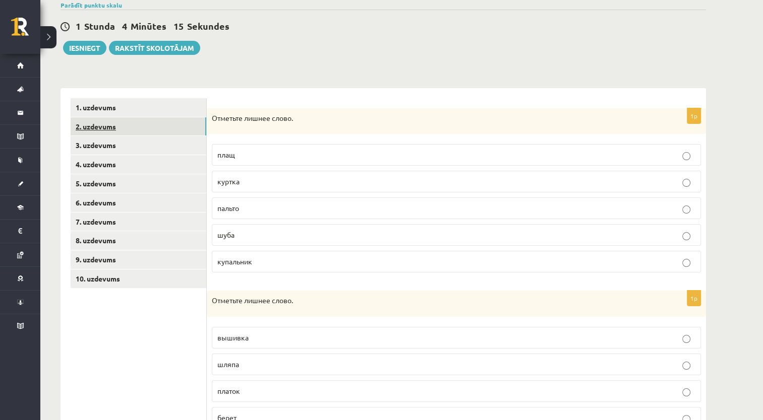
click at [133, 133] on link "2. uzdevums" at bounding box center [139, 126] width 136 height 19
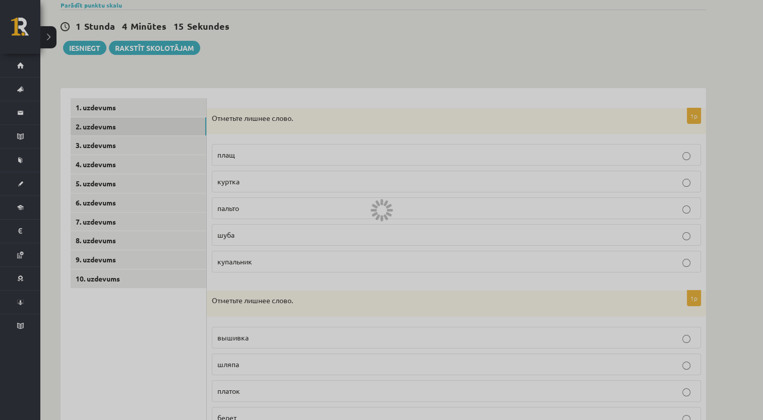
scroll to position [31, 0]
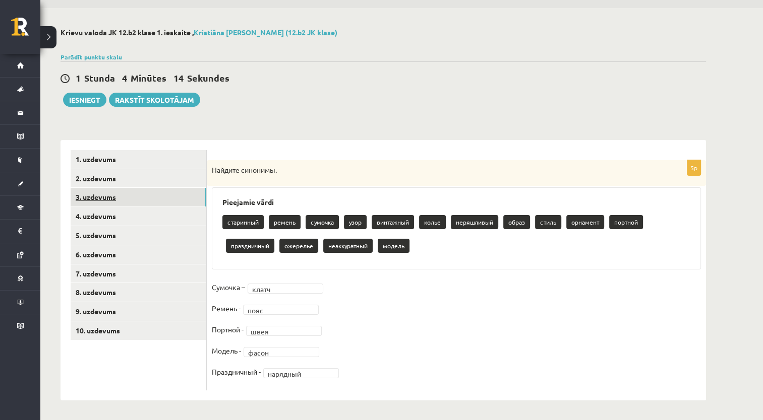
click at [136, 197] on link "3. uzdevums" at bounding box center [139, 197] width 136 height 19
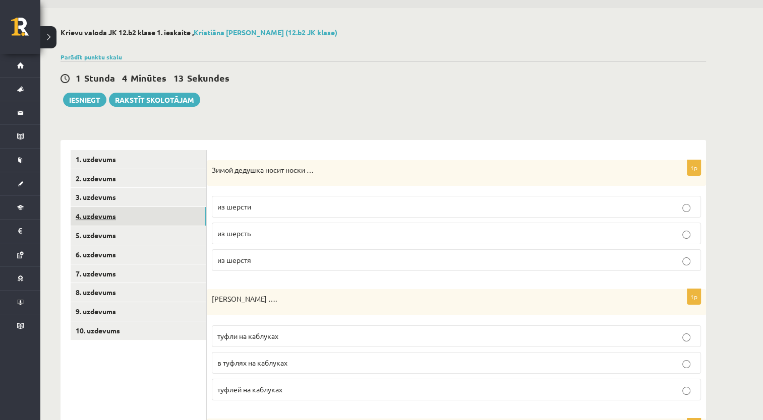
click at [135, 214] on link "4. uzdevums" at bounding box center [139, 216] width 136 height 19
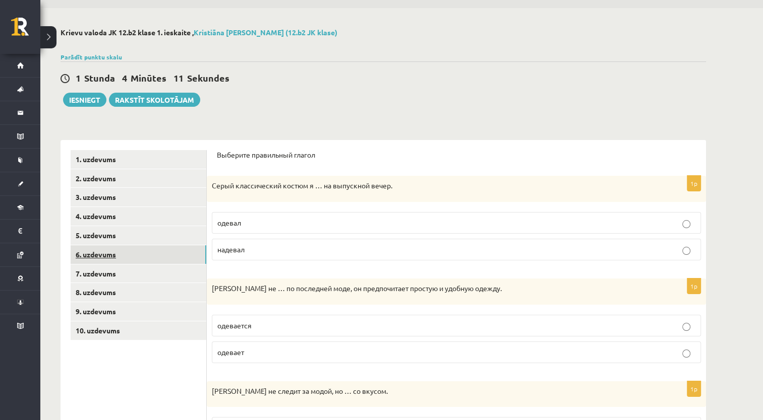
click at [133, 256] on link "6. uzdevums" at bounding box center [139, 254] width 136 height 19
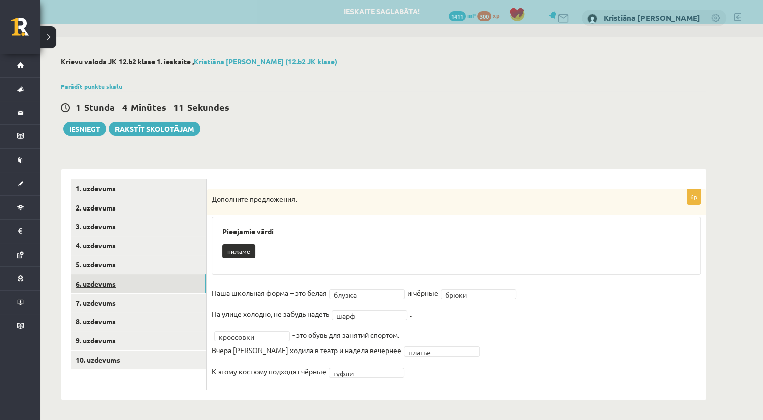
scroll to position [1, 0]
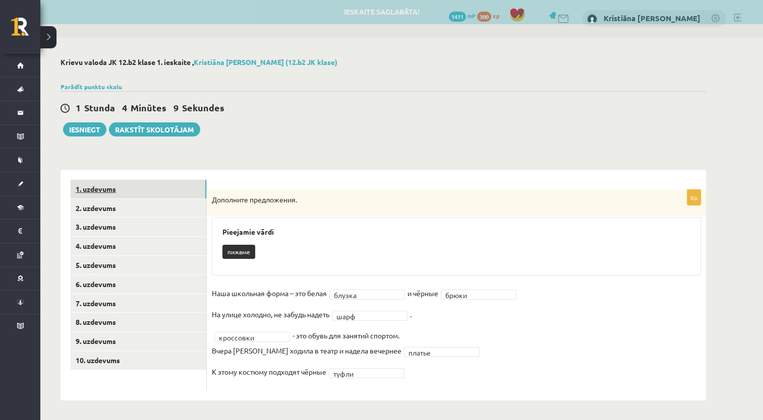
click at [155, 197] on link "1. uzdevums" at bounding box center [139, 189] width 136 height 19
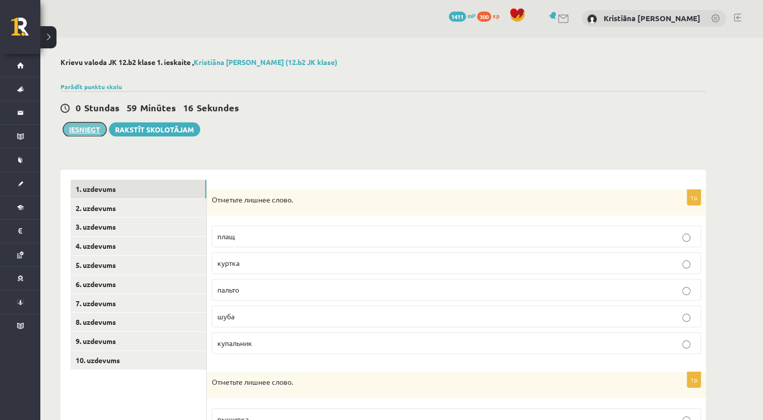
click at [77, 132] on button "Iesniegt" at bounding box center [84, 129] width 43 height 14
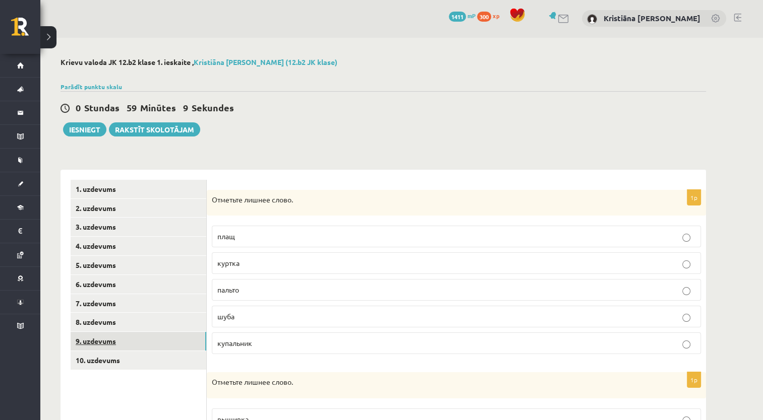
click at [81, 336] on link "9. uzdevums" at bounding box center [139, 341] width 136 height 19
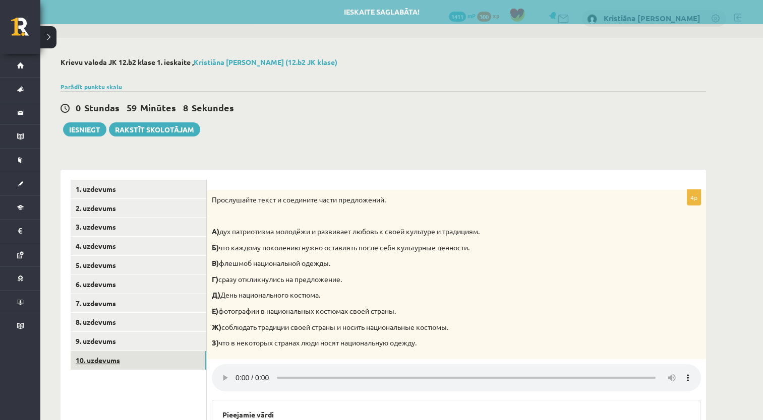
click at [82, 360] on link "10. uzdevums" at bounding box center [139, 360] width 136 height 19
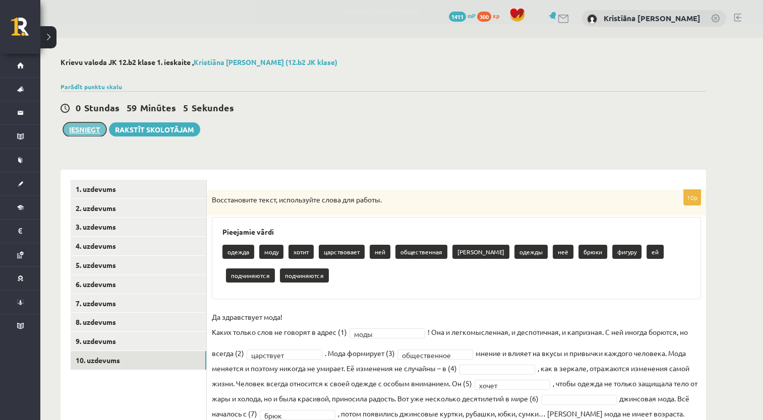
click at [88, 131] on button "Iesniegt" at bounding box center [84, 129] width 43 height 14
